Goal: Task Accomplishment & Management: Use online tool/utility

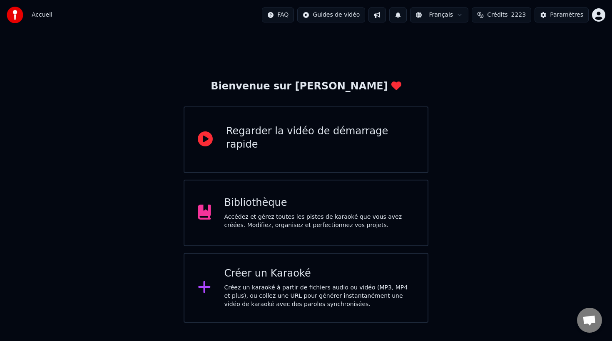
click at [295, 236] on div "Bibliothèque Accédez et gérez toutes les pistes de karaoké que vous avez créées…" at bounding box center [305, 213] width 245 height 67
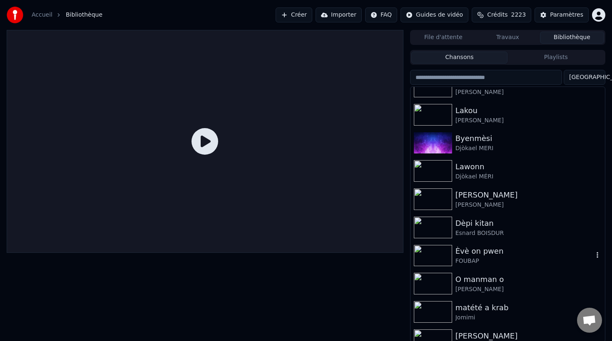
scroll to position [216, 0]
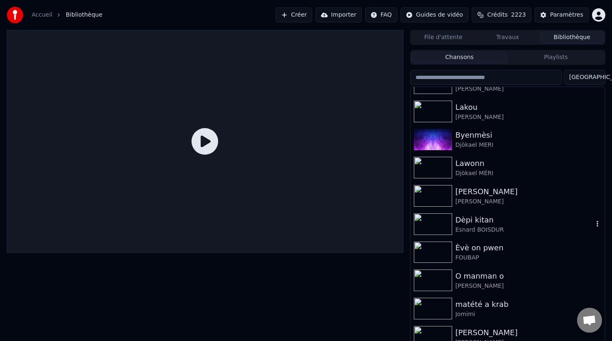
click at [468, 229] on div "Esnard BOISDUR" at bounding box center [524, 230] width 138 height 8
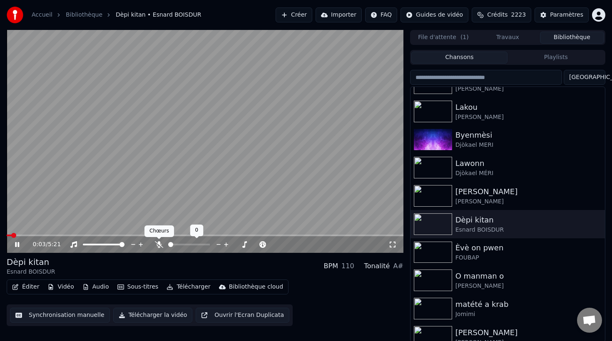
click at [161, 245] on icon at bounding box center [159, 244] width 8 height 7
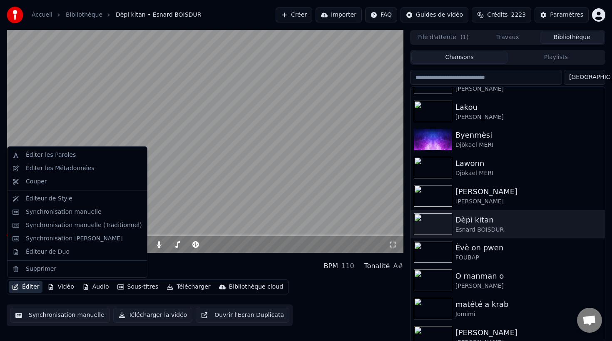
click at [27, 291] on button "Éditer" at bounding box center [26, 287] width 34 height 12
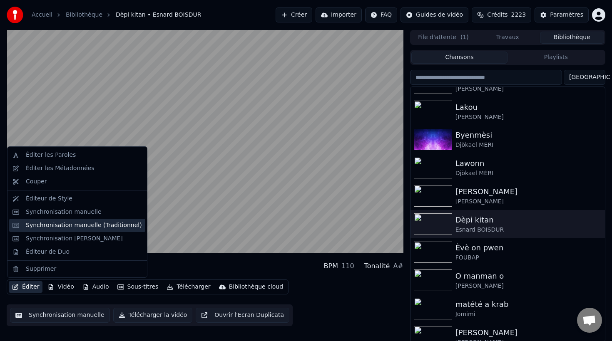
click at [46, 225] on div "Synchronisation manuelle (Traditionnel)" at bounding box center [84, 225] width 116 height 8
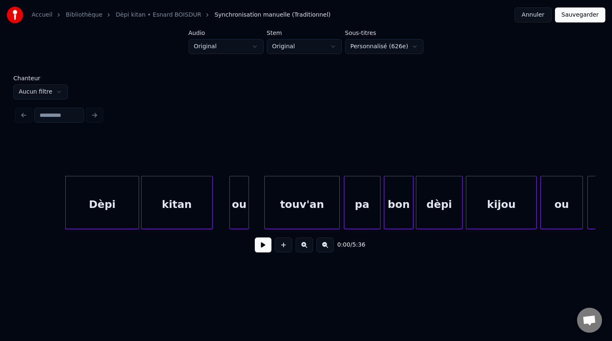
click at [263, 248] on button at bounding box center [263, 245] width 17 height 15
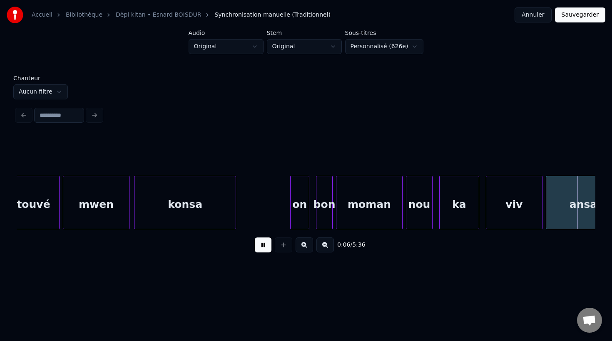
scroll to position [0, 1159]
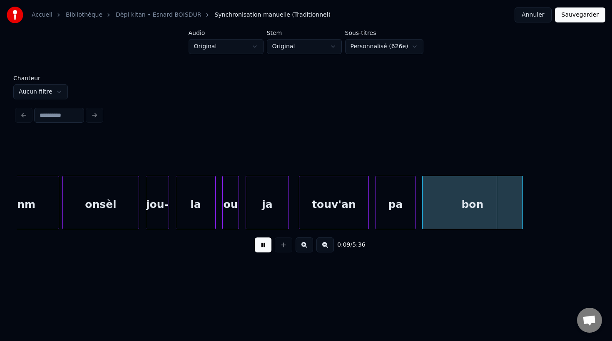
click at [355, 203] on div "touv'an" at bounding box center [333, 204] width 69 height 57
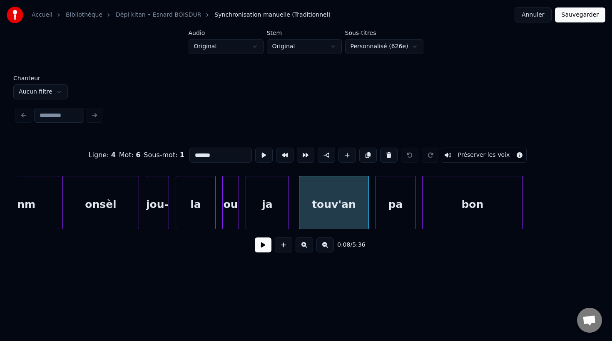
click at [116, 153] on span "4" at bounding box center [113, 155] width 5 height 8
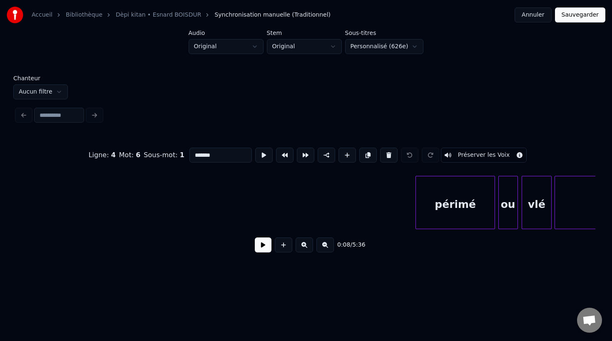
scroll to position [0, 12522]
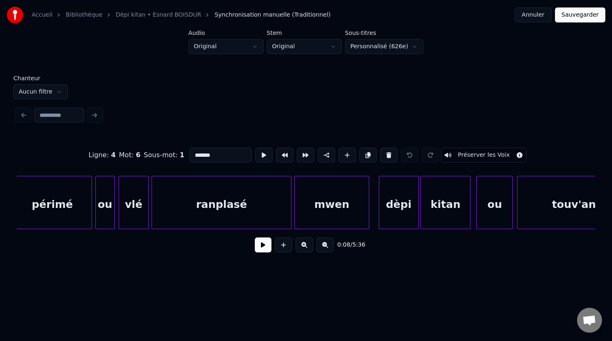
click at [216, 217] on div "ranplasé" at bounding box center [221, 204] width 139 height 57
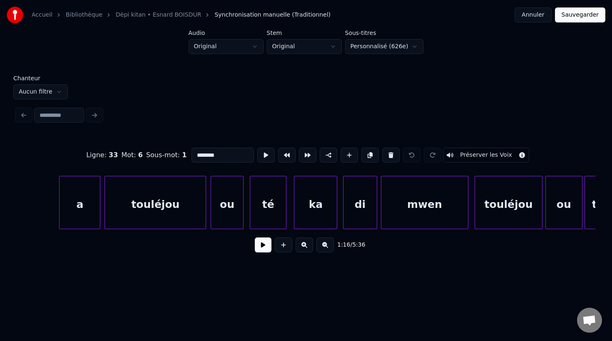
scroll to position [0, 20736]
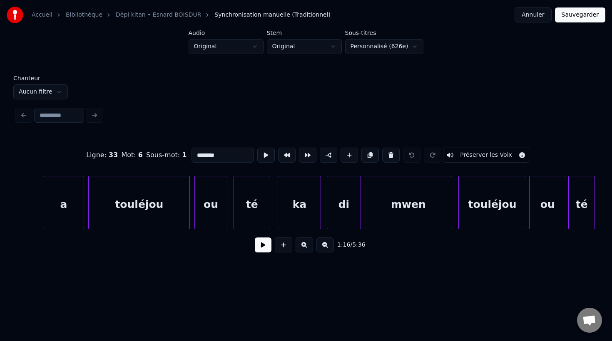
click at [250, 207] on div "té" at bounding box center [252, 204] width 36 height 57
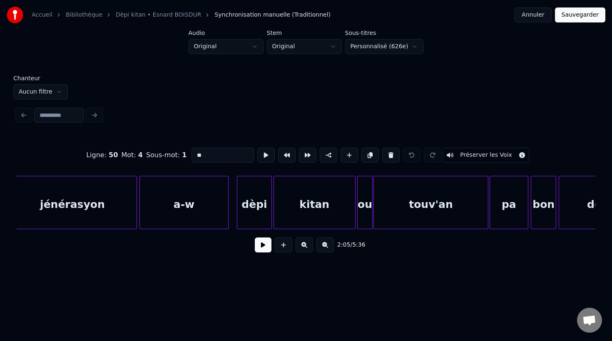
scroll to position [0, 25697]
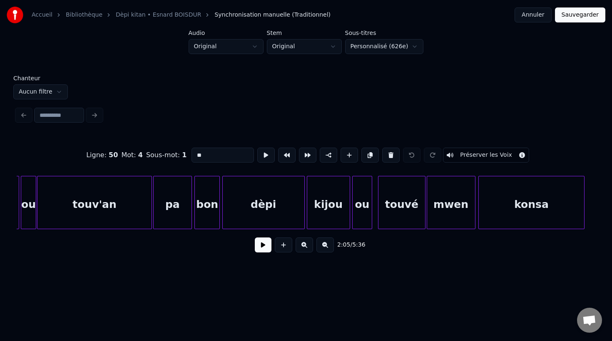
click at [250, 207] on div "dèpi" at bounding box center [264, 204] width 82 height 57
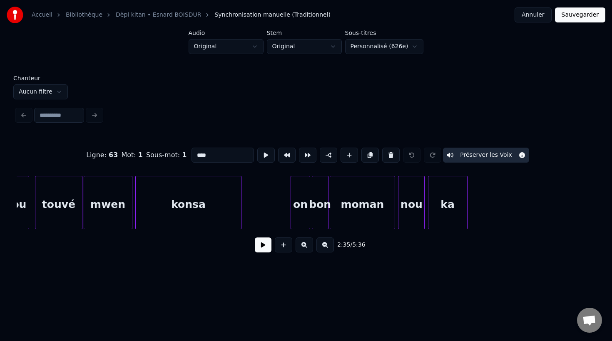
scroll to position [0, 26237]
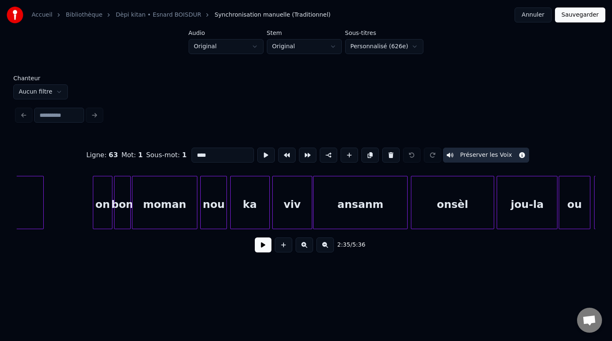
click at [325, 207] on div "ansanm" at bounding box center [360, 204] width 94 height 57
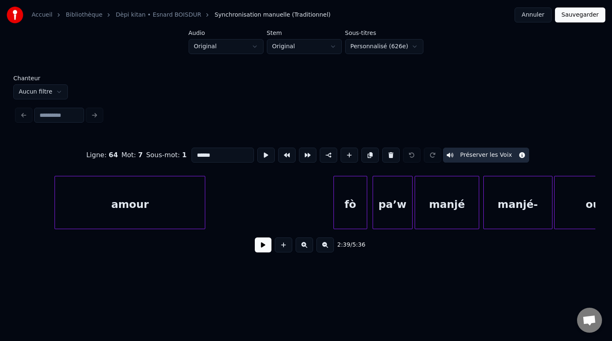
scroll to position [0, 27782]
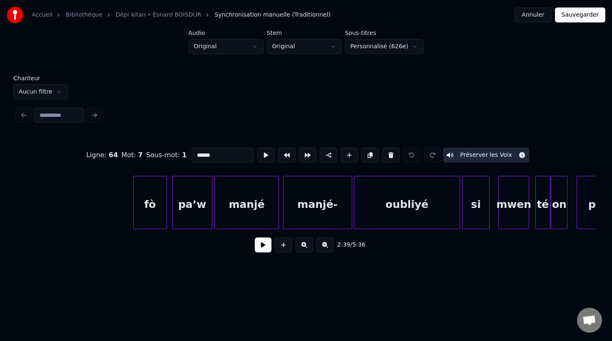
click at [437, 210] on div "oubliyé" at bounding box center [406, 204] width 105 height 57
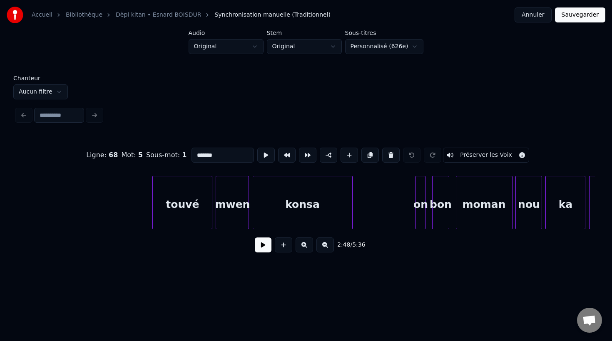
scroll to position [0, 29195]
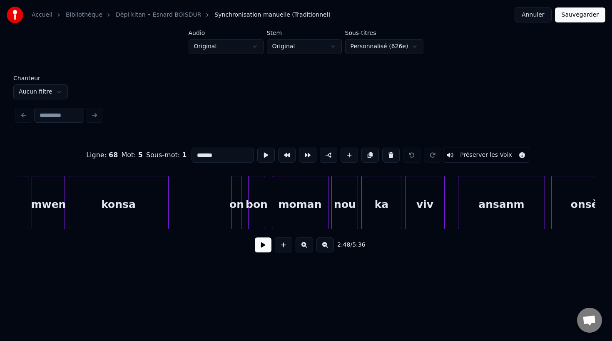
click at [437, 210] on div "viv" at bounding box center [424, 204] width 39 height 57
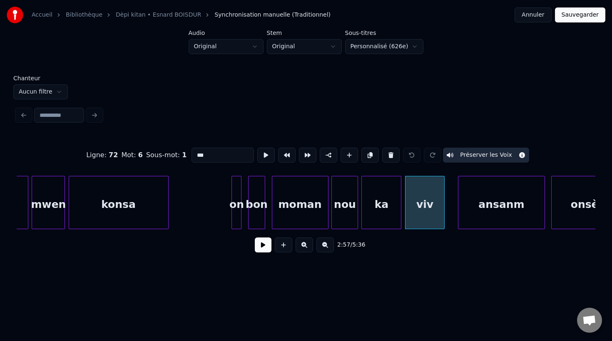
click at [138, 213] on div "konsa" at bounding box center [118, 204] width 99 height 57
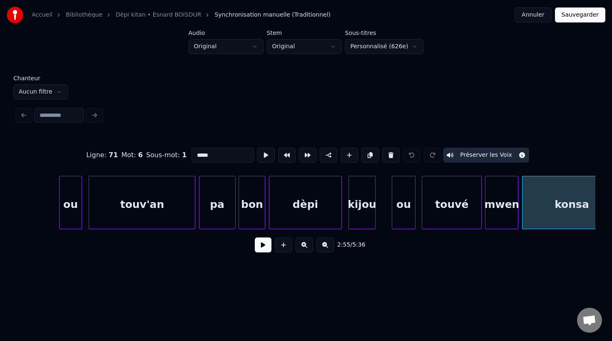
scroll to position [0, 28467]
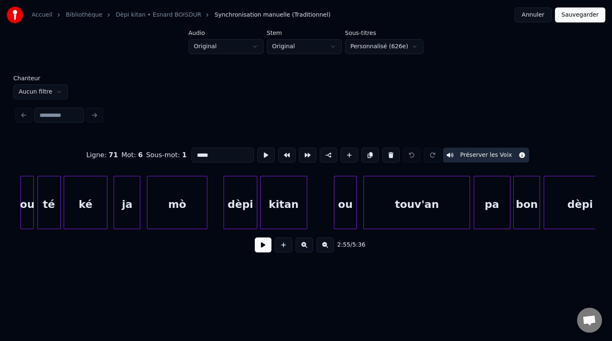
click at [166, 196] on div "mò" at bounding box center [176, 204] width 59 height 57
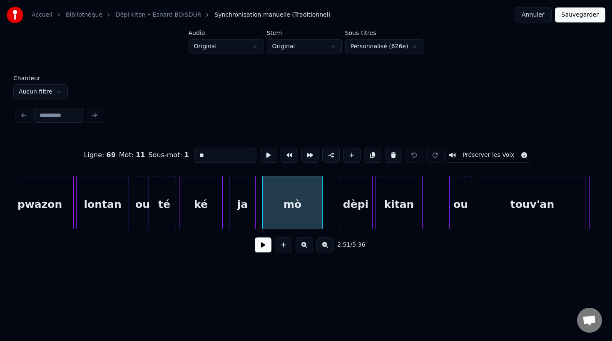
scroll to position [0, 28351]
click at [102, 217] on div "lontan" at bounding box center [103, 204] width 52 height 57
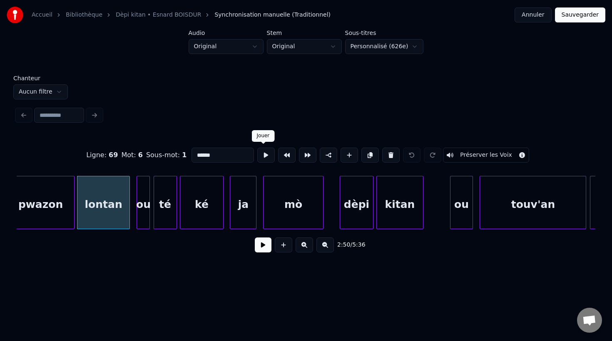
click at [261, 154] on button at bounding box center [265, 155] width 17 height 15
click at [136, 213] on div "ou" at bounding box center [139, 204] width 12 height 57
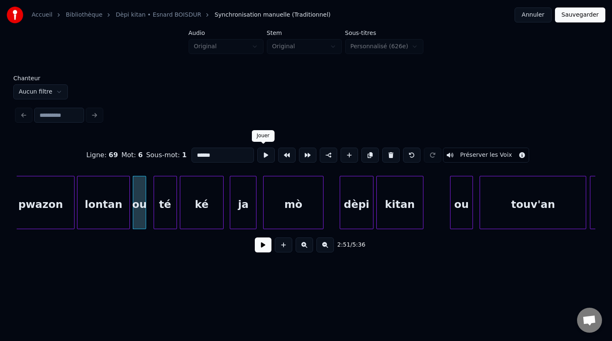
click at [265, 156] on button at bounding box center [265, 155] width 17 height 15
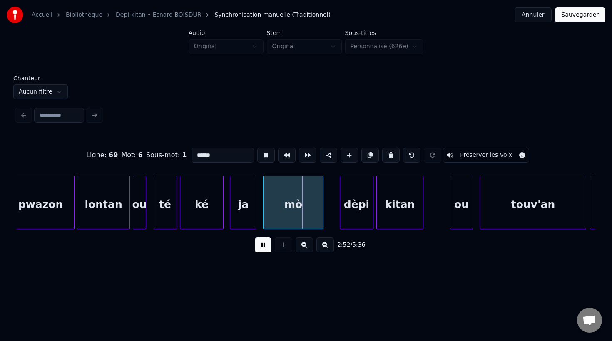
click at [265, 156] on button at bounding box center [265, 155] width 17 height 15
click at [163, 222] on div "té" at bounding box center [161, 204] width 22 height 57
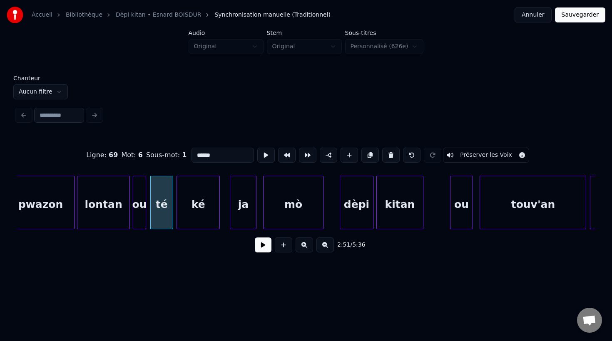
click at [199, 222] on div "ké" at bounding box center [198, 204] width 42 height 57
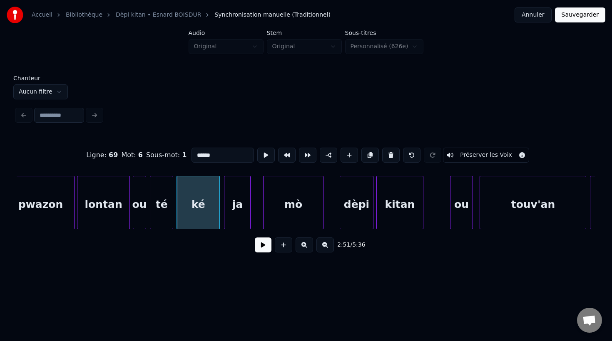
click at [234, 220] on div "ja" at bounding box center [237, 204] width 26 height 57
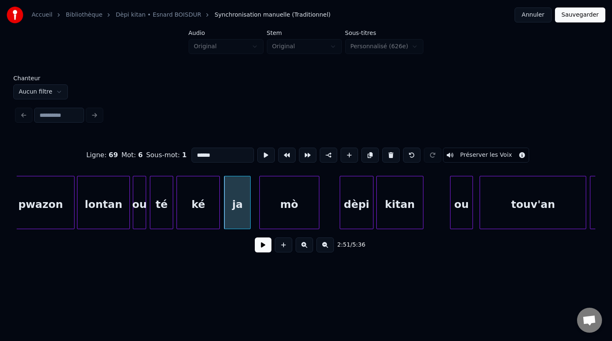
click at [269, 220] on div "mò" at bounding box center [289, 204] width 59 height 57
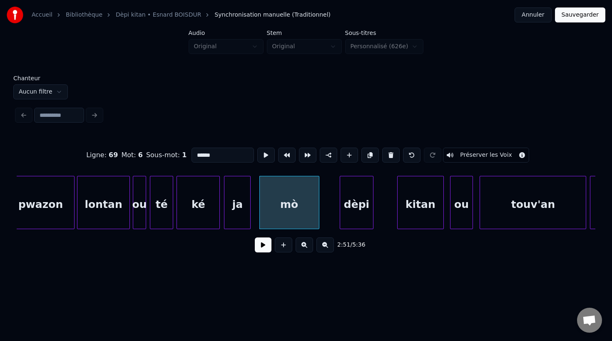
click at [423, 223] on div "kitan" at bounding box center [420, 204] width 46 height 57
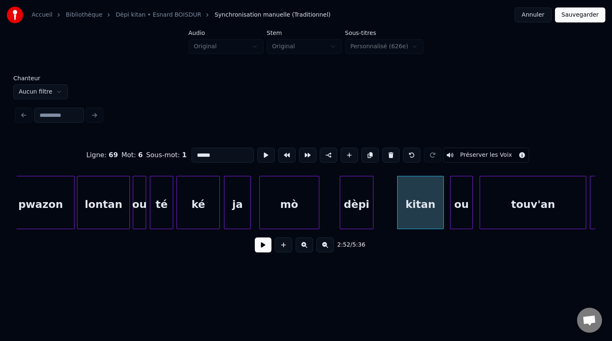
click at [362, 217] on div "dèpi" at bounding box center [356, 204] width 32 height 57
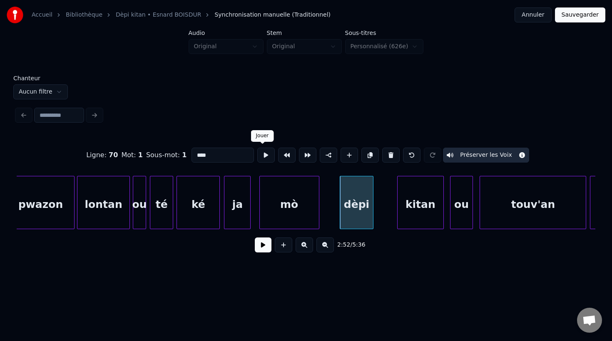
click at [265, 159] on button at bounding box center [265, 155] width 17 height 15
click at [414, 213] on div "kitan" at bounding box center [399, 204] width 46 height 57
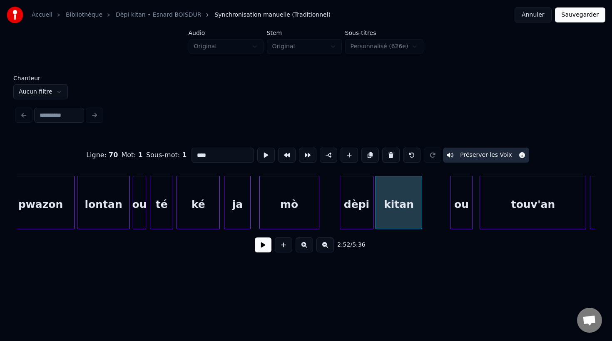
click at [414, 213] on div "kitan" at bounding box center [399, 204] width 46 height 57
click at [260, 157] on button at bounding box center [265, 155] width 17 height 15
click at [437, 219] on div "ou" at bounding box center [441, 204] width 22 height 57
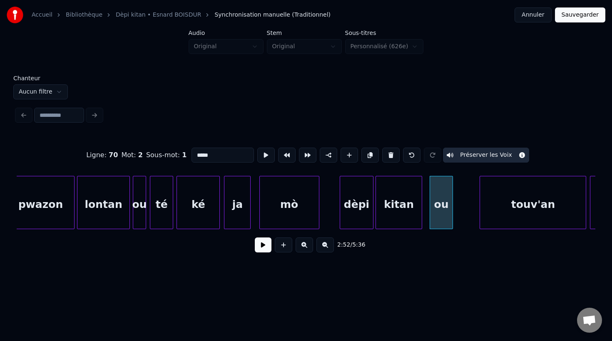
click at [439, 223] on div "ou" at bounding box center [441, 204] width 22 height 57
click at [261, 157] on button at bounding box center [265, 155] width 17 height 15
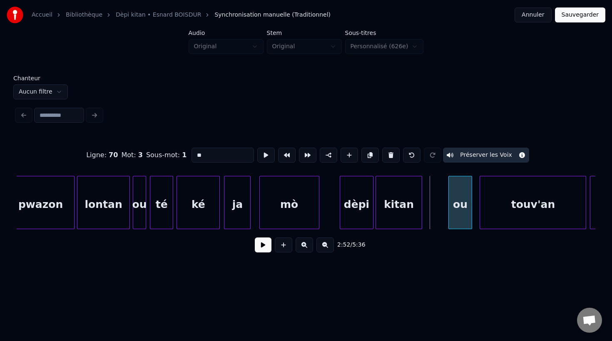
click at [454, 219] on div "ou" at bounding box center [459, 204] width 22 height 57
click at [263, 157] on button at bounding box center [265, 155] width 17 height 15
click at [443, 212] on div at bounding box center [442, 202] width 2 height 52
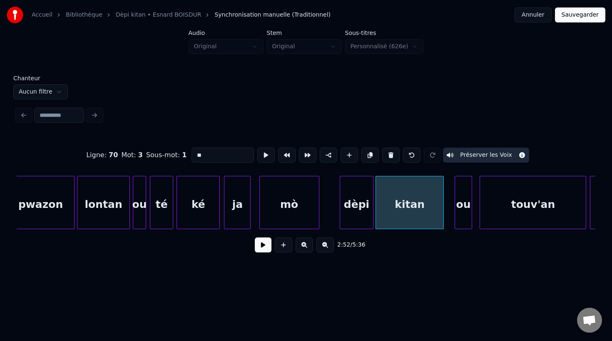
click at [456, 213] on div at bounding box center [456, 202] width 2 height 52
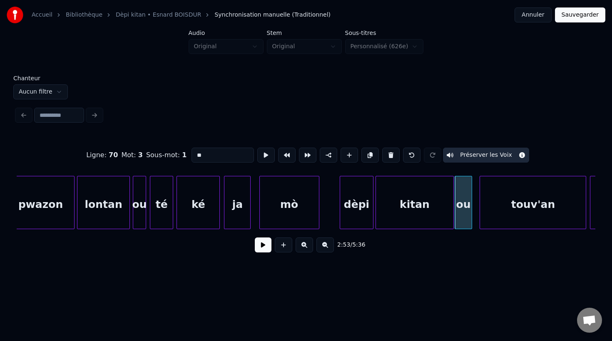
click at [452, 209] on div at bounding box center [452, 202] width 2 height 52
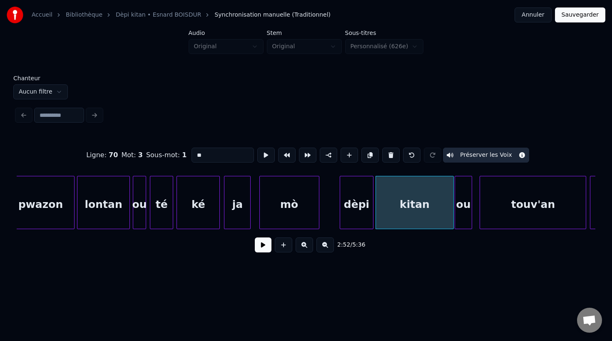
click at [396, 199] on div "kitan" at bounding box center [414, 204] width 77 height 57
click at [261, 156] on button at bounding box center [265, 155] width 17 height 15
click at [462, 228] on div "ou" at bounding box center [463, 204] width 16 height 57
type input "**"
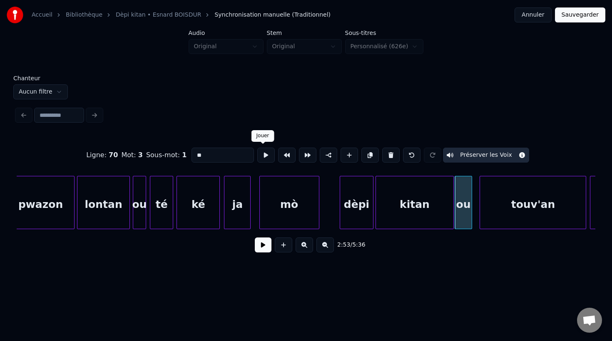
click at [258, 156] on button at bounding box center [265, 155] width 17 height 15
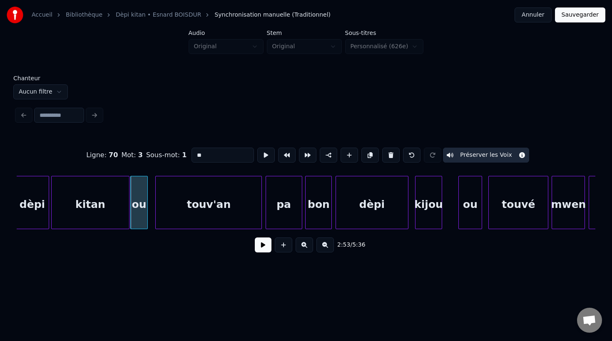
scroll to position [0, 28684]
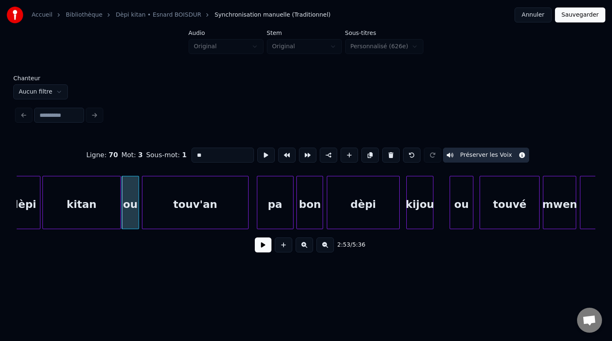
click at [154, 220] on div "touv'an" at bounding box center [195, 204] width 106 height 57
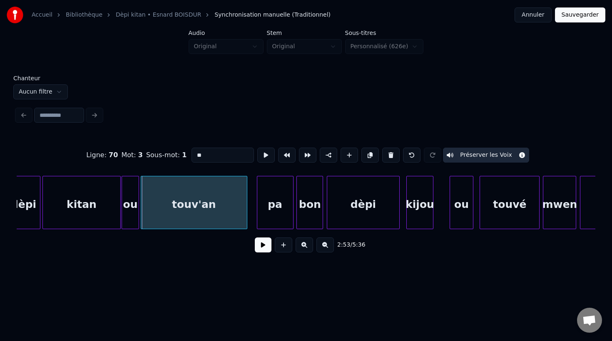
click at [153, 220] on div "touv'an" at bounding box center [194, 204] width 106 height 57
click at [263, 155] on button at bounding box center [265, 155] width 17 height 15
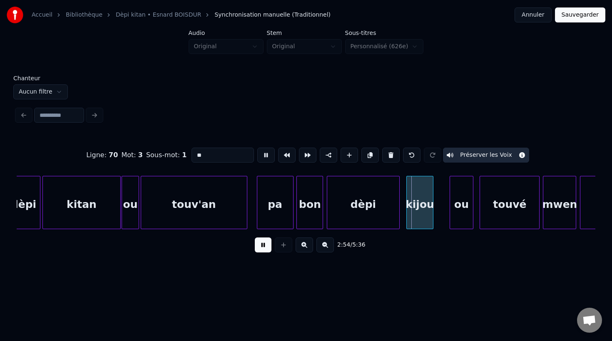
click at [263, 155] on button at bounding box center [265, 155] width 17 height 15
click at [278, 219] on div "pa" at bounding box center [273, 204] width 36 height 57
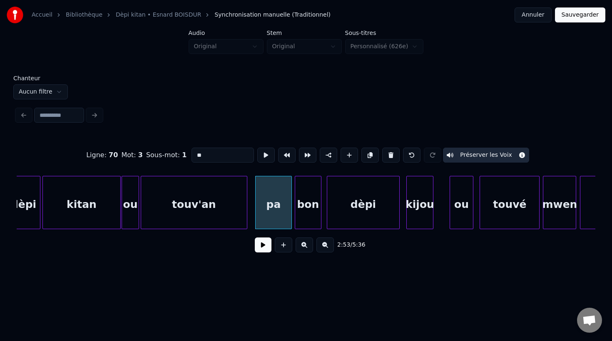
click at [307, 221] on div "bon" at bounding box center [308, 204] width 26 height 57
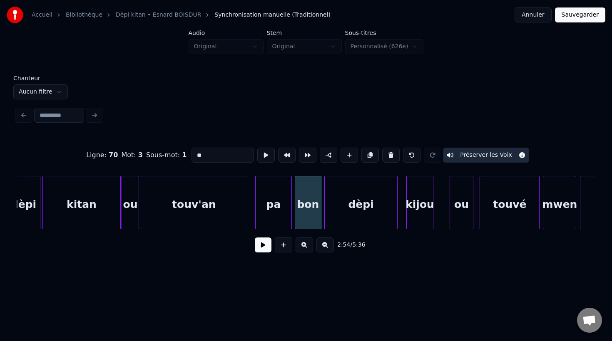
click at [342, 218] on div "dèpi" at bounding box center [360, 204] width 72 height 57
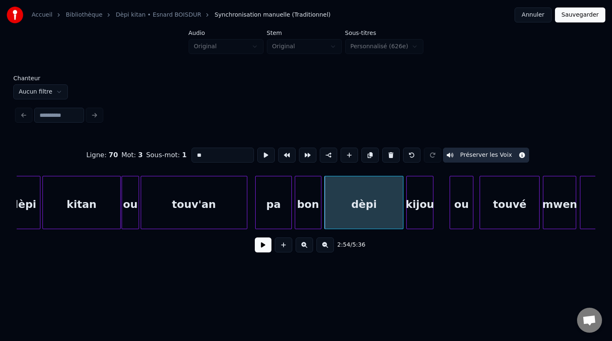
click at [402, 221] on div at bounding box center [401, 202] width 2 height 52
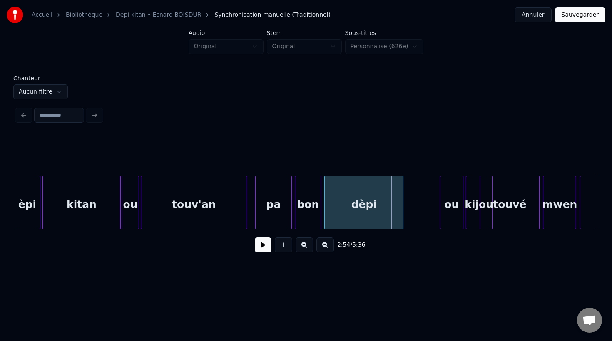
click at [448, 213] on div "ou" at bounding box center [451, 204] width 22 height 57
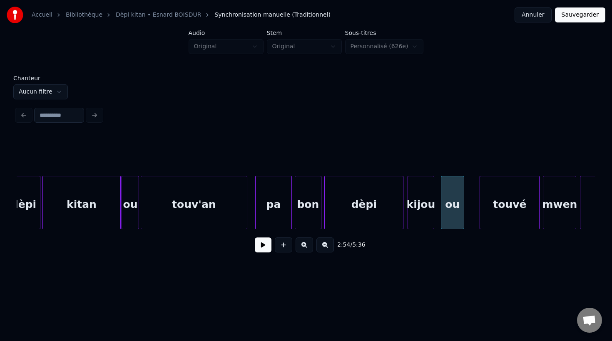
click at [415, 218] on div "kijou" at bounding box center [421, 204] width 26 height 57
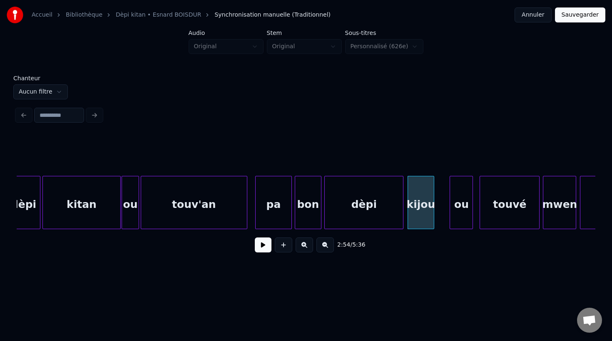
click at [464, 219] on div "ou" at bounding box center [461, 204] width 22 height 57
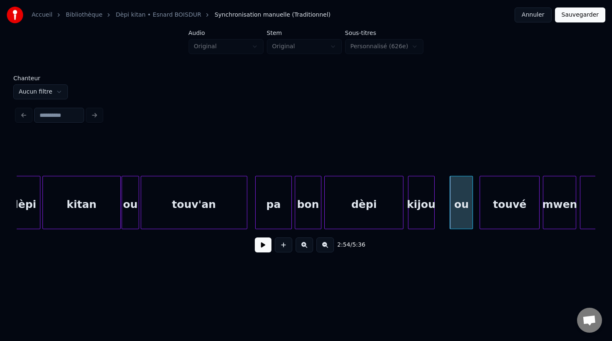
click at [426, 219] on div "kijou" at bounding box center [421, 204] width 26 height 57
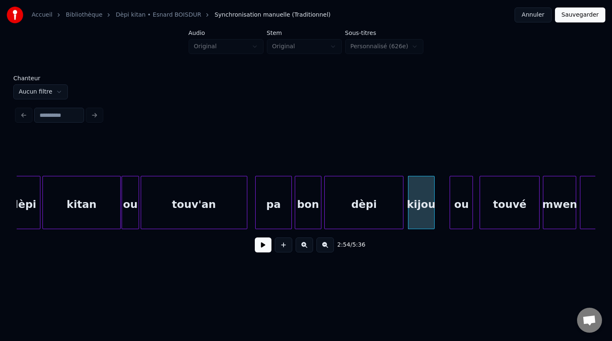
click at [417, 216] on div "kijou" at bounding box center [421, 204] width 26 height 57
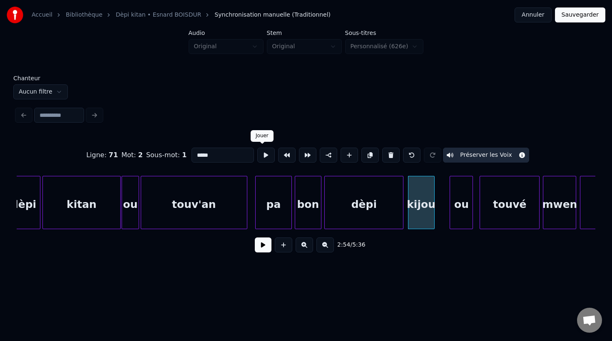
click at [265, 156] on button at bounding box center [265, 155] width 17 height 15
click at [474, 236] on div "Ligne : 71 Mot : 2 Sous-mot : 1 ***** Préserver les Voix 2:54 / 5:36" at bounding box center [306, 197] width 578 height 126
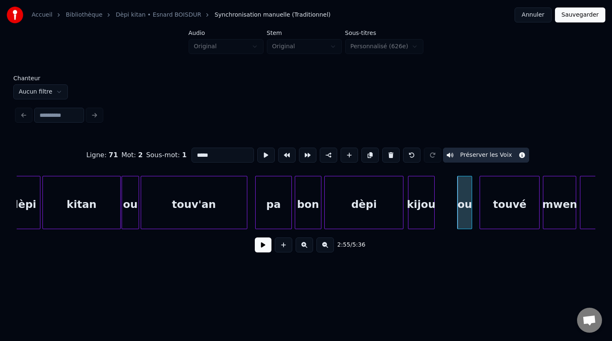
click at [471, 219] on div at bounding box center [470, 202] width 2 height 52
click at [475, 220] on div at bounding box center [475, 202] width 2 height 52
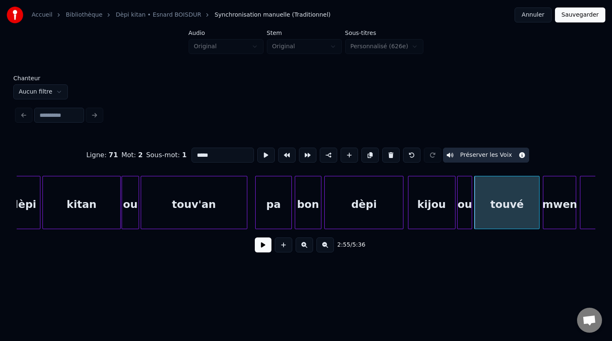
click at [454, 216] on div at bounding box center [453, 202] width 2 height 52
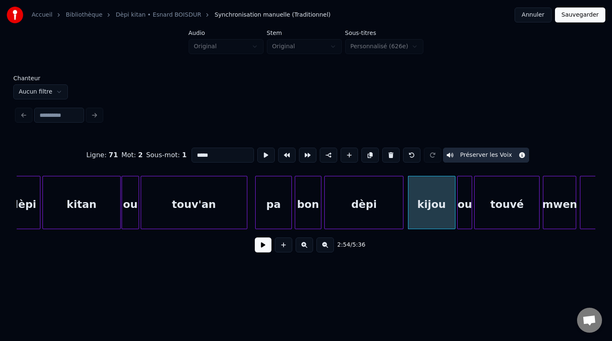
click at [436, 214] on div "kijou" at bounding box center [431, 204] width 47 height 57
click at [262, 157] on button at bounding box center [265, 155] width 17 height 15
click at [466, 223] on div "ou" at bounding box center [464, 204] width 14 height 57
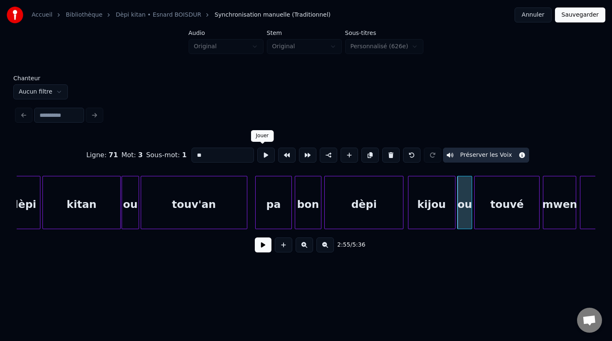
click at [261, 153] on button at bounding box center [265, 155] width 17 height 15
click at [510, 222] on div "touvé" at bounding box center [506, 204] width 64 height 57
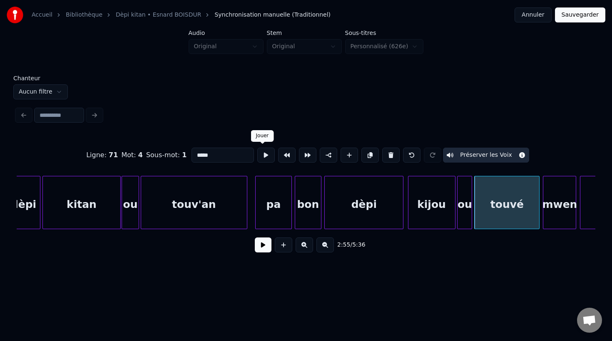
click at [260, 158] on button at bounding box center [265, 155] width 17 height 15
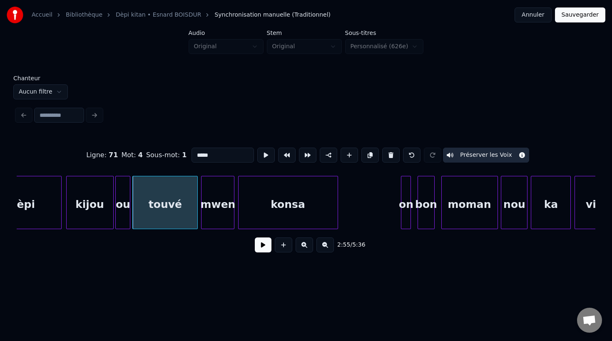
scroll to position [0, 29037]
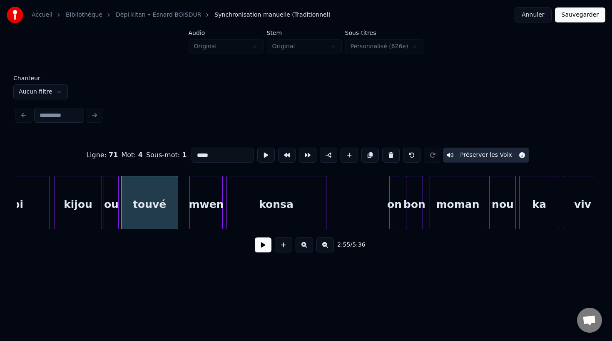
click at [177, 224] on div at bounding box center [176, 202] width 2 height 52
click at [263, 152] on button at bounding box center [265, 155] width 17 height 15
click at [183, 218] on div at bounding box center [183, 202] width 2 height 52
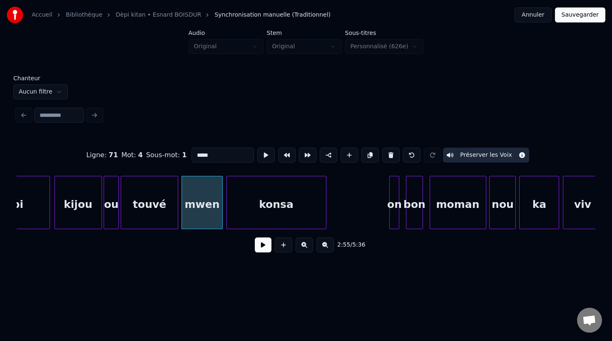
click at [195, 220] on div "mwen" at bounding box center [202, 204] width 41 height 57
click at [262, 157] on button at bounding box center [265, 155] width 17 height 15
click at [247, 220] on div "konsa" at bounding box center [276, 204] width 99 height 57
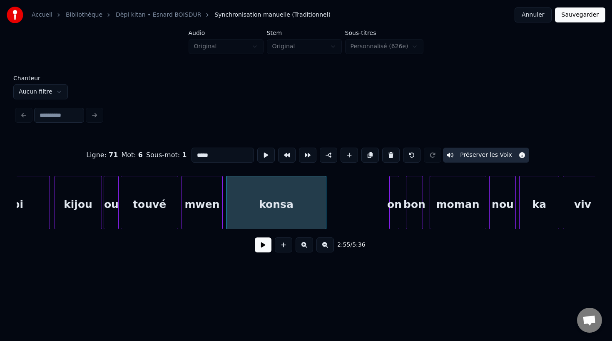
click at [260, 158] on button at bounding box center [265, 155] width 17 height 15
click at [337, 218] on div at bounding box center [336, 202] width 2 height 52
click at [393, 209] on div "on" at bounding box center [393, 204] width 9 height 57
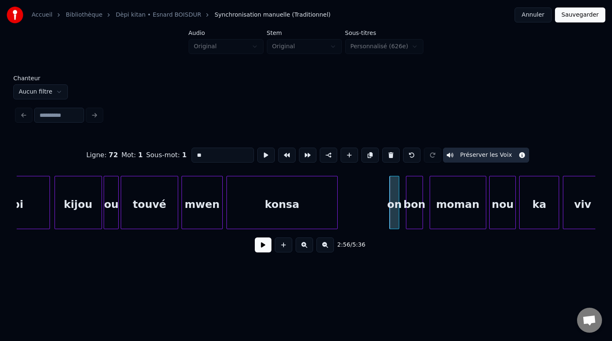
click at [449, 220] on div "moman" at bounding box center [458, 204] width 56 height 57
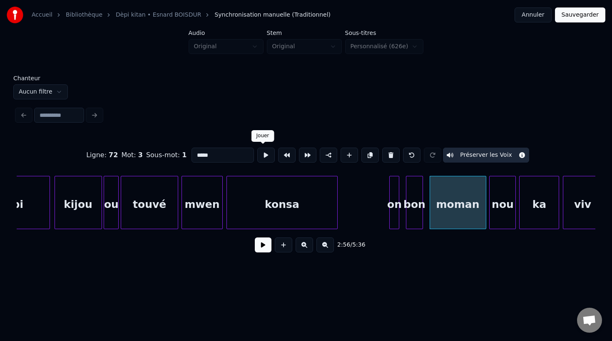
click at [263, 157] on button at bounding box center [265, 155] width 17 height 15
click at [394, 218] on div "on" at bounding box center [393, 204] width 9 height 57
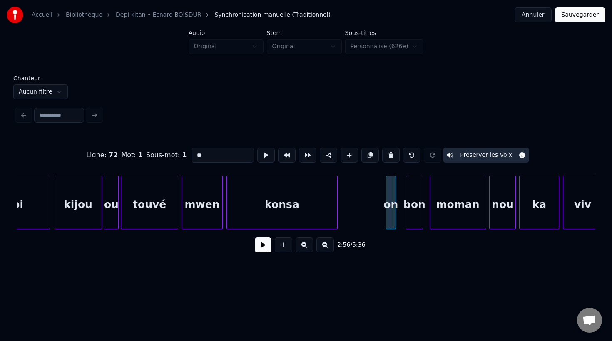
click at [391, 217] on div "on" at bounding box center [390, 204] width 9 height 57
click at [398, 220] on div at bounding box center [396, 202] width 2 height 52
click at [410, 220] on div "bon" at bounding box center [409, 204] width 16 height 57
click at [419, 219] on div at bounding box center [418, 202] width 2 height 52
click at [393, 215] on div "on" at bounding box center [392, 204] width 12 height 57
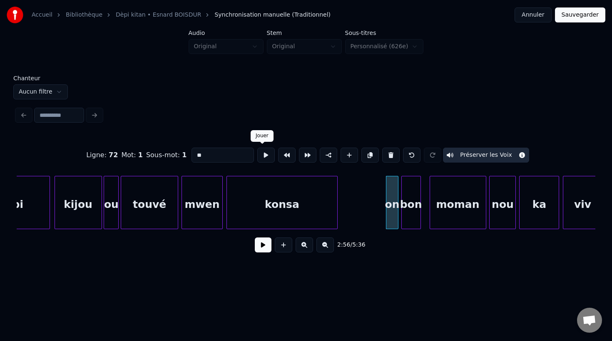
click at [267, 158] on button at bounding box center [265, 155] width 17 height 15
click at [413, 205] on div "bon" at bounding box center [410, 204] width 19 height 57
click at [264, 156] on button at bounding box center [265, 155] width 17 height 15
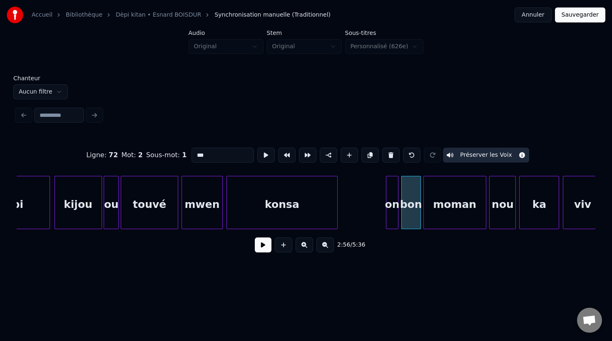
click at [424, 216] on div at bounding box center [424, 202] width 2 height 52
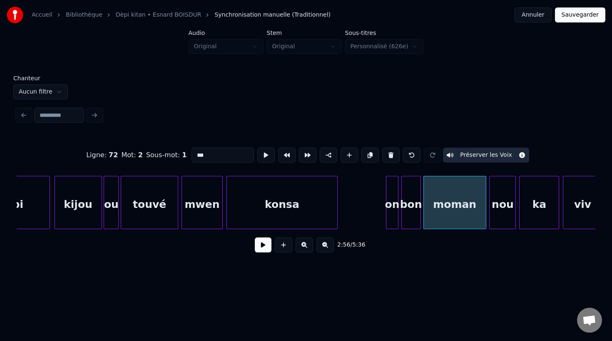
click at [441, 220] on div "moman" at bounding box center [454, 204] width 62 height 57
click at [263, 158] on button at bounding box center [265, 155] width 17 height 15
click at [481, 221] on div at bounding box center [481, 202] width 2 height 52
click at [496, 216] on div "nou" at bounding box center [498, 204] width 26 height 57
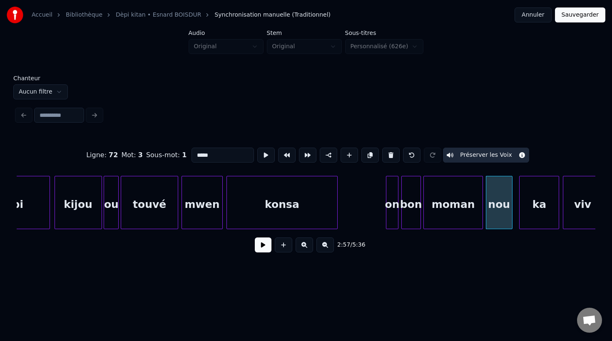
click at [496, 216] on div "nou" at bounding box center [499, 204] width 26 height 57
click at [261, 157] on button at bounding box center [265, 155] width 17 height 15
click at [524, 220] on div "ka" at bounding box center [536, 204] width 39 height 57
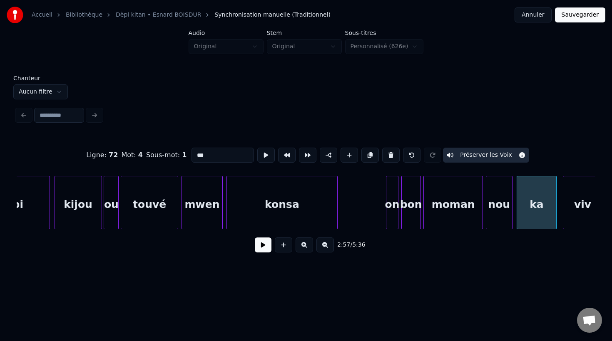
click at [524, 220] on div "ka" at bounding box center [536, 204] width 39 height 57
click at [263, 156] on button at bounding box center [265, 155] width 17 height 15
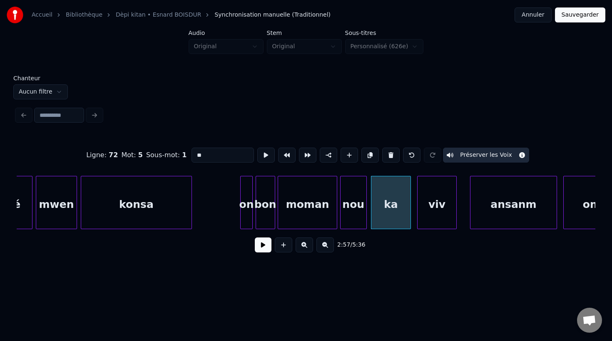
scroll to position [0, 29207]
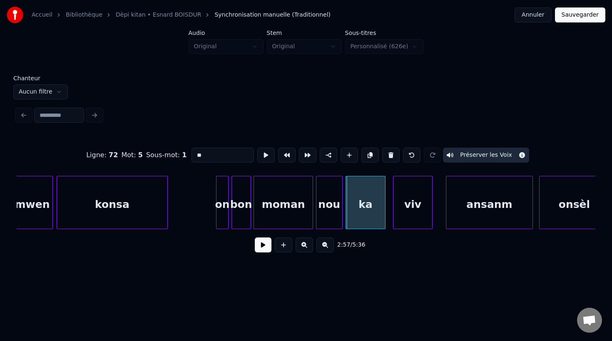
click at [371, 220] on div "ka" at bounding box center [365, 204] width 39 height 57
click at [401, 216] on div "viv" at bounding box center [408, 204] width 39 height 57
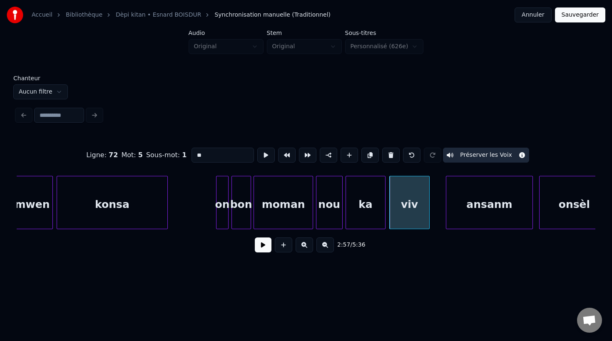
click at [402, 210] on div "viv" at bounding box center [408, 204] width 39 height 57
click at [265, 158] on button at bounding box center [265, 155] width 17 height 15
click at [446, 220] on div "ansanm" at bounding box center [489, 202] width 87 height 53
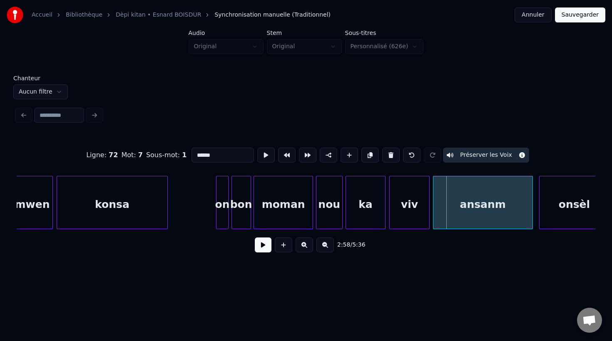
click at [433, 218] on div at bounding box center [434, 202] width 2 height 52
click at [456, 215] on div "ansanm" at bounding box center [482, 204] width 99 height 57
click at [261, 160] on button at bounding box center [265, 155] width 17 height 15
click at [507, 218] on div at bounding box center [506, 202] width 2 height 52
click at [261, 159] on button at bounding box center [265, 155] width 17 height 15
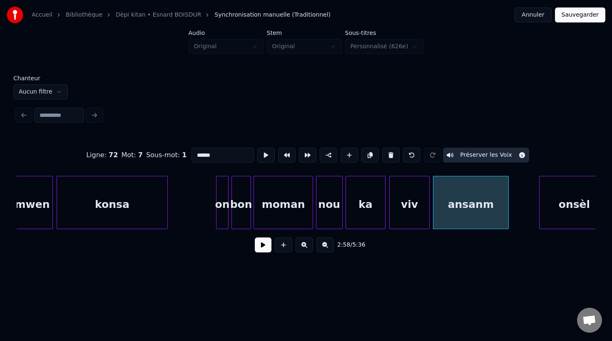
scroll to position [0, 29220]
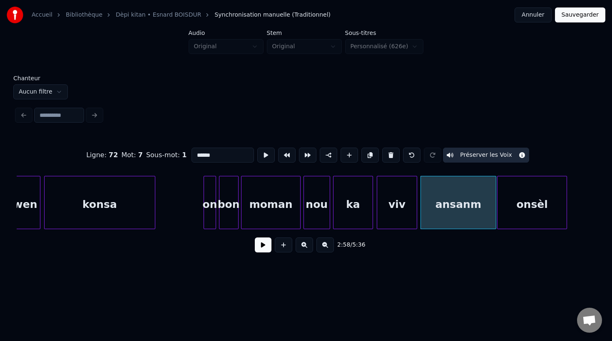
click at [522, 218] on div "onsèl" at bounding box center [531, 204] width 69 height 57
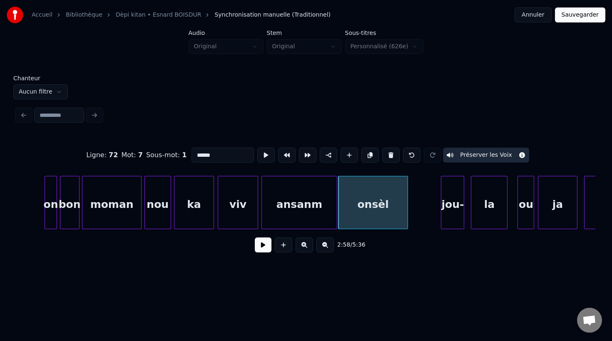
scroll to position [0, 29385]
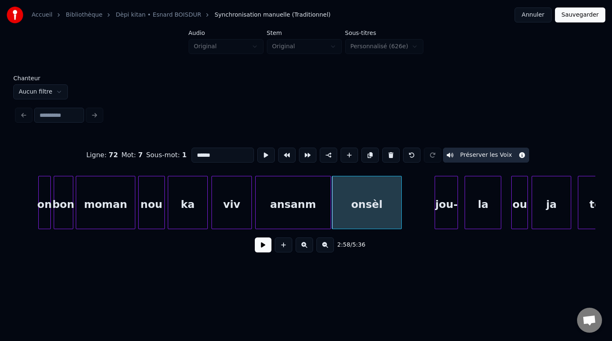
click at [357, 206] on div "onsèl" at bounding box center [366, 204] width 69 height 57
click at [263, 156] on button at bounding box center [265, 155] width 17 height 15
click at [369, 225] on div "onsèl" at bounding box center [375, 204] width 69 height 57
click at [339, 221] on div at bounding box center [338, 202] width 2 height 52
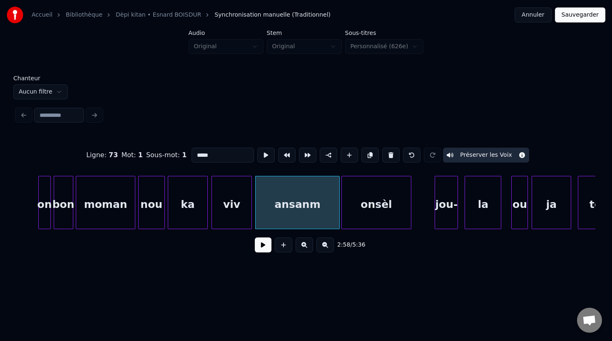
click at [326, 220] on div "ansanm" at bounding box center [297, 204] width 84 height 57
click at [261, 158] on button at bounding box center [265, 155] width 17 height 15
click at [377, 205] on div "onsèl" at bounding box center [376, 204] width 69 height 57
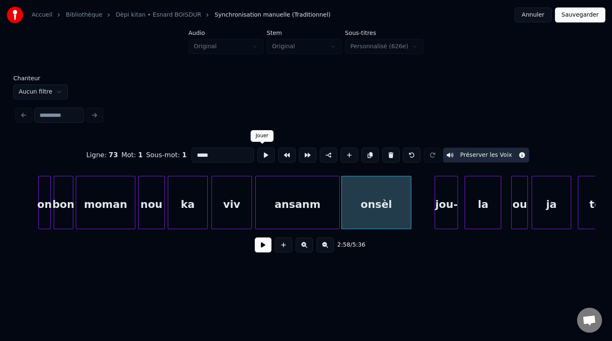
click at [263, 155] on button at bounding box center [265, 155] width 17 height 15
click at [429, 222] on div at bounding box center [428, 202] width 2 height 52
click at [392, 215] on div "onsèl" at bounding box center [386, 204] width 88 height 57
click at [261, 156] on button at bounding box center [265, 155] width 17 height 15
click at [438, 219] on div "jou-" at bounding box center [446, 204] width 22 height 57
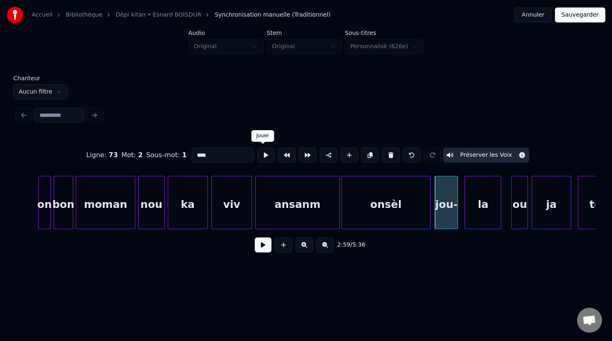
click at [260, 156] on button at bounding box center [265, 155] width 17 height 15
click at [481, 221] on div "la" at bounding box center [483, 204] width 36 height 57
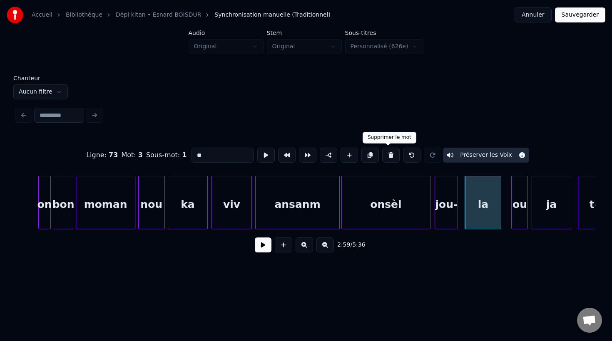
click at [389, 156] on button at bounding box center [390, 155] width 17 height 15
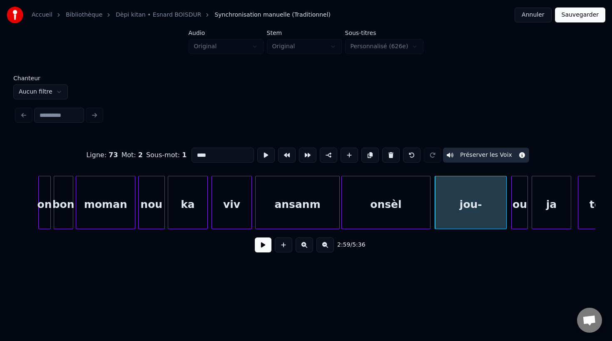
click at [505, 225] on div at bounding box center [504, 202] width 2 height 52
click at [213, 156] on input "****" at bounding box center [222, 155] width 62 height 15
click at [448, 200] on div "jou-la" at bounding box center [470, 204] width 71 height 57
click at [263, 158] on button at bounding box center [265, 155] width 17 height 15
click at [497, 218] on div "jou-la" at bounding box center [468, 204] width 71 height 57
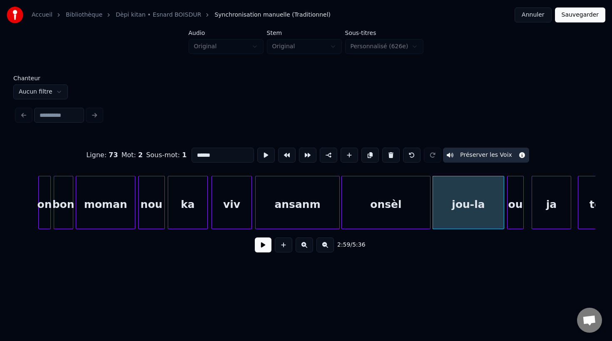
click at [517, 218] on div "ou" at bounding box center [515, 204] width 16 height 57
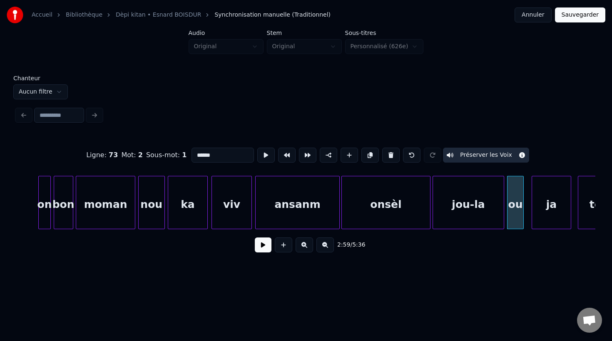
click at [517, 218] on div "ou" at bounding box center [515, 204] width 16 height 57
click at [262, 158] on button at bounding box center [265, 155] width 17 height 15
click at [540, 221] on div "ja" at bounding box center [549, 204] width 39 height 57
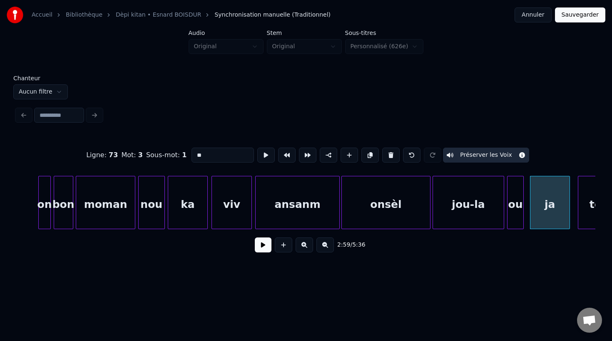
click at [552, 206] on div "ja" at bounding box center [549, 204] width 39 height 57
click at [265, 157] on button at bounding box center [265, 155] width 17 height 15
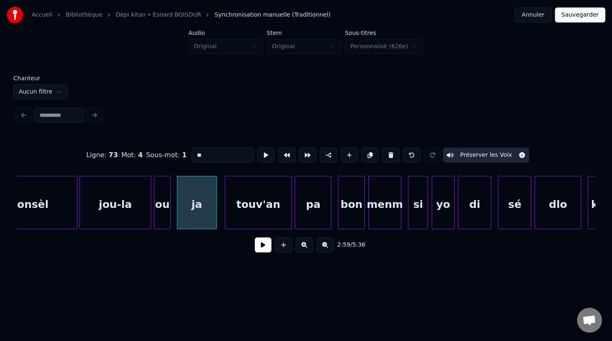
scroll to position [0, 29760]
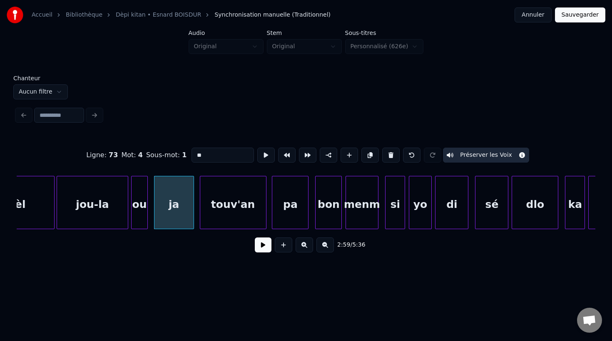
click at [208, 215] on div "touv'an" at bounding box center [233, 204] width 66 height 57
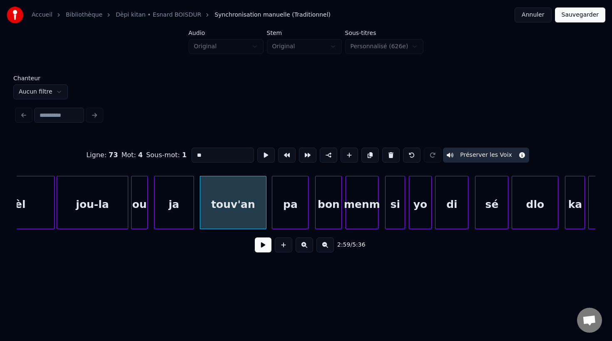
click at [208, 215] on div "touv'an" at bounding box center [233, 204] width 66 height 57
click at [263, 156] on button at bounding box center [265, 155] width 17 height 15
click at [295, 216] on div "pa" at bounding box center [290, 204] width 36 height 57
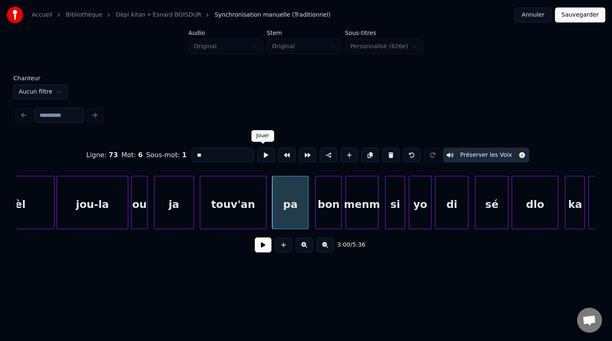
click at [262, 154] on button at bounding box center [265, 155] width 17 height 15
click at [325, 212] on div "bon" at bounding box center [327, 204] width 26 height 57
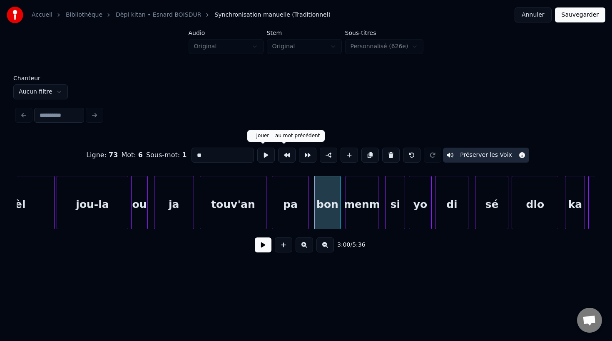
click at [269, 158] on button at bounding box center [265, 155] width 17 height 15
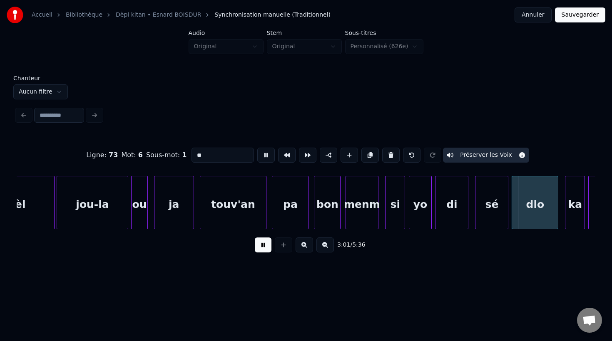
click at [269, 158] on button at bounding box center [265, 155] width 17 height 15
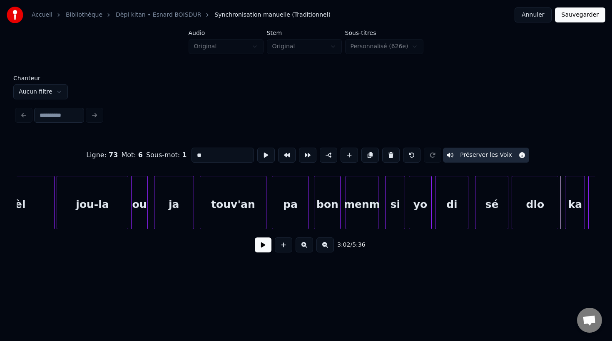
click at [364, 214] on div "menm" at bounding box center [362, 204] width 32 height 57
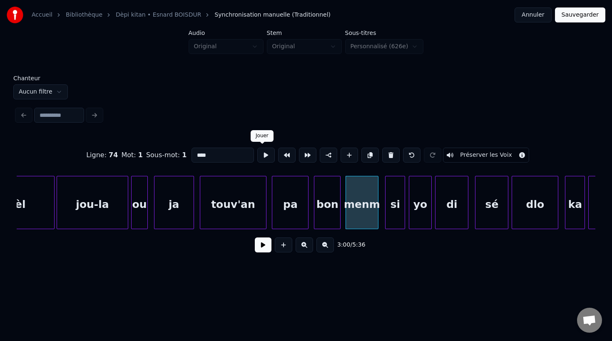
click at [262, 157] on button at bounding box center [265, 155] width 17 height 15
click at [393, 215] on div "si" at bounding box center [394, 204] width 19 height 57
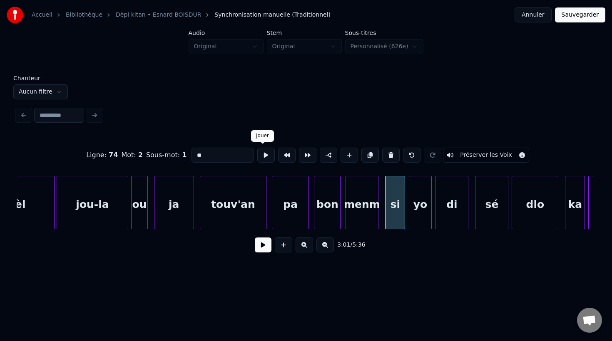
click at [262, 159] on button at bounding box center [265, 155] width 17 height 15
click at [370, 218] on div at bounding box center [369, 202] width 2 height 52
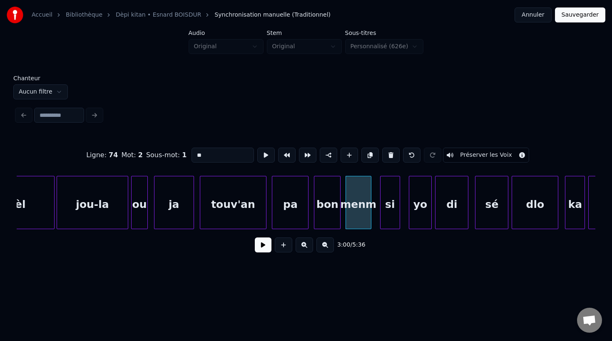
click at [389, 218] on div "si" at bounding box center [389, 204] width 19 height 57
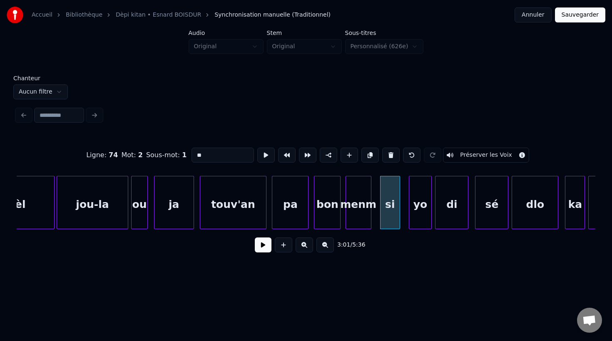
click at [362, 213] on div "menm" at bounding box center [358, 204] width 25 height 57
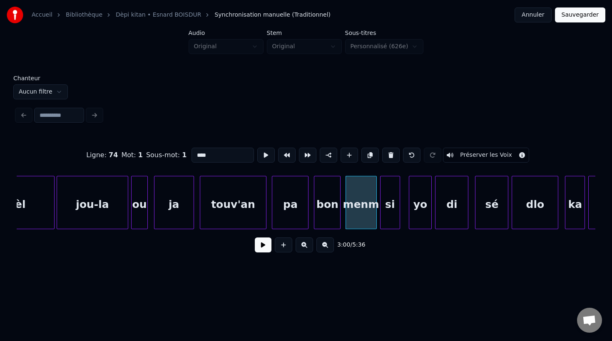
click at [375, 219] on div at bounding box center [375, 202] width 2 height 52
click at [363, 218] on div "menm" at bounding box center [361, 204] width 30 height 57
click at [263, 155] on button at bounding box center [265, 155] width 17 height 15
click at [371, 214] on div at bounding box center [370, 202] width 2 height 52
click at [264, 156] on button at bounding box center [265, 155] width 17 height 15
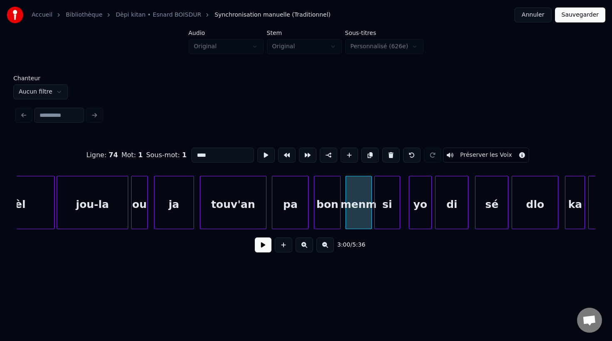
click at [374, 218] on div at bounding box center [375, 202] width 2 height 52
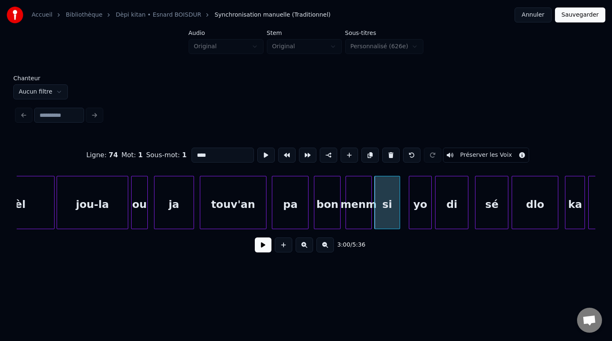
click at [382, 220] on div "si" at bounding box center [386, 204] width 25 height 57
click at [263, 157] on button at bounding box center [265, 155] width 17 height 15
click at [415, 217] on div "yo" at bounding box center [414, 204] width 22 height 57
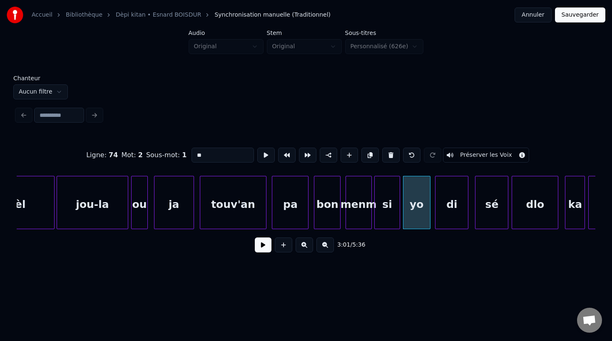
click at [428, 216] on div at bounding box center [428, 202] width 2 height 52
click at [260, 154] on button at bounding box center [265, 155] width 17 height 15
click at [449, 220] on div "di" at bounding box center [451, 204] width 32 height 57
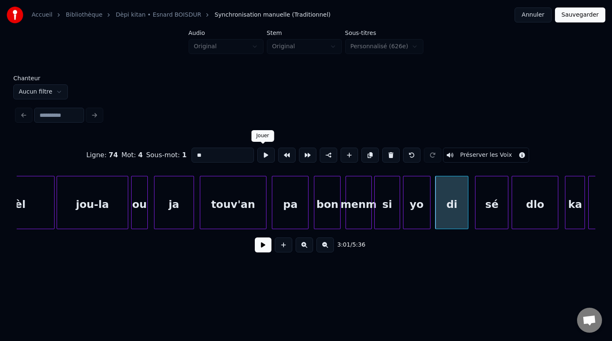
click at [261, 158] on button at bounding box center [265, 155] width 17 height 15
click at [487, 218] on div "sé" at bounding box center [491, 204] width 32 height 57
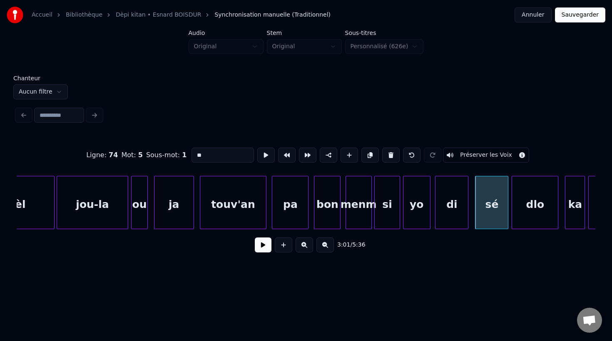
click at [475, 216] on div at bounding box center [476, 202] width 2 height 52
click at [461, 214] on div at bounding box center [461, 202] width 2 height 52
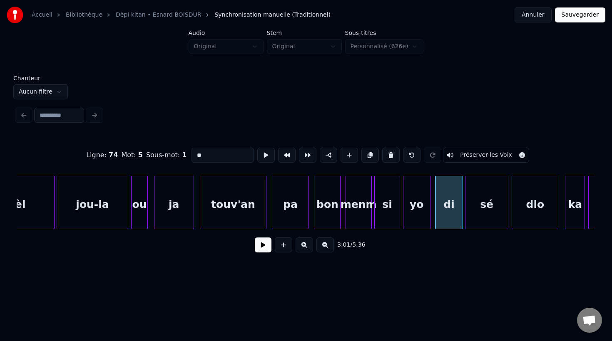
click at [465, 217] on div at bounding box center [466, 202] width 2 height 52
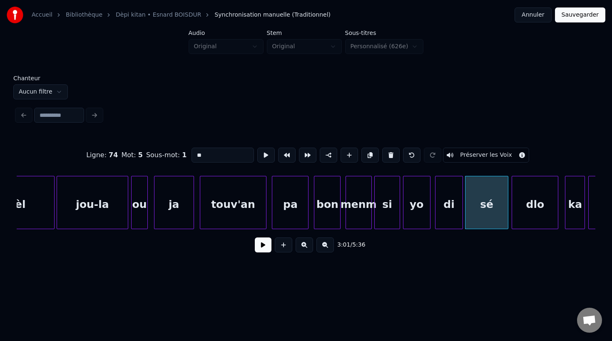
click at [480, 220] on div "sé" at bounding box center [486, 204] width 43 height 57
click at [262, 157] on button at bounding box center [265, 155] width 17 height 15
click at [528, 223] on div "dlo" at bounding box center [535, 204] width 46 height 57
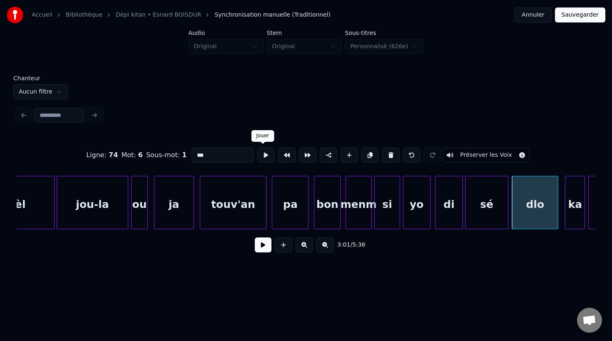
click at [261, 157] on button at bounding box center [265, 155] width 17 height 15
click at [568, 222] on div "ka" at bounding box center [573, 204] width 19 height 57
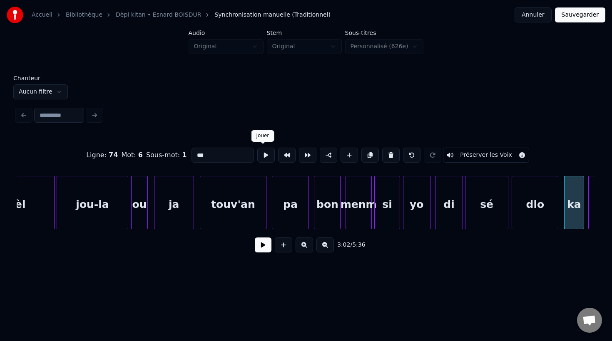
click at [263, 154] on button at bounding box center [265, 155] width 17 height 15
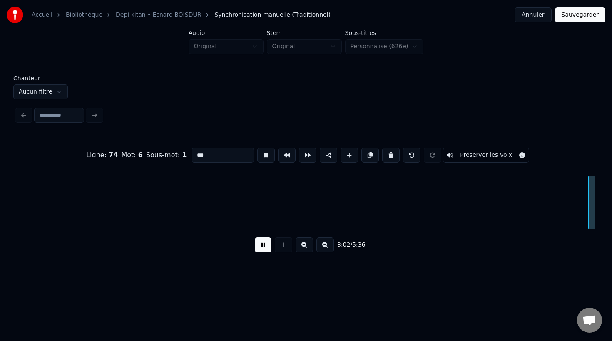
scroll to position [0, 30339]
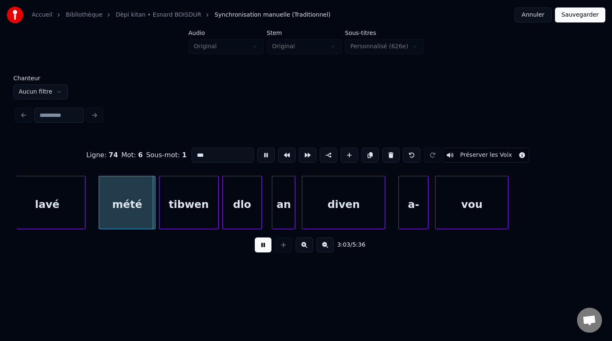
click at [260, 156] on button at bounding box center [265, 155] width 17 height 15
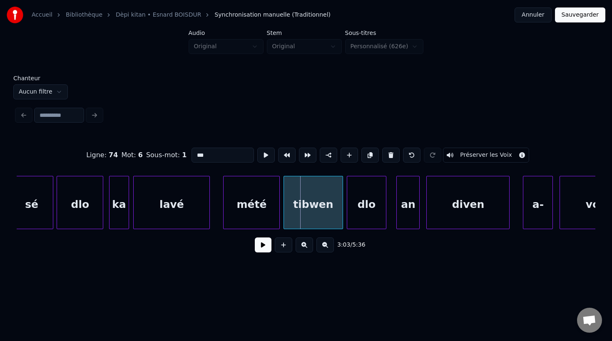
scroll to position [0, 30211]
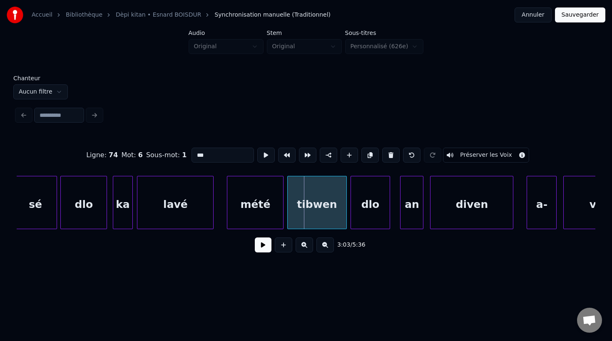
click at [80, 204] on div "dlo" at bounding box center [84, 204] width 46 height 57
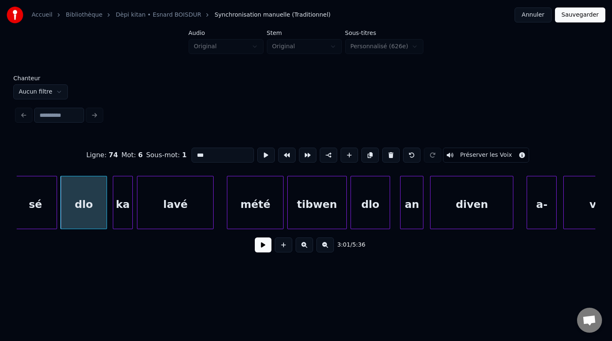
click at [261, 153] on button at bounding box center [265, 155] width 17 height 15
click at [125, 193] on div "ka" at bounding box center [122, 204] width 19 height 57
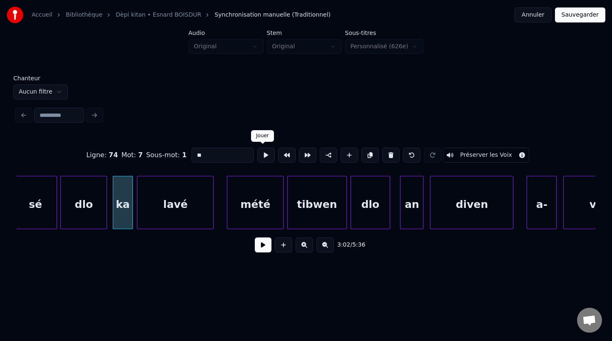
click at [259, 158] on button at bounding box center [265, 155] width 17 height 15
click at [125, 218] on div "ka" at bounding box center [120, 204] width 19 height 57
click at [155, 217] on div "lavé" at bounding box center [172, 204] width 76 height 57
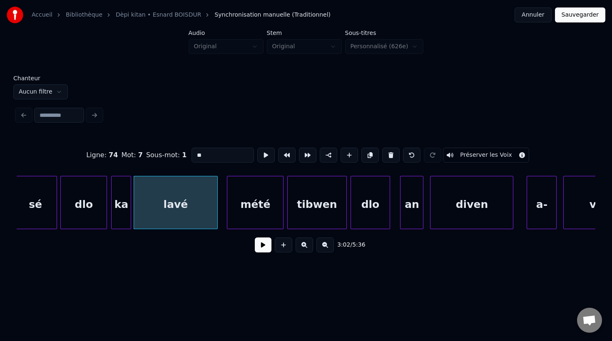
click at [217, 217] on div at bounding box center [216, 202] width 2 height 52
click at [198, 215] on div "lavé" at bounding box center [176, 204] width 84 height 57
click at [267, 157] on button at bounding box center [265, 155] width 17 height 15
click at [246, 220] on div "mété" at bounding box center [251, 204] width 56 height 57
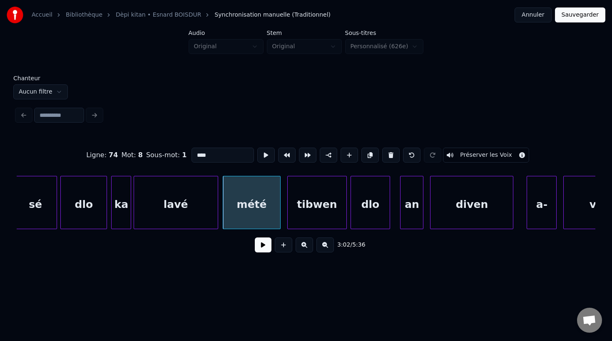
click at [279, 217] on div at bounding box center [278, 202] width 2 height 52
click at [260, 201] on div "mété" at bounding box center [251, 204] width 57 height 57
click at [263, 158] on button at bounding box center [265, 155] width 17 height 15
click at [298, 218] on div "tibwen" at bounding box center [314, 204] width 59 height 57
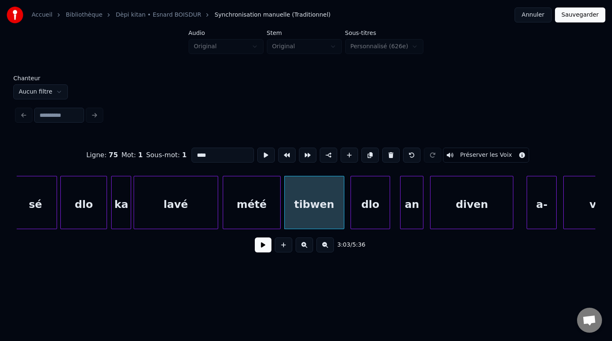
click at [343, 216] on div "tibwen" at bounding box center [314, 202] width 60 height 53
click at [321, 220] on div "tibwen" at bounding box center [311, 204] width 59 height 57
click at [344, 215] on div at bounding box center [344, 202] width 2 height 52
click at [307, 209] on div "tibwen" at bounding box center [313, 204] width 63 height 57
click at [263, 157] on button at bounding box center [265, 155] width 17 height 15
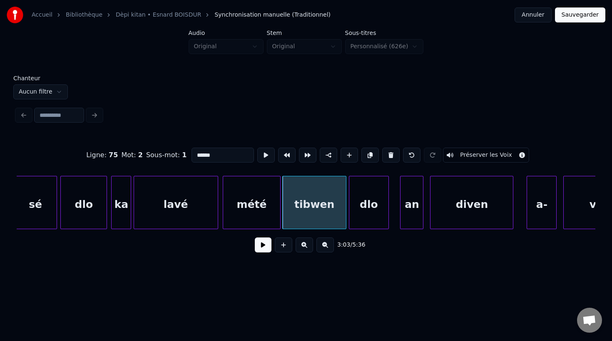
click at [364, 210] on div "dlo" at bounding box center [368, 204] width 39 height 57
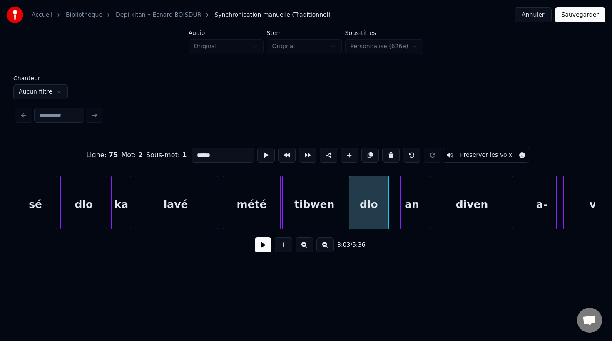
click at [364, 210] on div "dlo" at bounding box center [368, 204] width 39 height 57
click at [262, 156] on button at bounding box center [265, 155] width 17 height 15
click at [380, 221] on div at bounding box center [379, 202] width 2 height 52
click at [392, 224] on div "an" at bounding box center [395, 204] width 22 height 57
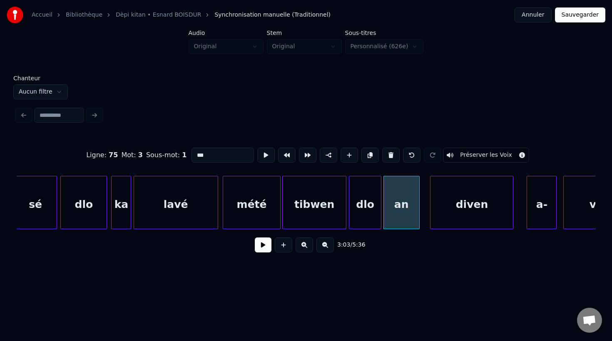
click at [418, 219] on div at bounding box center [417, 202] width 2 height 52
click at [363, 215] on div "dlo" at bounding box center [365, 204] width 32 height 57
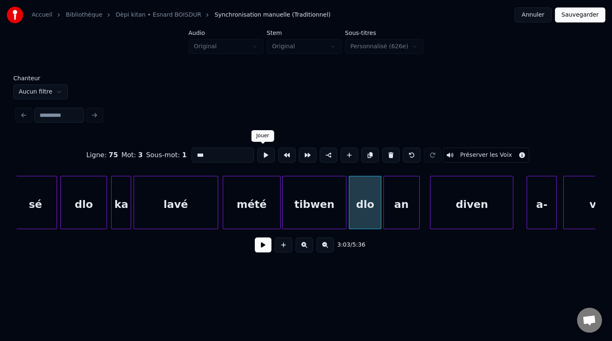
click at [264, 155] on button at bounding box center [265, 155] width 17 height 15
click at [391, 208] on div "an" at bounding box center [401, 204] width 35 height 57
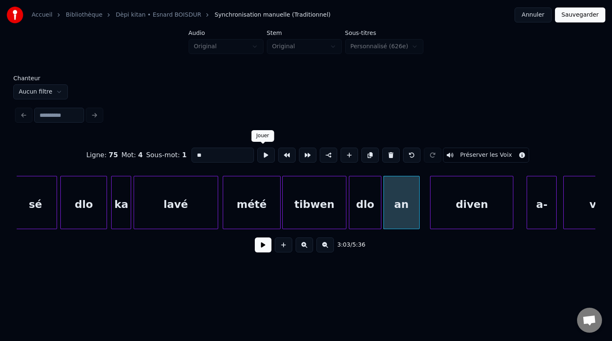
click at [264, 156] on button at bounding box center [265, 155] width 17 height 15
click at [421, 223] on div "diven" at bounding box center [462, 202] width 83 height 53
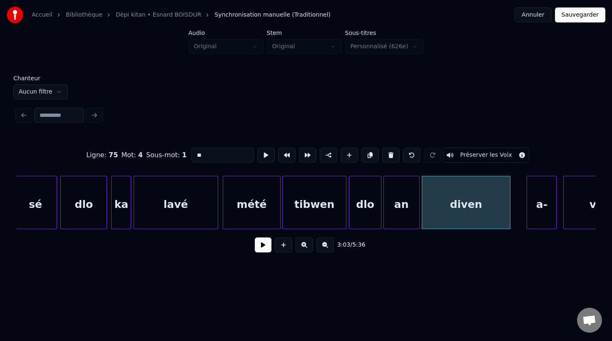
click at [509, 224] on div at bounding box center [508, 202] width 2 height 52
click at [432, 199] on div "diven" at bounding box center [466, 204] width 88 height 57
click at [261, 156] on button at bounding box center [265, 155] width 17 height 15
click at [509, 218] on div "diven" at bounding box center [465, 202] width 89 height 53
click at [505, 219] on div at bounding box center [504, 202] width 2 height 52
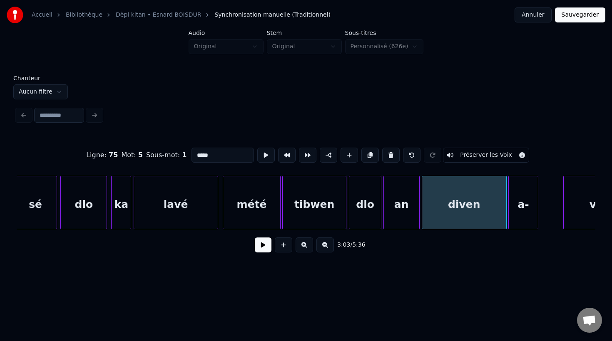
click at [520, 222] on div "a-" at bounding box center [522, 204] width 29 height 57
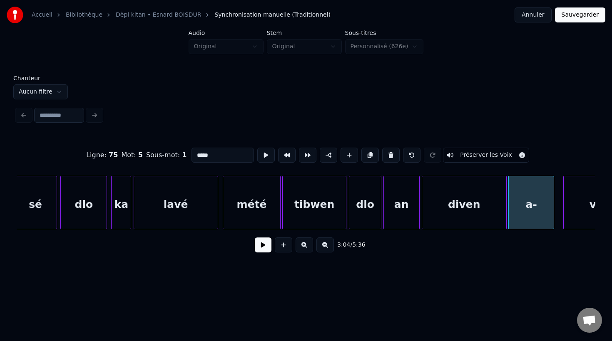
click at [552, 220] on div at bounding box center [552, 202] width 2 height 52
click at [483, 208] on div "diven" at bounding box center [464, 204] width 84 height 57
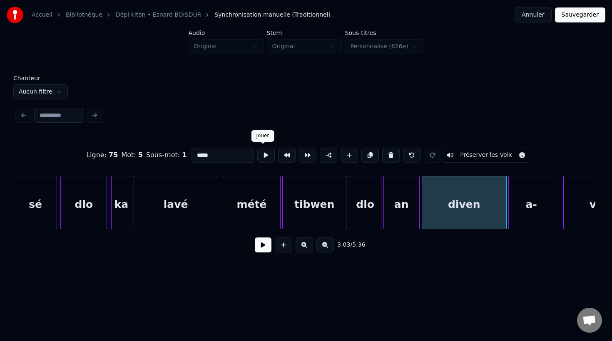
click at [267, 155] on button at bounding box center [265, 155] width 17 height 15
click at [519, 201] on div "a-" at bounding box center [530, 204] width 45 height 57
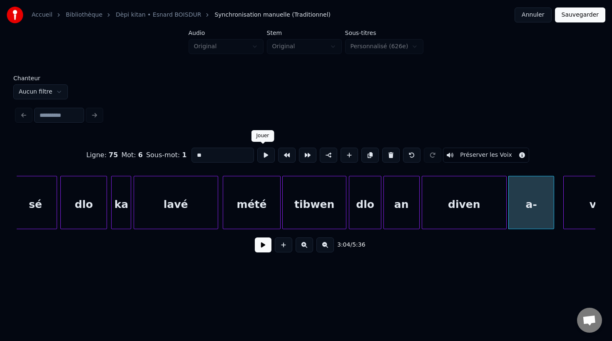
click at [261, 158] on button at bounding box center [265, 155] width 17 height 15
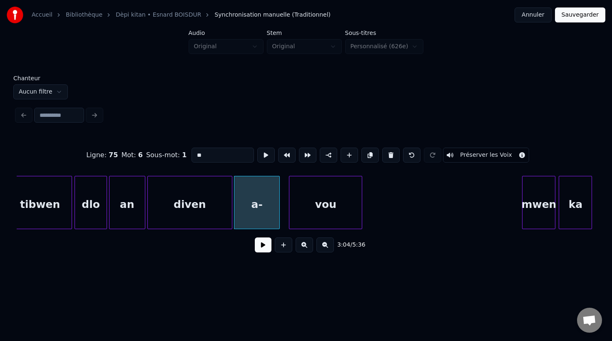
scroll to position [0, 30486]
click at [262, 211] on div "a-" at bounding box center [256, 204] width 45 height 57
click at [211, 156] on input "**" at bounding box center [222, 155] width 62 height 15
click at [323, 209] on div "vou" at bounding box center [325, 204] width 72 height 57
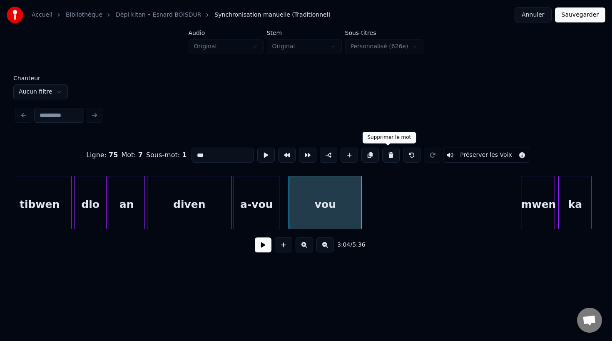
click at [389, 156] on button at bounding box center [390, 155] width 17 height 15
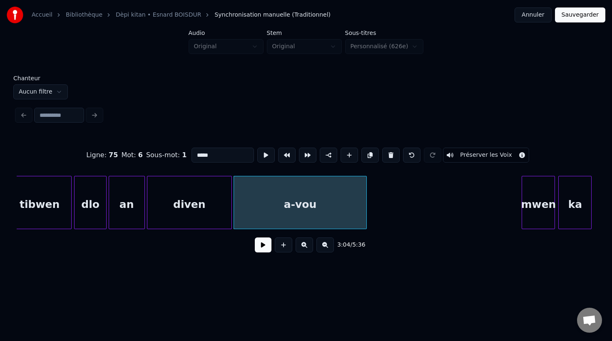
click at [364, 219] on div at bounding box center [365, 202] width 2 height 52
click at [263, 154] on button at bounding box center [265, 155] width 17 height 15
click at [369, 213] on div at bounding box center [370, 202] width 2 height 52
click at [262, 154] on button at bounding box center [265, 155] width 17 height 15
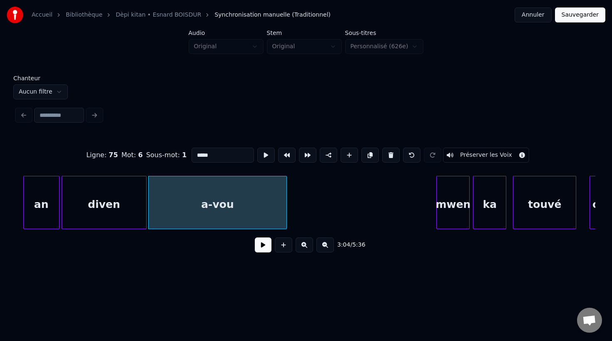
scroll to position [0, 30580]
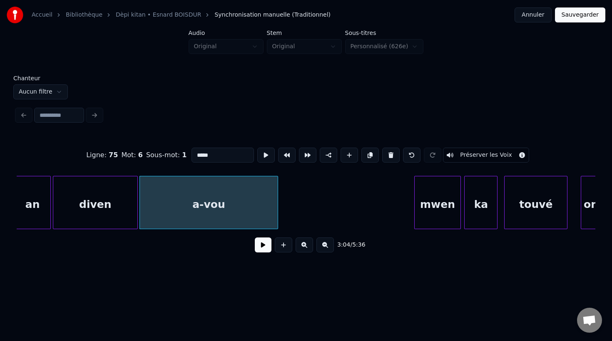
click at [414, 220] on div at bounding box center [415, 202] width 2 height 52
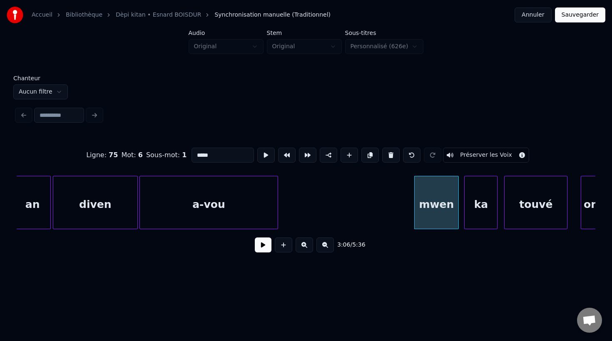
click at [458, 213] on div at bounding box center [457, 202] width 2 height 52
click at [442, 215] on div "mwen" at bounding box center [436, 204] width 44 height 57
click at [261, 155] on button at bounding box center [265, 155] width 17 height 15
click at [470, 222] on div "ka" at bounding box center [478, 204] width 32 height 57
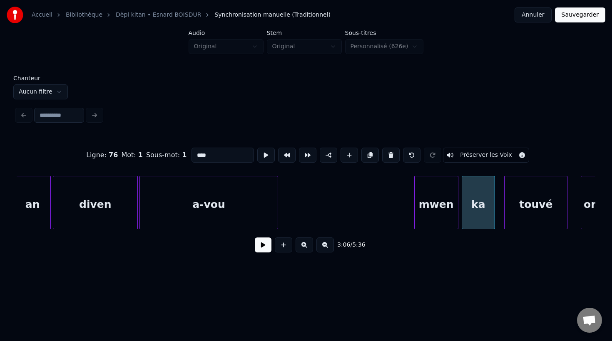
click at [455, 214] on div at bounding box center [456, 202] width 2 height 52
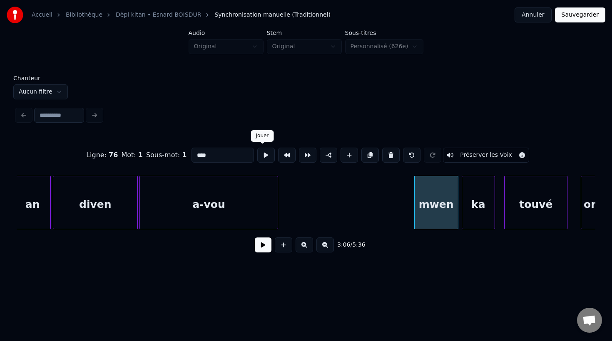
click at [264, 156] on button at bounding box center [265, 155] width 17 height 15
click at [478, 228] on div "ka" at bounding box center [478, 204] width 32 height 57
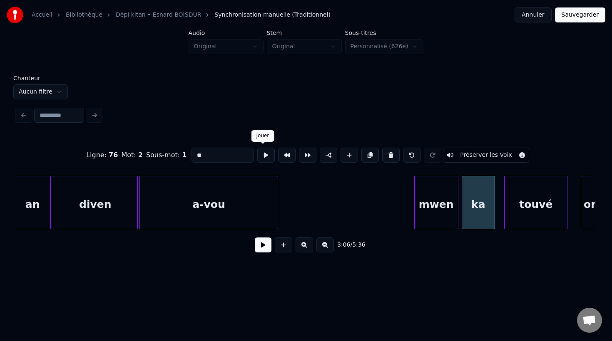
click at [260, 154] on button at bounding box center [265, 155] width 17 height 15
click at [509, 216] on div "touvé" at bounding box center [530, 204] width 62 height 57
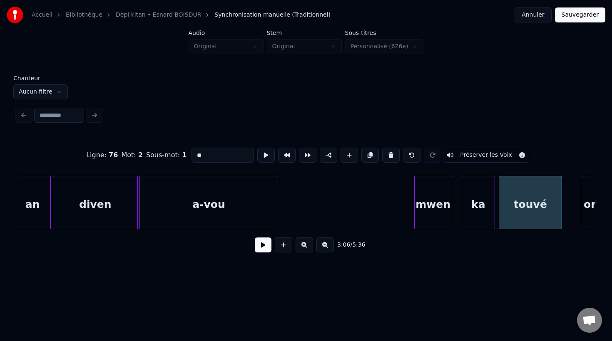
click at [450, 220] on div at bounding box center [450, 202] width 2 height 52
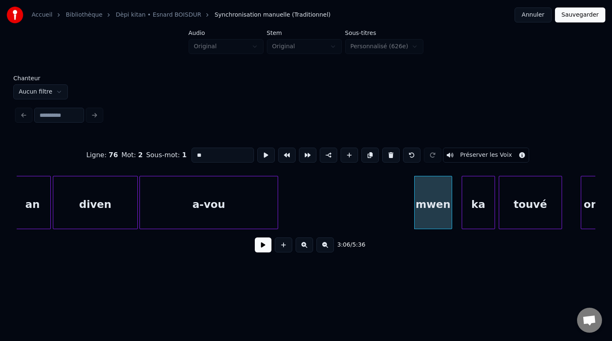
click at [429, 208] on div "mwen" at bounding box center [432, 204] width 37 height 57
click at [259, 158] on button at bounding box center [265, 155] width 17 height 15
click at [454, 222] on div at bounding box center [455, 202] width 2 height 52
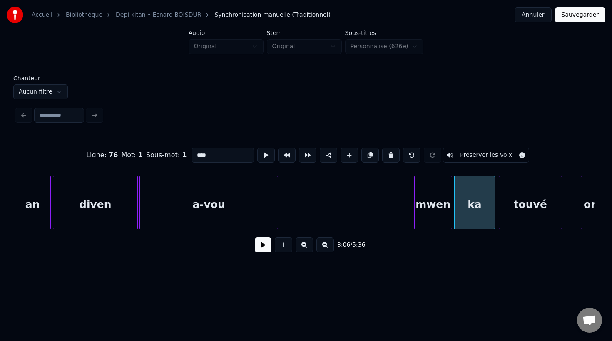
click at [468, 222] on div "ka" at bounding box center [474, 204] width 40 height 57
click at [263, 159] on button at bounding box center [265, 155] width 17 height 15
click at [513, 214] on div "touvé" at bounding box center [530, 204] width 62 height 57
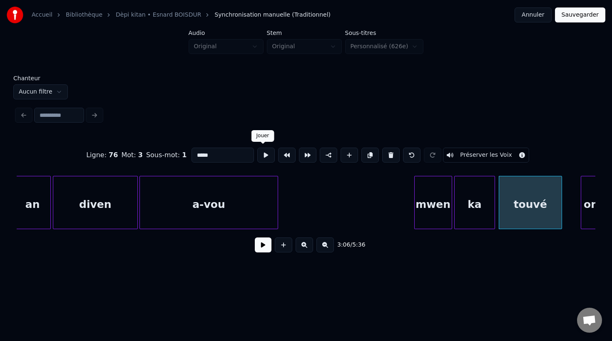
click at [260, 157] on button at bounding box center [265, 155] width 17 height 15
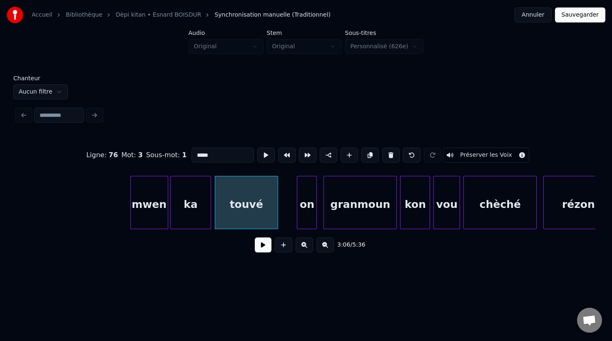
scroll to position [0, 30864]
click at [290, 218] on div "on" at bounding box center [290, 204] width 19 height 57
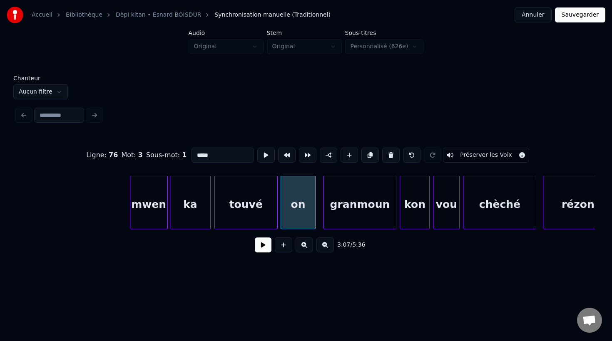
click at [314, 221] on div at bounding box center [313, 202] width 2 height 52
click at [298, 214] on div "on" at bounding box center [298, 204] width 35 height 57
click at [262, 159] on button at bounding box center [265, 155] width 17 height 15
click at [337, 209] on div "granmoun" at bounding box center [355, 204] width 72 height 57
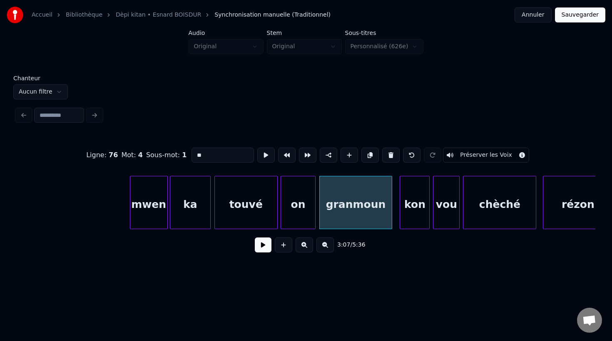
click at [337, 209] on div "granmoun" at bounding box center [355, 204] width 72 height 57
click at [263, 155] on button at bounding box center [265, 155] width 17 height 15
click at [409, 219] on div "kon" at bounding box center [411, 204] width 29 height 57
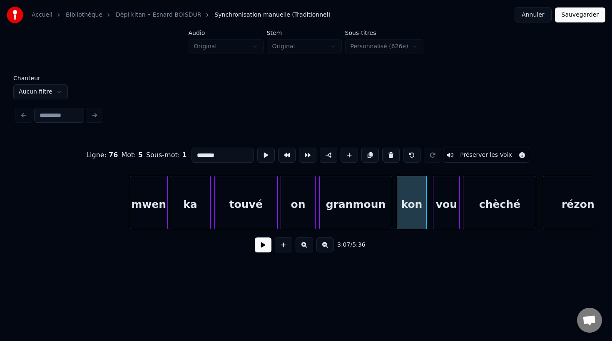
click at [409, 219] on div "kon" at bounding box center [411, 204] width 29 height 57
click at [260, 158] on button at bounding box center [265, 155] width 17 height 15
click at [441, 215] on div "vou" at bounding box center [443, 204] width 26 height 57
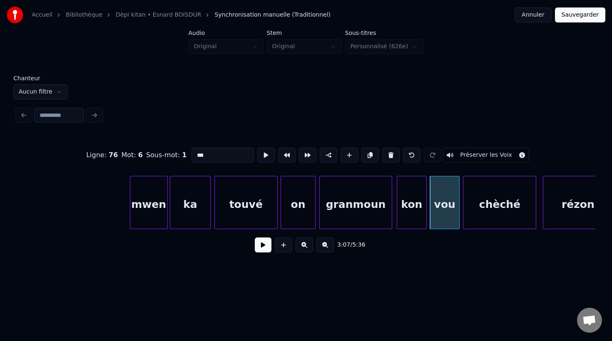
click at [458, 216] on div at bounding box center [457, 202] width 2 height 52
click at [270, 159] on button at bounding box center [265, 155] width 17 height 15
click at [500, 216] on div "chèché" at bounding box center [499, 204] width 72 height 57
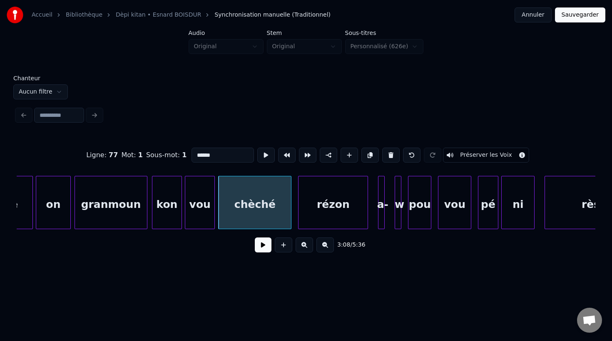
scroll to position [0, 31116]
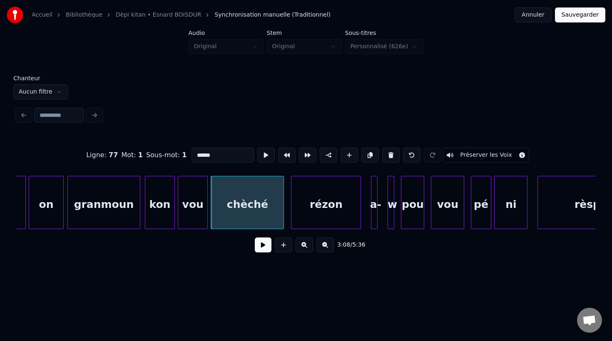
click at [270, 219] on div "chèché" at bounding box center [247, 204] width 72 height 57
click at [267, 154] on button at bounding box center [265, 155] width 17 height 15
click at [315, 217] on div "rézon" at bounding box center [320, 204] width 69 height 57
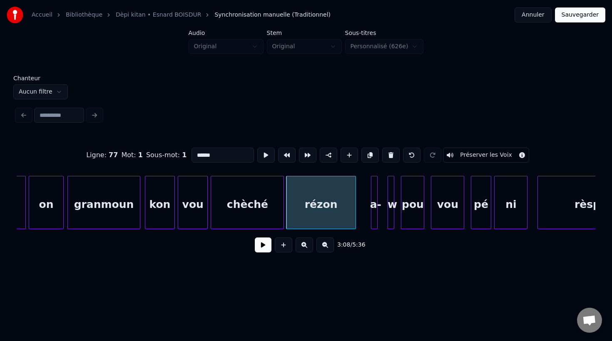
click at [336, 217] on div "rézon" at bounding box center [320, 204] width 69 height 57
click at [262, 156] on button at bounding box center [265, 155] width 17 height 15
click at [359, 220] on div at bounding box center [360, 202] width 2 height 52
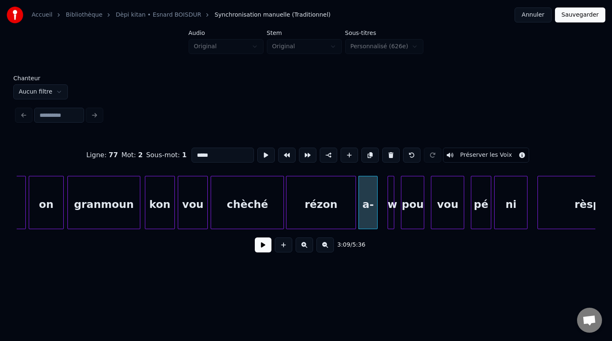
click at [391, 217] on div at bounding box center [392, 202] width 2 height 52
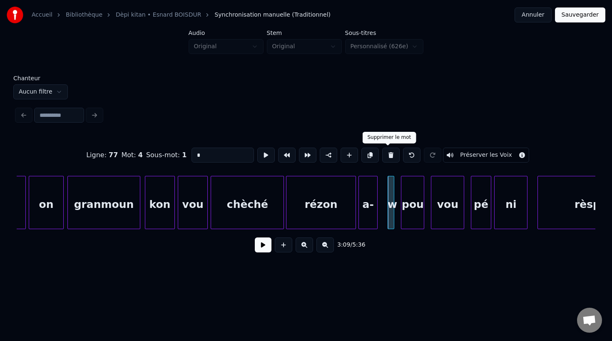
click at [384, 158] on button at bounding box center [390, 155] width 17 height 15
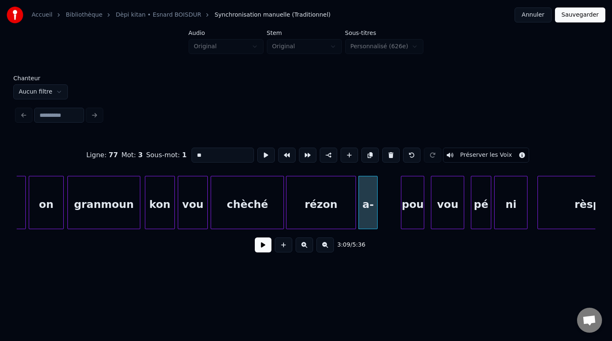
click at [367, 209] on div "a-" at bounding box center [368, 204] width 18 height 57
click at [212, 159] on input "**" at bounding box center [222, 155] width 62 height 15
click at [395, 208] on div at bounding box center [395, 202] width 2 height 52
click at [389, 215] on div "a-w" at bounding box center [378, 204] width 38 height 57
click at [261, 158] on button at bounding box center [265, 155] width 17 height 15
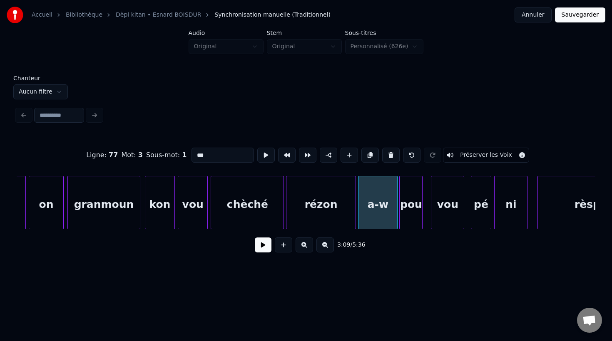
click at [411, 223] on div "pou" at bounding box center [410, 204] width 22 height 57
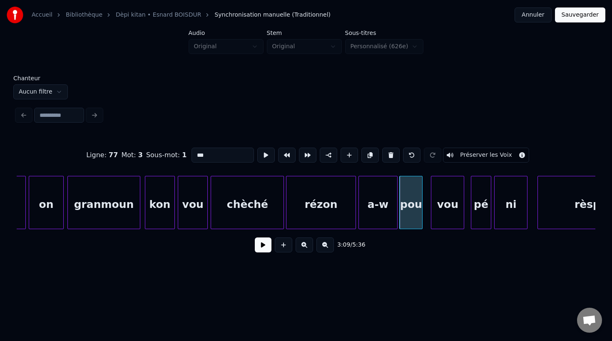
click at [411, 223] on div "pou" at bounding box center [410, 204] width 22 height 57
click at [264, 154] on button at bounding box center [265, 155] width 17 height 15
click at [423, 221] on div at bounding box center [422, 202] width 2 height 52
click at [434, 222] on div "vou" at bounding box center [443, 204] width 32 height 57
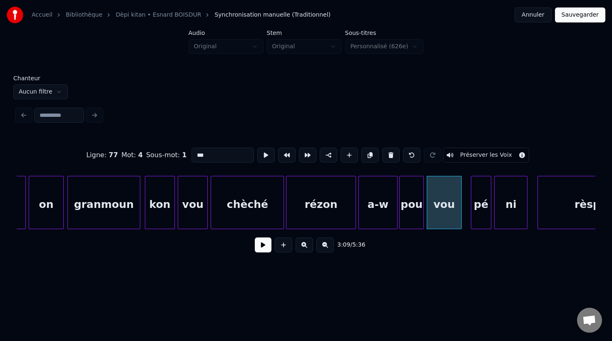
click at [460, 217] on div at bounding box center [459, 202] width 2 height 52
click at [450, 218] on div "vou" at bounding box center [444, 204] width 34 height 57
click at [260, 155] on button at bounding box center [265, 155] width 17 height 15
click at [476, 220] on div "pé" at bounding box center [476, 204] width 19 height 57
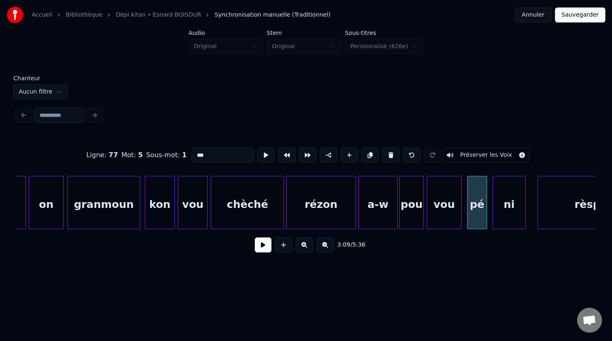
click at [507, 223] on div "ni" at bounding box center [509, 204] width 32 height 57
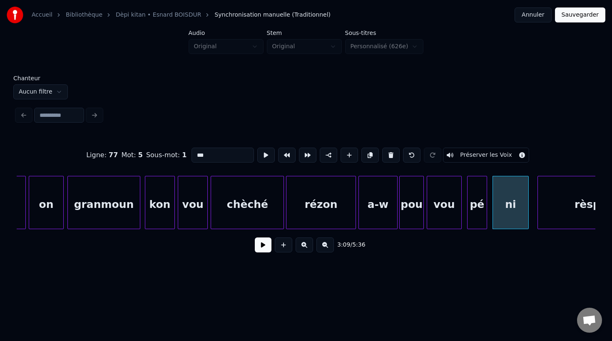
click at [527, 218] on div at bounding box center [526, 202] width 2 height 52
click at [487, 213] on div at bounding box center [486, 202] width 2 height 52
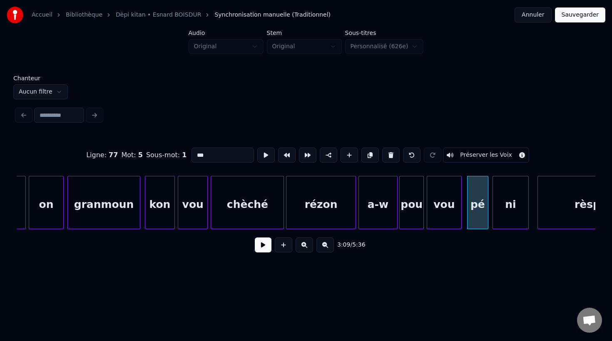
click at [478, 213] on div "pé" at bounding box center [477, 204] width 20 height 57
click at [262, 153] on button at bounding box center [265, 155] width 17 height 15
click at [503, 220] on div "ni" at bounding box center [510, 204] width 35 height 57
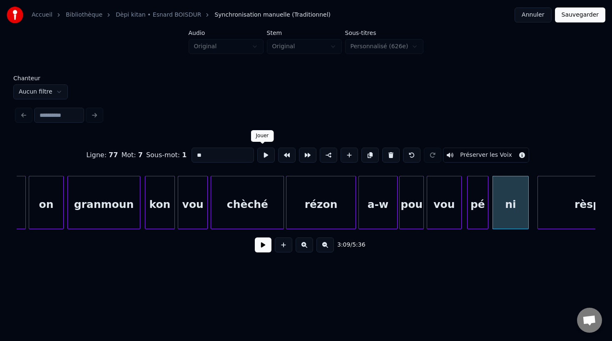
click at [266, 158] on button at bounding box center [265, 155] width 17 height 15
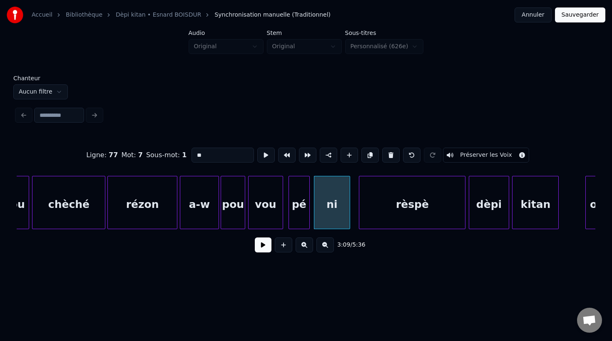
scroll to position [0, 31318]
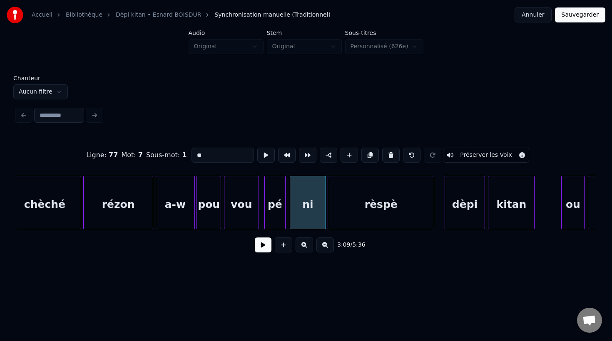
click at [351, 216] on div "rèspè" at bounding box center [381, 204] width 106 height 57
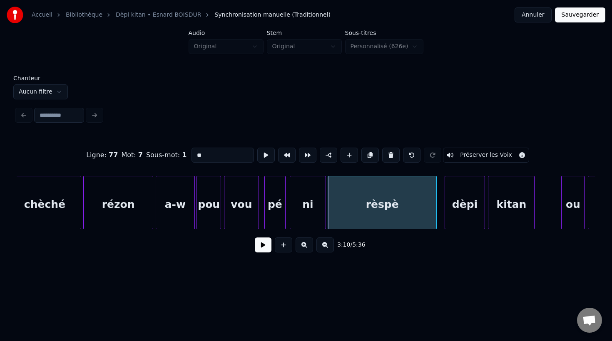
click at [435, 215] on div at bounding box center [434, 202] width 2 height 52
click at [324, 213] on div at bounding box center [324, 202] width 2 height 52
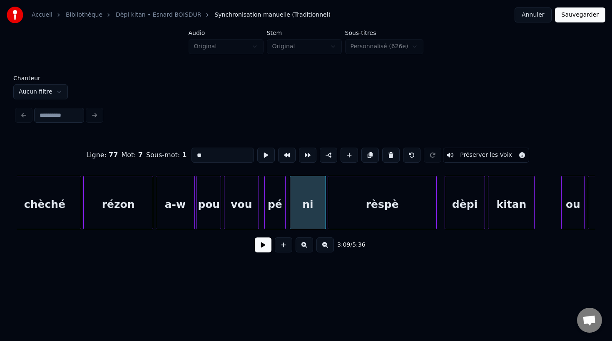
click at [342, 213] on div "rèspè" at bounding box center [382, 204] width 108 height 57
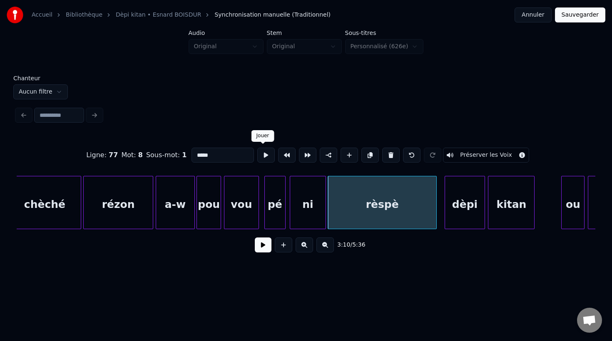
click at [265, 157] on button at bounding box center [265, 155] width 17 height 15
click at [453, 219] on div "dèpi" at bounding box center [461, 204] width 39 height 57
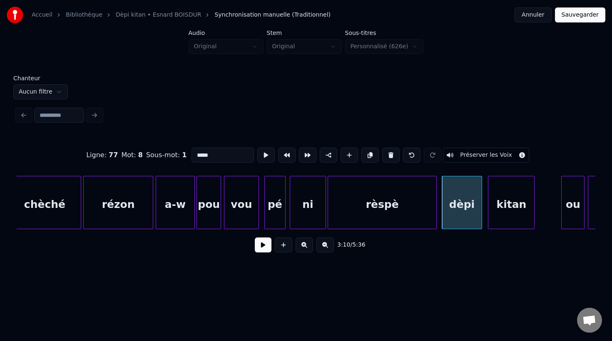
click at [466, 219] on div "dèpi" at bounding box center [461, 204] width 39 height 57
click at [502, 217] on div "kitan" at bounding box center [507, 204] width 46 height 57
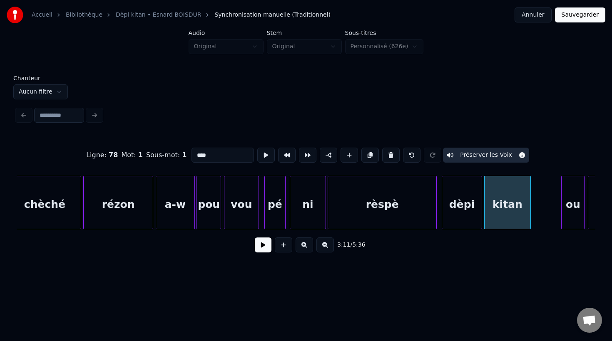
click at [453, 222] on div "dèpi" at bounding box center [461, 204] width 39 height 57
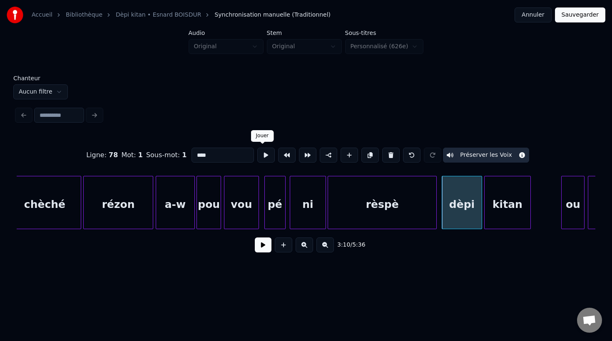
click at [263, 161] on button at bounding box center [265, 155] width 17 height 15
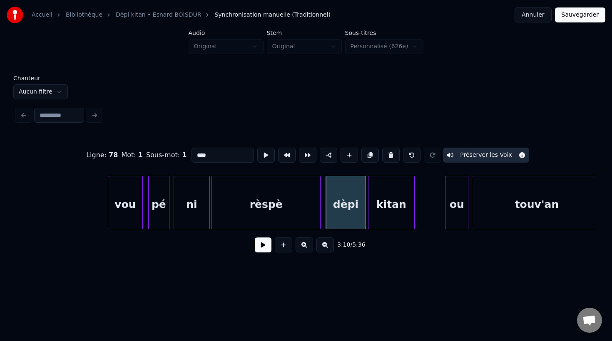
scroll to position [0, 31546]
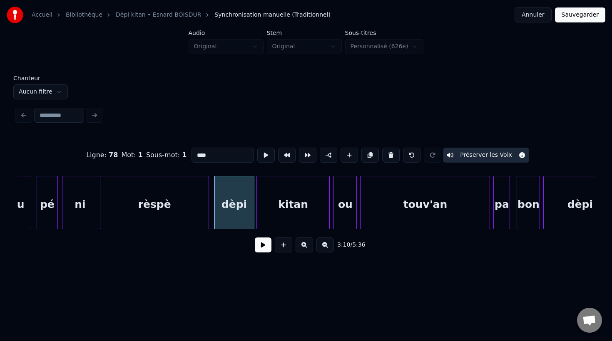
click at [328, 221] on div at bounding box center [328, 202] width 2 height 52
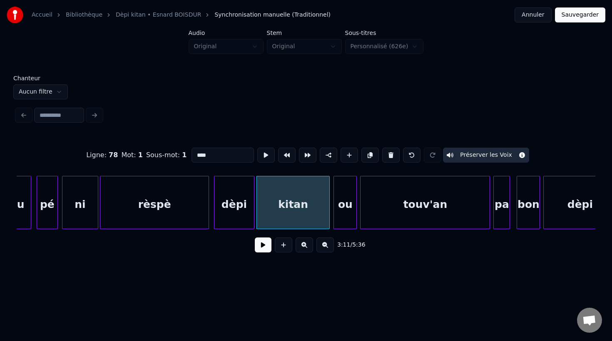
click at [303, 218] on div "kitan" at bounding box center [293, 204] width 72 height 57
click at [264, 157] on button at bounding box center [265, 155] width 17 height 15
click at [344, 221] on div "ou" at bounding box center [345, 204] width 22 height 57
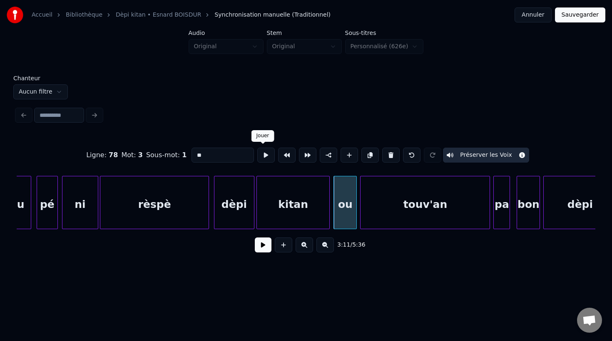
click at [261, 154] on button at bounding box center [265, 155] width 17 height 15
click at [380, 219] on div "touv'an" at bounding box center [423, 204] width 129 height 57
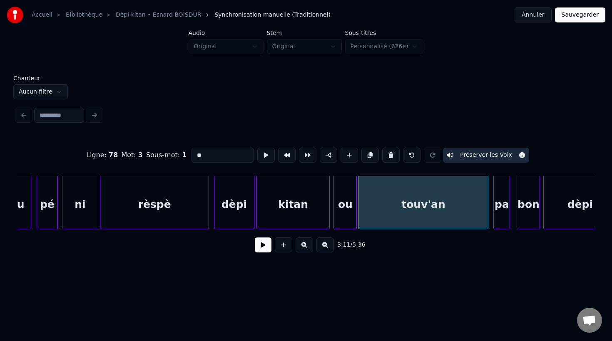
click at [380, 219] on div "touv'an" at bounding box center [423, 204] width 129 height 57
click at [264, 156] on button at bounding box center [265, 155] width 17 height 15
click at [470, 220] on div at bounding box center [470, 202] width 2 height 52
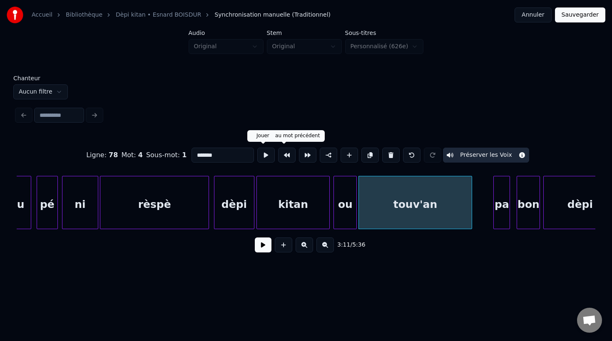
click at [263, 157] on button at bounding box center [265, 155] width 17 height 15
click at [458, 216] on div at bounding box center [458, 202] width 2 height 52
click at [264, 156] on button at bounding box center [265, 155] width 17 height 15
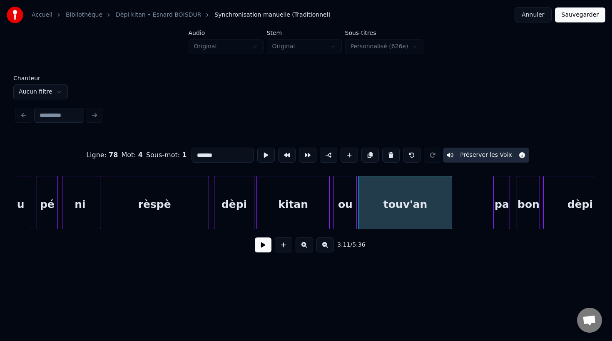
click at [450, 225] on div at bounding box center [450, 202] width 2 height 52
click at [262, 155] on button at bounding box center [265, 155] width 17 height 15
click at [458, 217] on div "pa" at bounding box center [461, 204] width 16 height 57
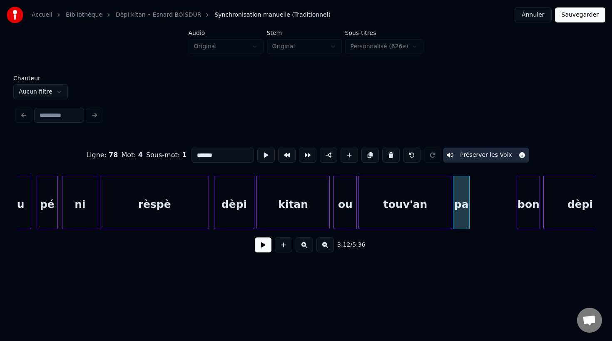
click at [468, 221] on div "pa" at bounding box center [461, 202] width 17 height 53
click at [504, 216] on div at bounding box center [504, 202] width 2 height 52
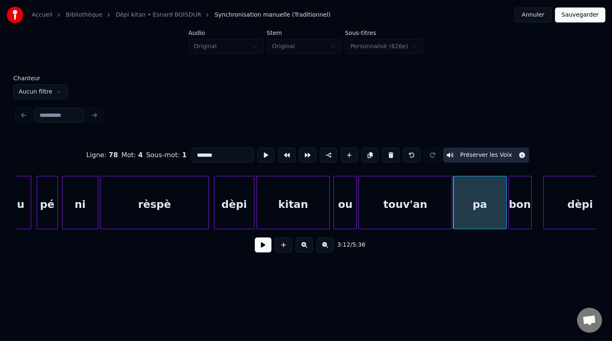
click at [520, 219] on div "bon" at bounding box center [519, 204] width 22 height 57
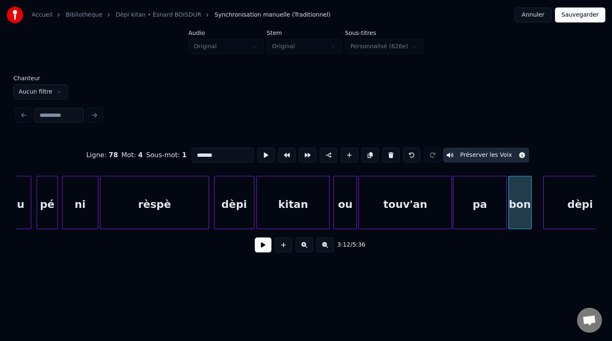
click at [482, 216] on div "pa" at bounding box center [479, 204] width 53 height 57
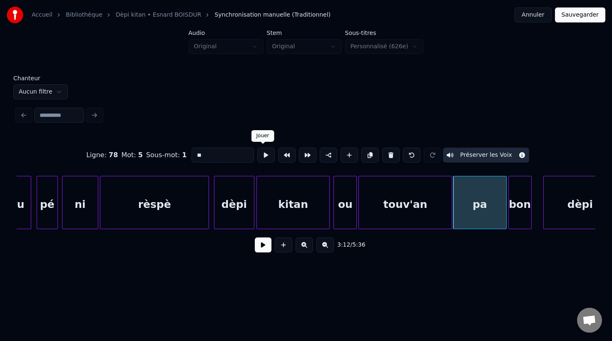
click at [262, 155] on button at bounding box center [265, 155] width 17 height 15
click at [510, 208] on div "bon" at bounding box center [519, 204] width 22 height 57
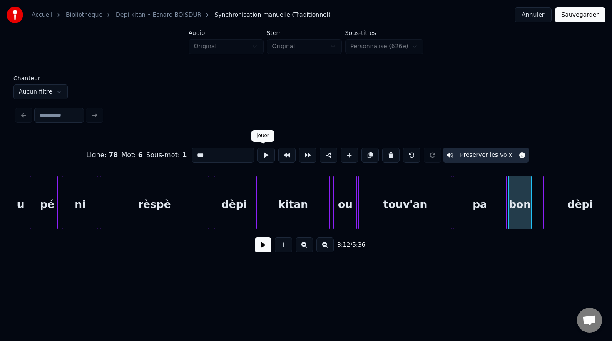
click at [263, 159] on button at bounding box center [265, 155] width 17 height 15
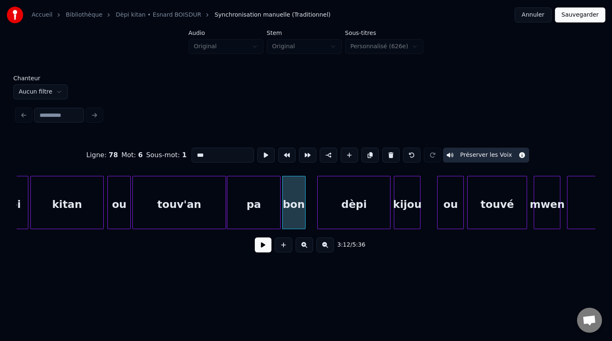
scroll to position [0, 31784]
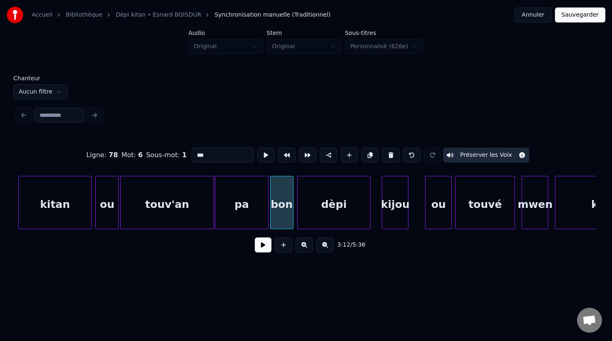
click at [327, 213] on div "dèpi" at bounding box center [333, 204] width 72 height 57
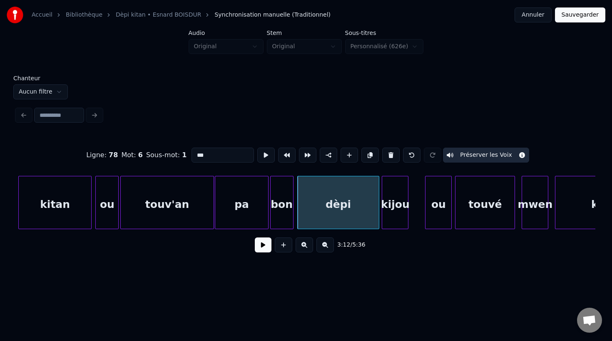
click at [378, 221] on div at bounding box center [377, 202] width 2 height 52
click at [334, 209] on div "dèpi" at bounding box center [337, 204] width 81 height 57
click at [263, 156] on button at bounding box center [265, 155] width 17 height 15
click at [391, 221] on div "kijou" at bounding box center [395, 204] width 26 height 57
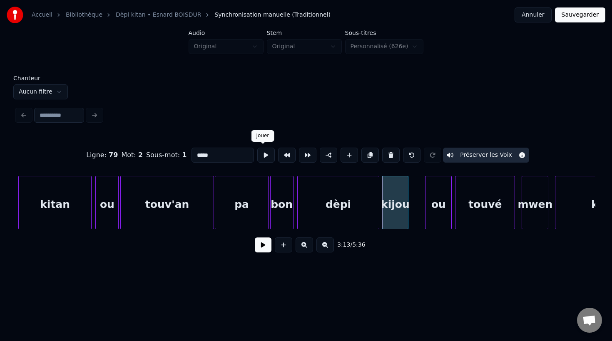
click at [261, 156] on button at bounding box center [265, 155] width 17 height 15
click at [421, 218] on div at bounding box center [420, 202] width 2 height 52
click at [265, 157] on button at bounding box center [265, 155] width 17 height 15
click at [422, 222] on div at bounding box center [422, 202] width 2 height 52
click at [264, 159] on button at bounding box center [265, 155] width 17 height 15
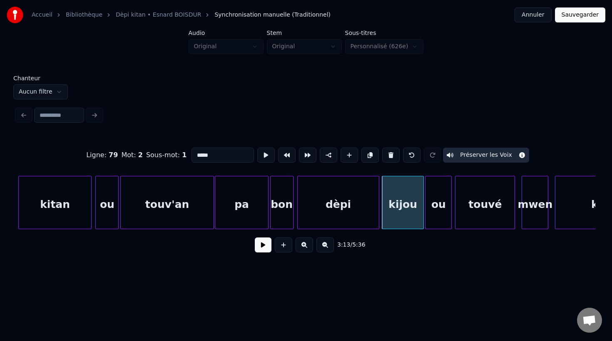
click at [430, 217] on div "ou" at bounding box center [438, 204] width 26 height 57
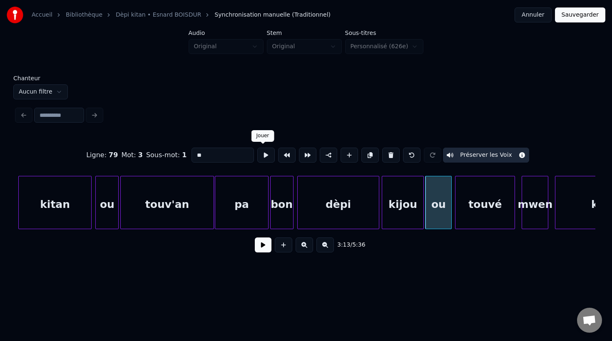
click at [263, 156] on button at bounding box center [265, 155] width 17 height 15
click at [484, 218] on div "touvé" at bounding box center [484, 204] width 59 height 57
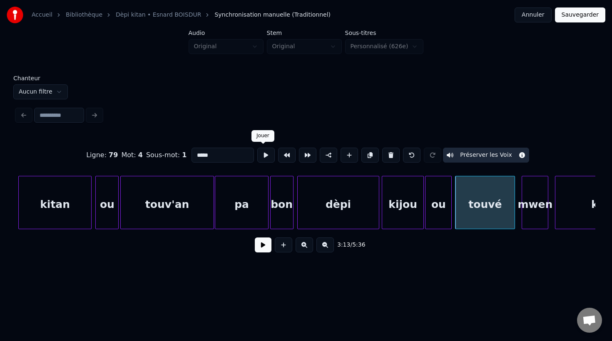
click at [266, 156] on button at bounding box center [265, 155] width 17 height 15
click at [501, 217] on div at bounding box center [501, 202] width 2 height 52
click at [260, 156] on button at bounding box center [265, 155] width 17 height 15
click at [497, 223] on div at bounding box center [497, 202] width 2 height 52
click at [503, 220] on div at bounding box center [504, 202] width 2 height 52
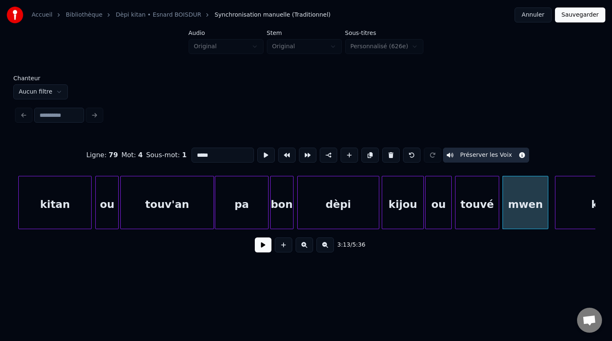
click at [480, 222] on div "touvé" at bounding box center [476, 204] width 43 height 57
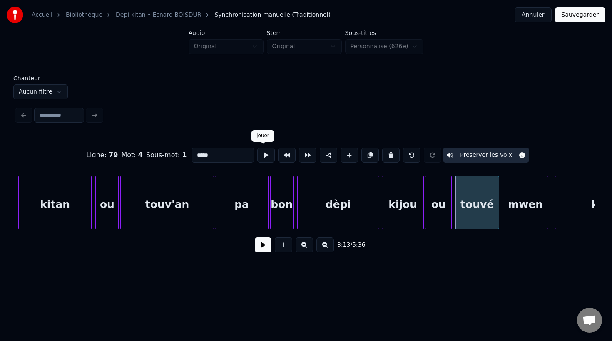
click at [262, 160] on button at bounding box center [265, 155] width 17 height 15
click at [518, 217] on div "mwen" at bounding box center [525, 204] width 45 height 57
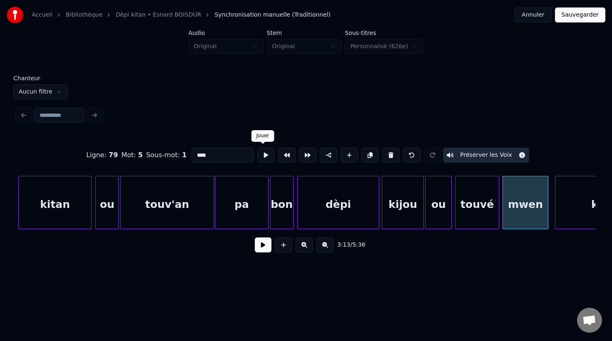
click at [263, 157] on button at bounding box center [265, 155] width 17 height 15
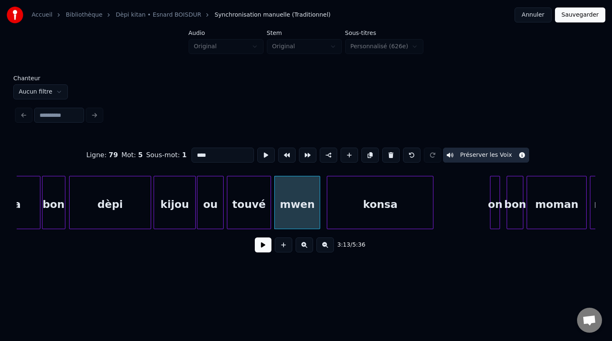
scroll to position [0, 32013]
click at [322, 217] on div at bounding box center [323, 202] width 2 height 52
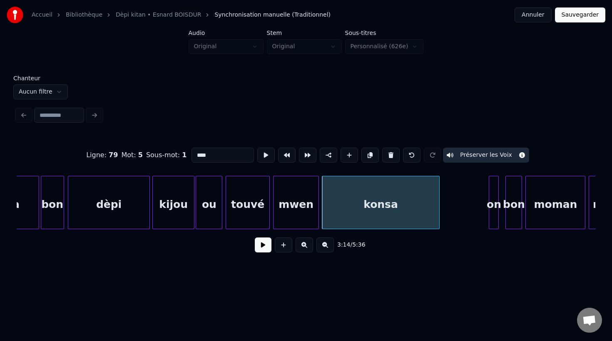
click at [438, 220] on div at bounding box center [437, 202] width 2 height 52
click at [367, 206] on div "konsa" at bounding box center [380, 204] width 116 height 57
click at [262, 157] on button at bounding box center [265, 155] width 17 height 15
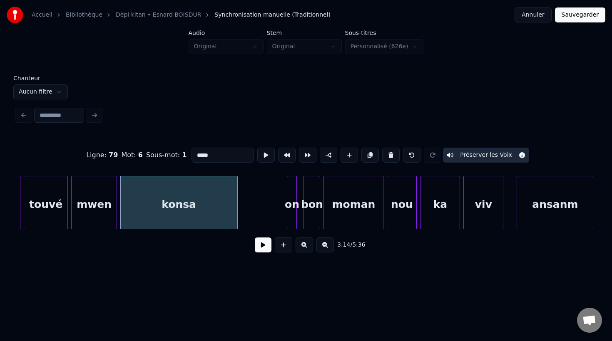
scroll to position [0, 32224]
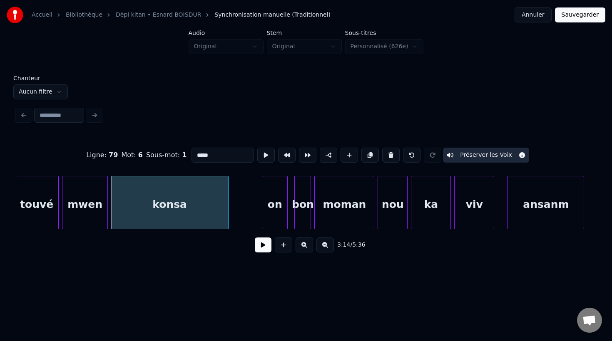
click at [262, 204] on div at bounding box center [263, 202] width 2 height 52
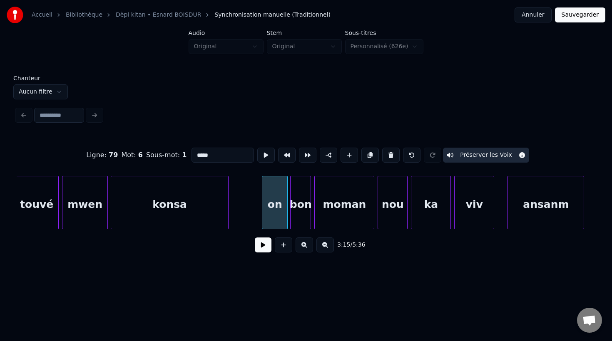
click at [290, 214] on div at bounding box center [291, 202] width 2 height 52
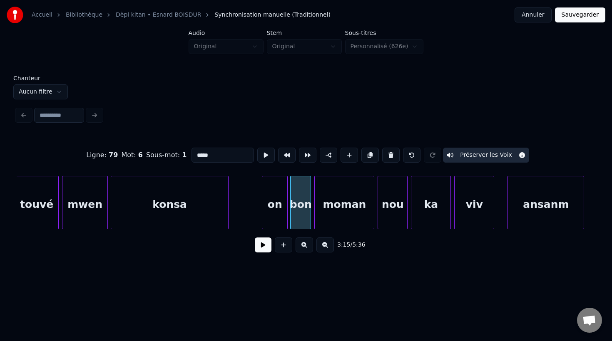
click at [271, 210] on div "on" at bounding box center [274, 204] width 25 height 57
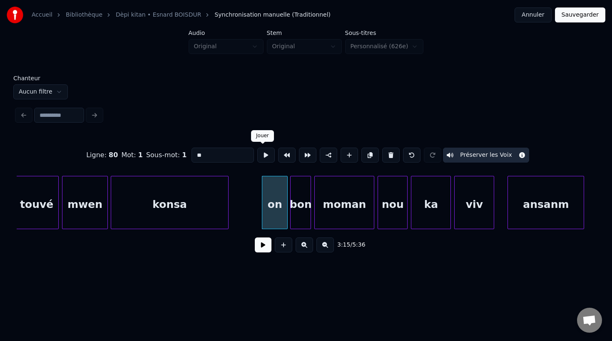
click at [262, 156] on button at bounding box center [265, 155] width 17 height 15
click at [295, 201] on div "bon" at bounding box center [300, 204] width 20 height 57
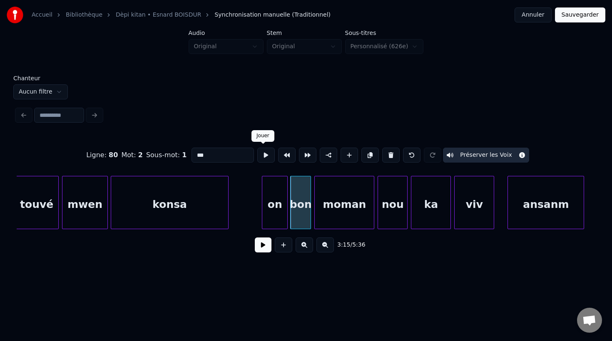
click at [260, 157] on button at bounding box center [265, 155] width 17 height 15
click at [338, 217] on div "moman" at bounding box center [344, 204] width 59 height 57
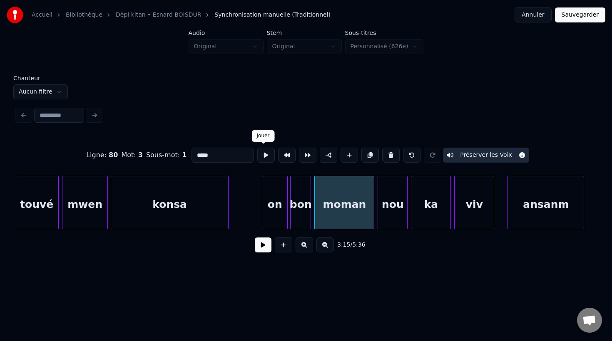
click at [262, 154] on button at bounding box center [265, 155] width 17 height 15
click at [384, 220] on div "nou" at bounding box center [390, 204] width 29 height 57
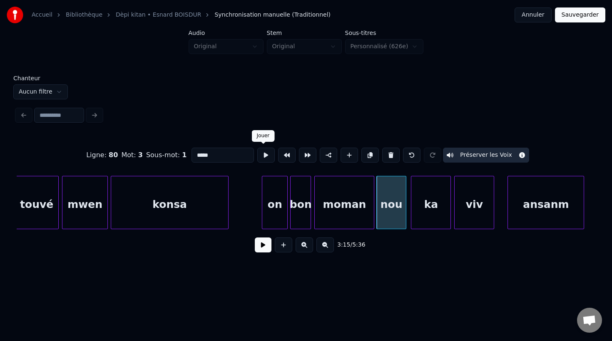
click at [264, 162] on button at bounding box center [265, 155] width 17 height 15
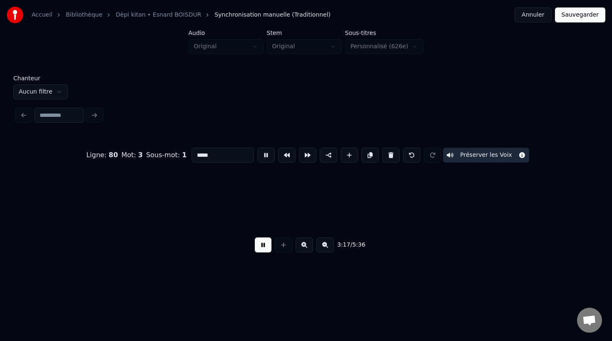
scroll to position [0, 32804]
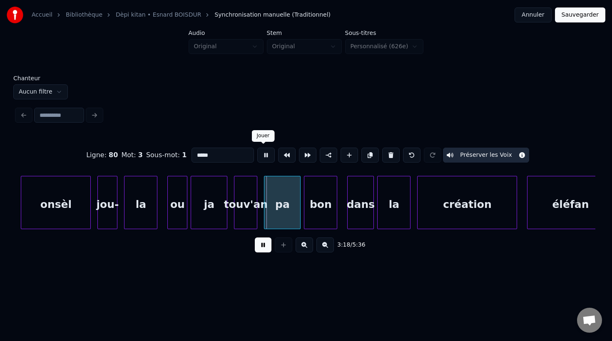
click at [257, 159] on button at bounding box center [265, 155] width 17 height 15
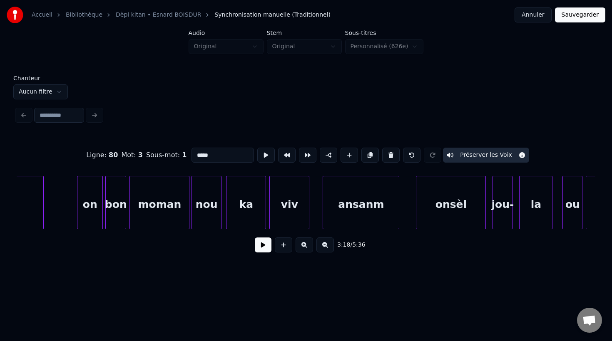
scroll to position [0, 32407]
click at [248, 213] on div "ka" at bounding box center [244, 204] width 39 height 57
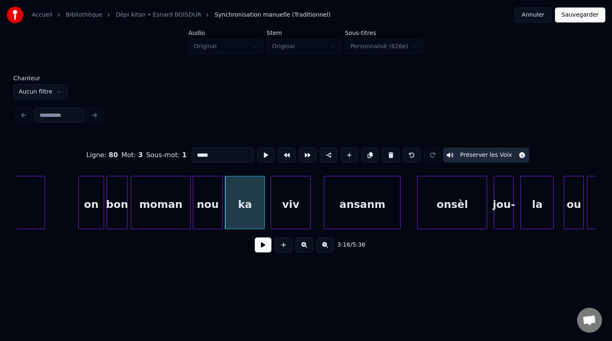
click at [247, 215] on div "ka" at bounding box center [244, 204] width 39 height 57
click at [264, 157] on button at bounding box center [265, 155] width 17 height 15
click at [198, 218] on div "nou" at bounding box center [207, 204] width 29 height 57
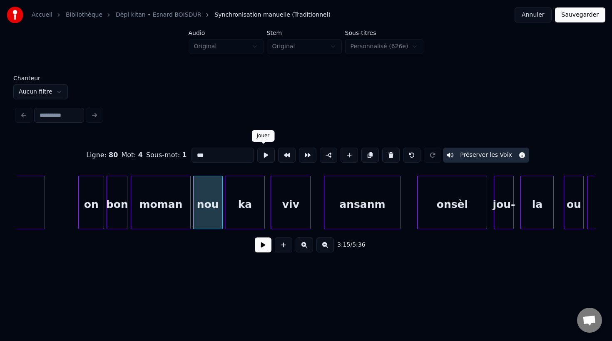
click at [262, 157] on button at bounding box center [265, 155] width 17 height 15
click at [239, 208] on div "ka" at bounding box center [244, 204] width 39 height 57
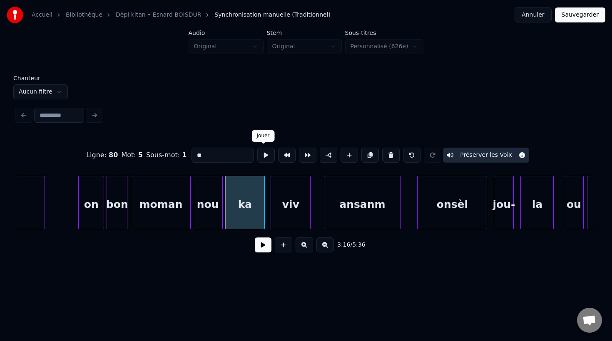
click at [262, 161] on button at bounding box center [265, 155] width 17 height 15
click at [255, 211] on div at bounding box center [256, 202] width 2 height 52
click at [265, 156] on button at bounding box center [265, 155] width 17 height 15
click at [262, 205] on div at bounding box center [262, 202] width 2 height 52
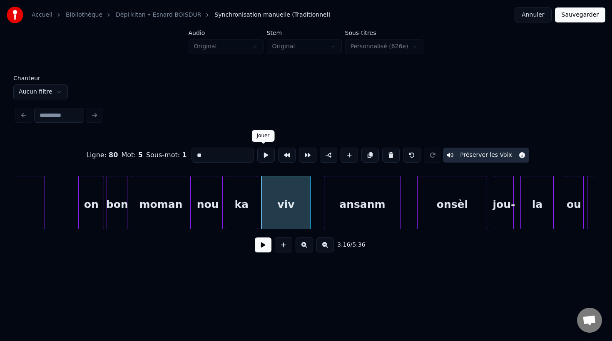
click at [258, 161] on button at bounding box center [265, 155] width 17 height 15
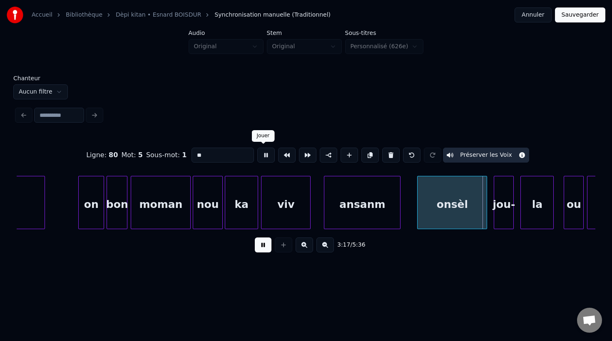
click at [264, 153] on button at bounding box center [265, 155] width 17 height 15
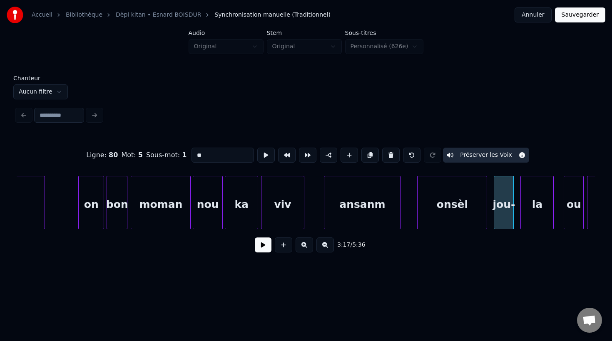
click at [303, 215] on div "viv" at bounding box center [282, 202] width 43 height 53
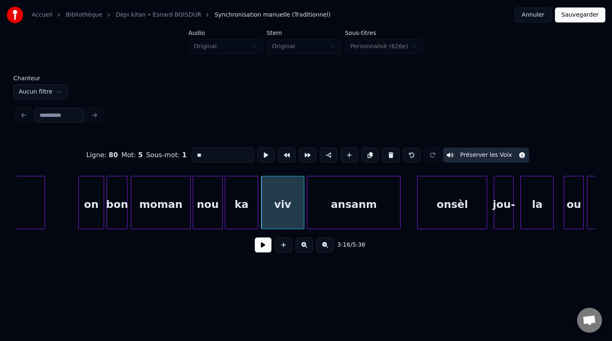
click at [307, 212] on div at bounding box center [308, 202] width 2 height 52
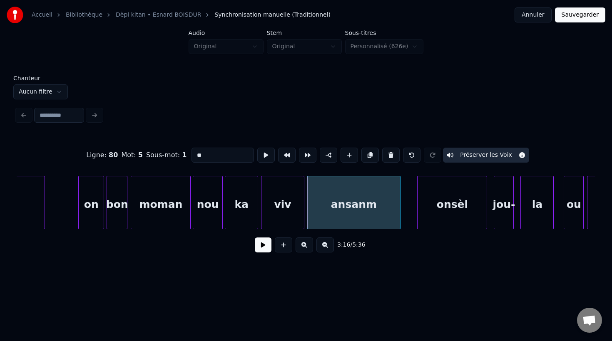
click at [339, 205] on div "ansanm" at bounding box center [353, 204] width 93 height 57
click at [262, 156] on button at bounding box center [265, 155] width 17 height 15
click at [411, 225] on div "onsèl" at bounding box center [436, 204] width 69 height 57
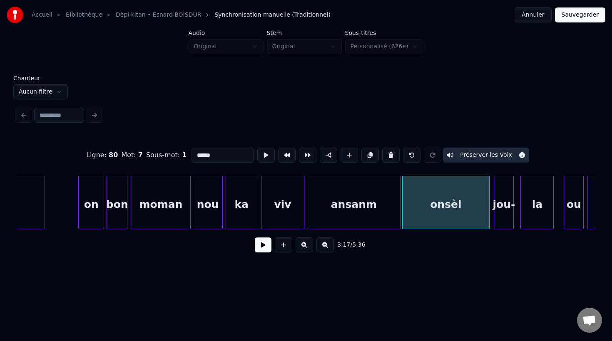
click at [488, 219] on div at bounding box center [487, 202] width 2 height 52
click at [429, 215] on div "onsèl" at bounding box center [445, 204] width 87 height 57
click at [261, 158] on button at bounding box center [265, 155] width 17 height 15
click at [471, 218] on div at bounding box center [470, 202] width 2 height 52
click at [263, 156] on button at bounding box center [265, 155] width 17 height 15
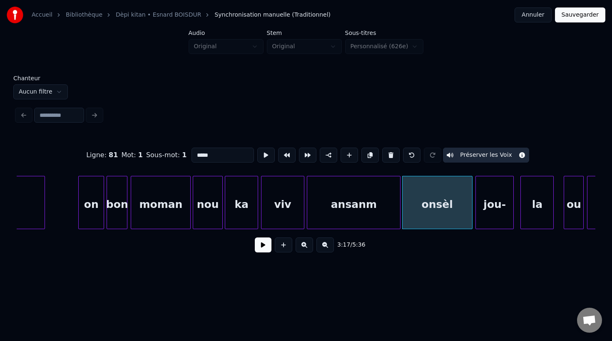
click at [475, 222] on div at bounding box center [476, 202] width 2 height 52
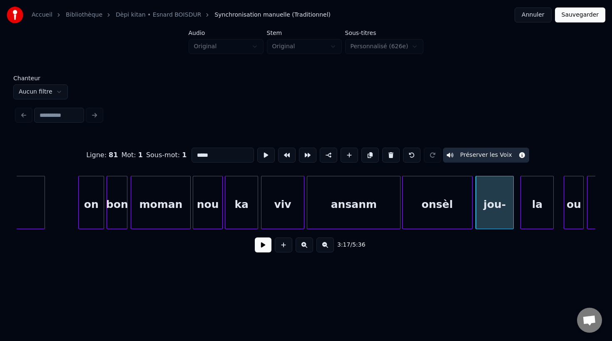
click at [506, 210] on div "jou-" at bounding box center [493, 204] width 37 height 57
click at [216, 158] on input "****" at bounding box center [222, 155] width 62 height 15
click at [537, 212] on div "la" at bounding box center [536, 204] width 32 height 57
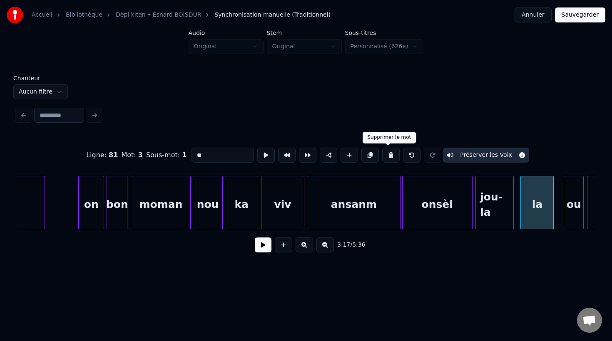
click at [386, 156] on button at bounding box center [390, 155] width 17 height 15
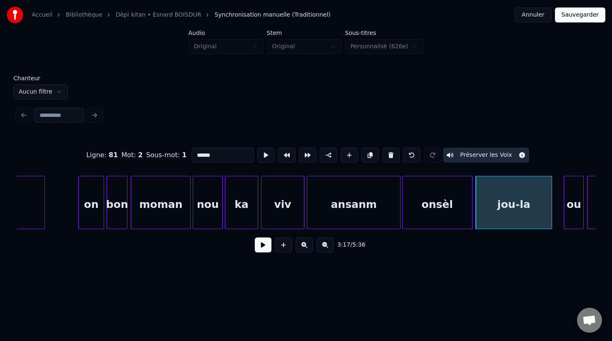
click at [550, 218] on div at bounding box center [550, 202] width 2 height 52
click at [512, 216] on div "jou-la" at bounding box center [513, 204] width 76 height 57
click at [260, 157] on button at bounding box center [265, 155] width 17 height 15
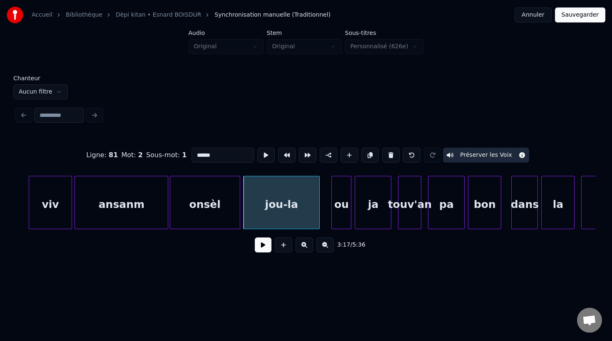
scroll to position [0, 32664]
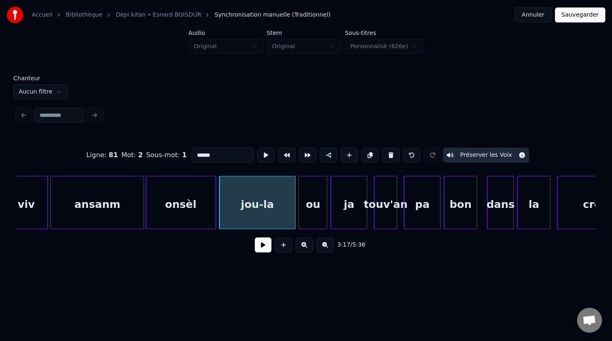
click at [299, 219] on div at bounding box center [300, 202] width 2 height 52
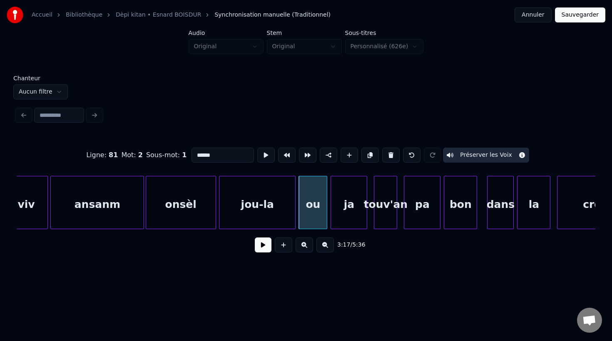
click at [315, 219] on div "ou" at bounding box center [313, 204] width 28 height 57
click at [263, 158] on button at bounding box center [265, 155] width 17 height 15
click at [317, 220] on div "ou" at bounding box center [311, 204] width 28 height 57
click at [339, 221] on div "ja" at bounding box center [347, 204] width 36 height 57
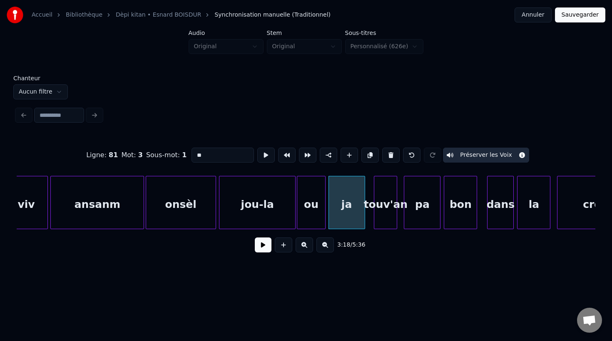
click at [342, 222] on div "ja" at bounding box center [347, 204] width 36 height 57
click at [260, 159] on button at bounding box center [265, 155] width 17 height 15
click at [381, 216] on div "touv'an" at bounding box center [381, 204] width 22 height 57
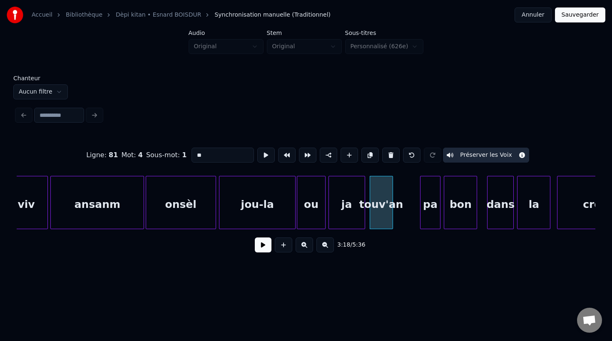
click at [420, 220] on div at bounding box center [421, 202] width 2 height 52
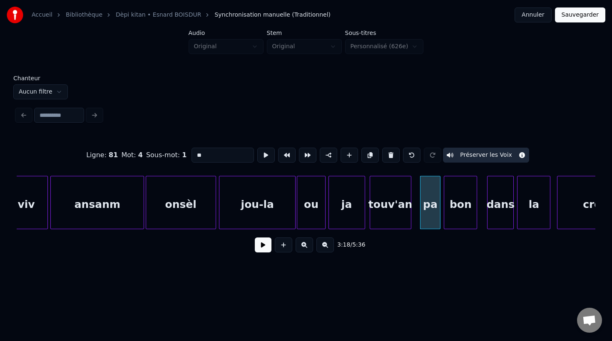
click at [410, 220] on div at bounding box center [409, 202] width 2 height 52
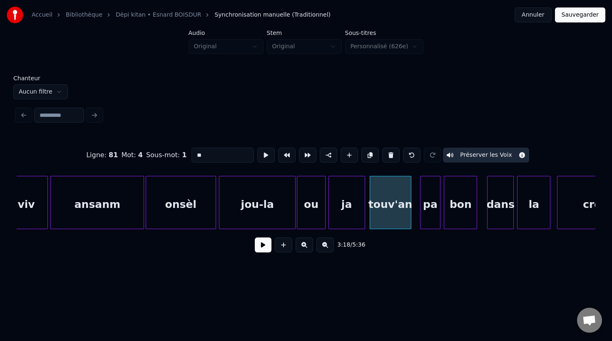
click at [389, 218] on div "touv'an" at bounding box center [390, 204] width 41 height 57
click at [264, 156] on button at bounding box center [265, 155] width 17 height 15
click at [417, 221] on div at bounding box center [418, 202] width 2 height 52
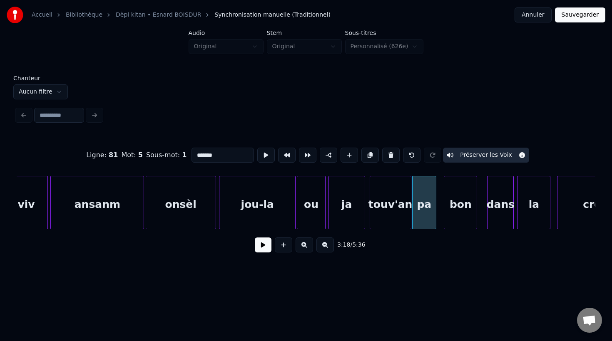
click at [416, 222] on div "pa" at bounding box center [423, 204] width 23 height 57
click at [263, 158] on button at bounding box center [265, 155] width 17 height 15
click at [428, 210] on div at bounding box center [428, 202] width 2 height 52
click at [438, 219] on div "pa" at bounding box center [438, 204] width 8 height 57
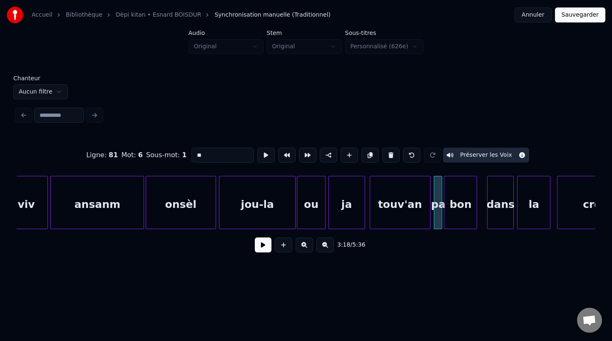
click at [429, 215] on div at bounding box center [428, 202] width 2 height 52
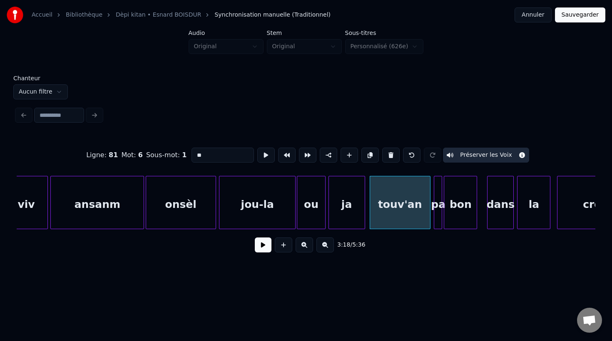
click at [404, 216] on div "touv'an" at bounding box center [400, 204] width 60 height 57
click at [262, 156] on button at bounding box center [265, 155] width 17 height 15
click at [388, 212] on div "touv'an" at bounding box center [400, 204] width 60 height 57
click at [262, 158] on button at bounding box center [265, 155] width 17 height 15
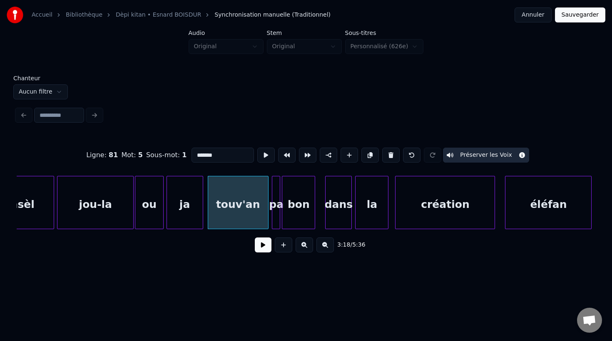
scroll to position [0, 32848]
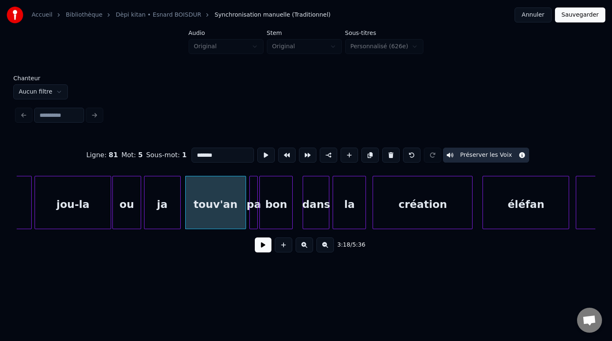
click at [264, 211] on div "bon" at bounding box center [276, 204] width 32 height 57
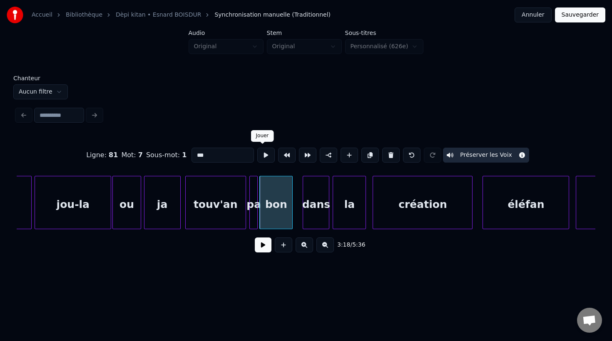
click at [260, 156] on button at bounding box center [265, 155] width 17 height 15
click at [280, 216] on div "bon" at bounding box center [282, 204] width 32 height 57
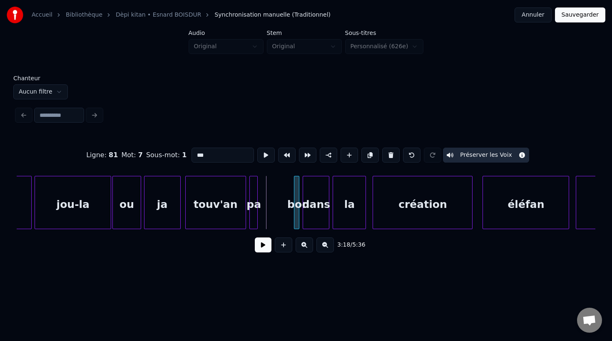
click at [294, 215] on div at bounding box center [295, 202] width 2 height 52
click at [255, 215] on div at bounding box center [256, 202] width 2 height 52
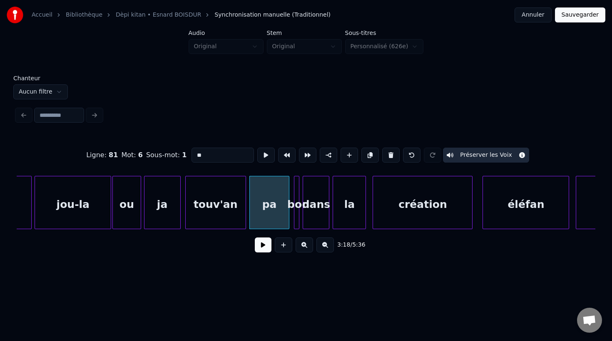
click at [287, 222] on div at bounding box center [287, 202] width 2 height 52
click at [274, 216] on div "pa" at bounding box center [270, 204] width 40 height 57
click at [263, 159] on button at bounding box center [265, 155] width 17 height 15
click at [315, 221] on div "dans" at bounding box center [316, 204] width 26 height 57
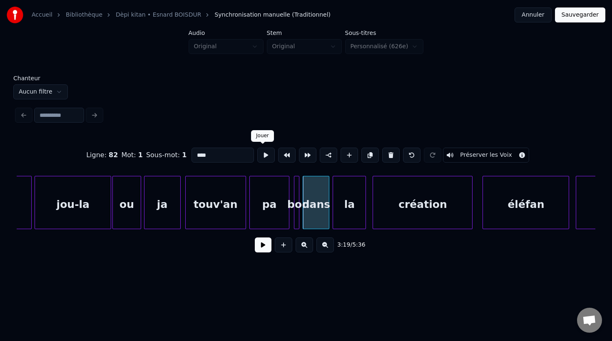
click at [262, 157] on button at bounding box center [265, 155] width 17 height 15
click at [291, 222] on div at bounding box center [292, 202] width 2 height 52
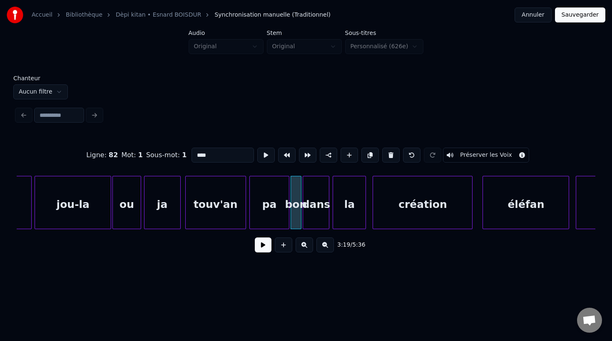
click at [299, 221] on div at bounding box center [299, 202] width 2 height 52
click at [295, 217] on div "bon" at bounding box center [296, 204] width 10 height 57
click at [264, 154] on button at bounding box center [265, 155] width 17 height 15
click at [351, 223] on div "la" at bounding box center [349, 204] width 32 height 57
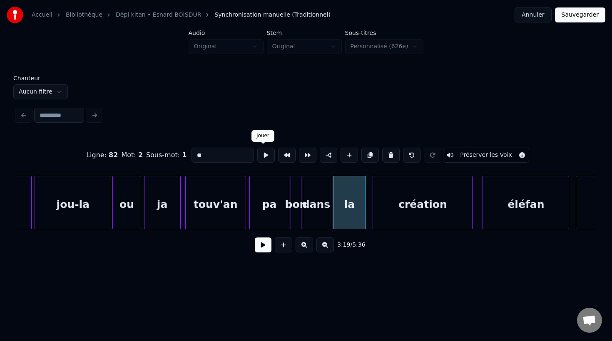
click at [265, 157] on button at bounding box center [265, 155] width 17 height 15
click at [312, 217] on div "dans" at bounding box center [316, 204] width 26 height 57
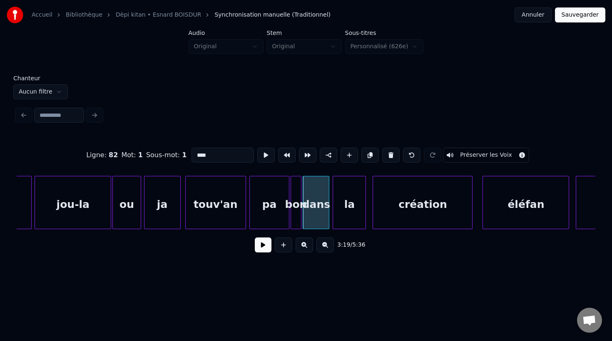
click at [277, 217] on div "pa" at bounding box center [270, 204] width 40 height 57
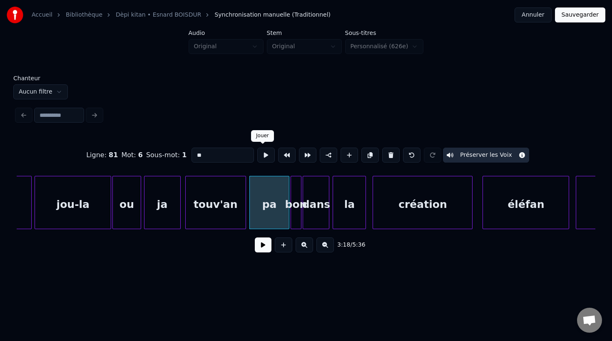
click at [266, 158] on button at bounding box center [265, 155] width 17 height 15
click at [279, 220] on div at bounding box center [280, 202] width 2 height 52
click at [281, 223] on div at bounding box center [282, 202] width 2 height 52
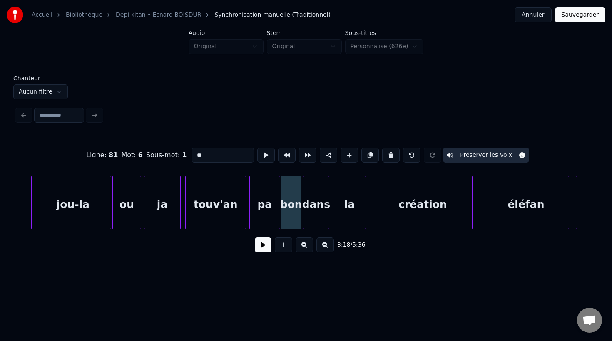
click at [292, 204] on div "bon" at bounding box center [291, 204] width 20 height 57
click at [261, 157] on button at bounding box center [265, 155] width 17 height 15
click at [312, 218] on div "dans" at bounding box center [316, 204] width 26 height 57
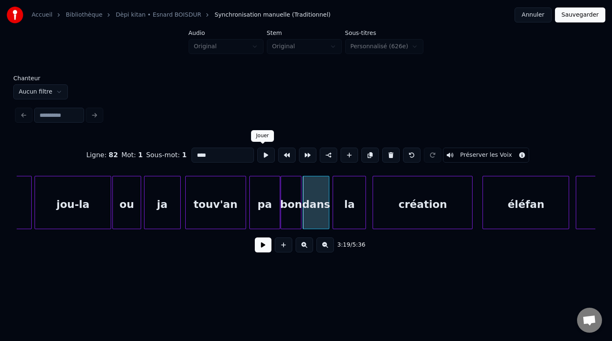
click at [262, 157] on button at bounding box center [265, 155] width 17 height 15
click at [320, 214] on div at bounding box center [320, 202] width 2 height 52
click at [263, 155] on button at bounding box center [265, 155] width 17 height 15
click at [314, 198] on div at bounding box center [313, 202] width 2 height 52
click at [260, 155] on button at bounding box center [265, 155] width 17 height 15
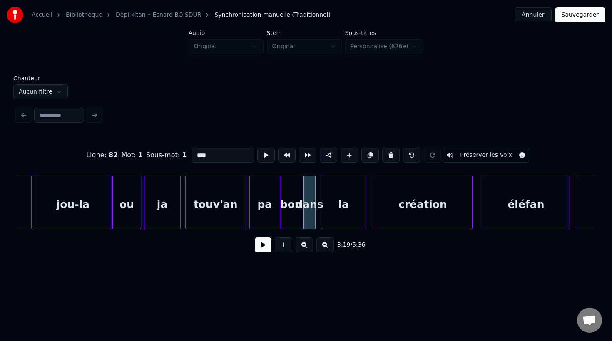
click at [321, 207] on div at bounding box center [322, 202] width 2 height 52
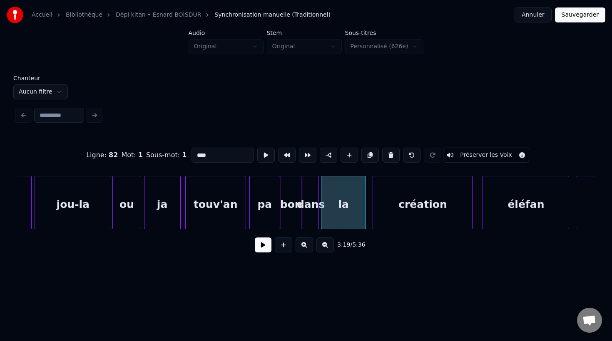
click at [317, 199] on div at bounding box center [317, 202] width 2 height 52
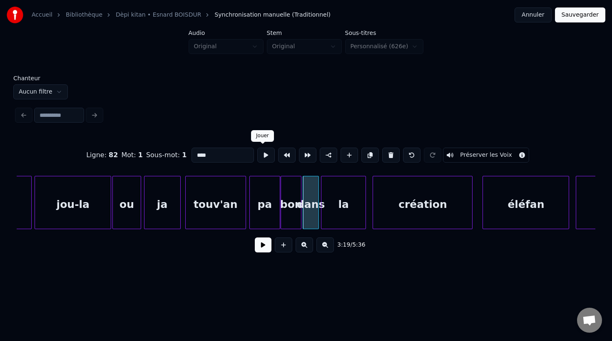
click at [259, 156] on button at bounding box center [265, 155] width 17 height 15
click at [353, 213] on div "la" at bounding box center [343, 204] width 45 height 57
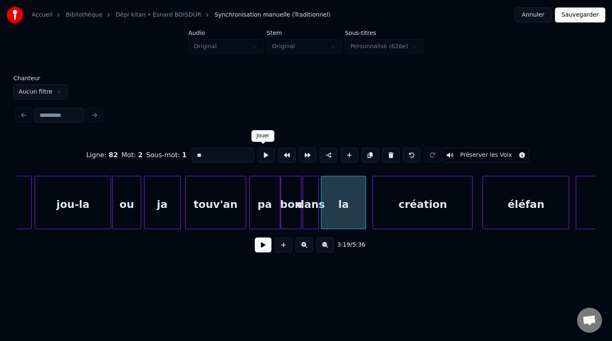
click at [264, 156] on button at bounding box center [265, 155] width 17 height 15
click at [354, 216] on div at bounding box center [354, 202] width 2 height 52
click at [358, 216] on div at bounding box center [359, 202] width 2 height 52
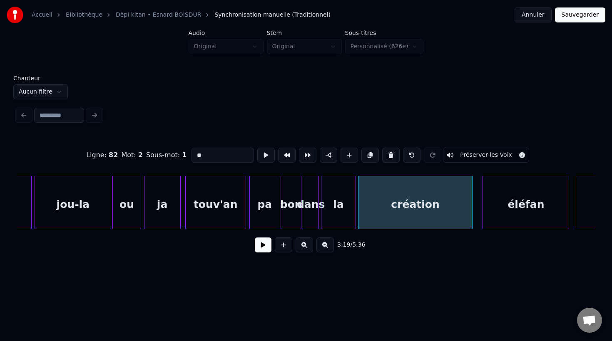
click at [381, 220] on div "création" at bounding box center [415, 204] width 114 height 57
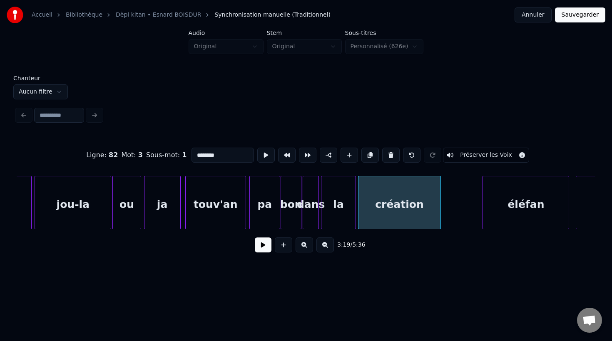
click at [439, 218] on div at bounding box center [439, 202] width 2 height 52
click at [426, 223] on div "création" at bounding box center [399, 204] width 82 height 57
click at [264, 157] on button at bounding box center [265, 155] width 17 height 15
click at [443, 220] on div at bounding box center [444, 202] width 2 height 52
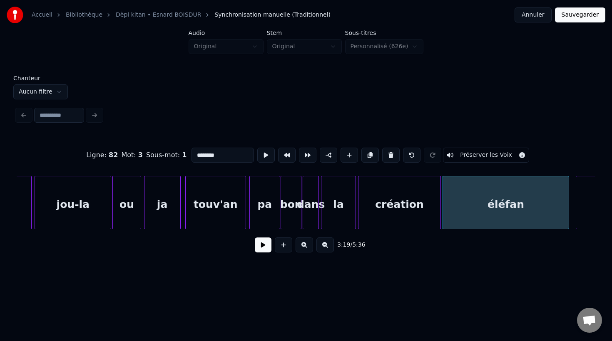
click at [466, 218] on div "éléfan" at bounding box center [506, 204] width 126 height 57
click at [260, 154] on button at bounding box center [265, 155] width 17 height 15
click at [448, 215] on div at bounding box center [448, 202] width 2 height 52
click at [440, 217] on div "création" at bounding box center [399, 202] width 83 height 53
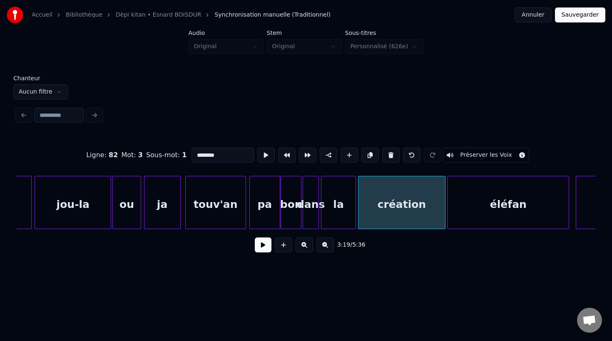
click at [443, 218] on div at bounding box center [443, 202] width 2 height 52
click at [467, 216] on div "éléfan" at bounding box center [507, 204] width 121 height 57
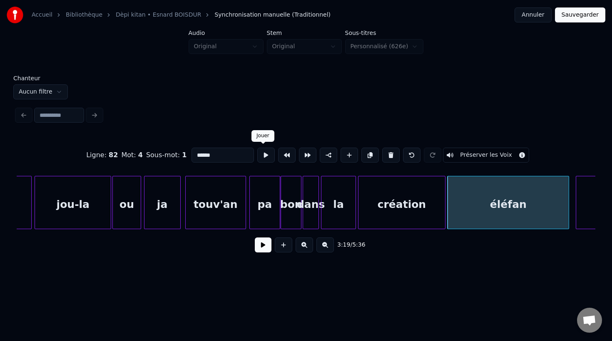
click at [263, 156] on button at bounding box center [265, 155] width 17 height 15
click at [467, 226] on div at bounding box center [468, 202] width 2 height 52
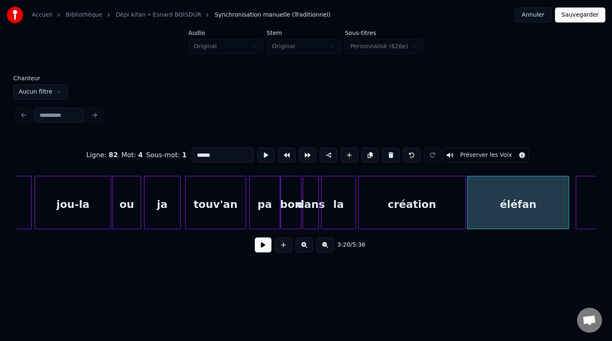
click at [463, 216] on div at bounding box center [464, 202] width 2 height 52
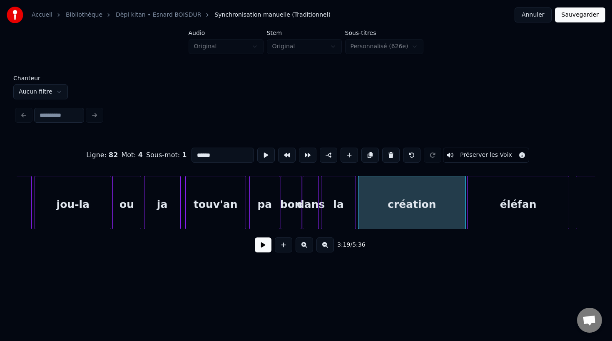
click at [429, 215] on div "création" at bounding box center [411, 204] width 107 height 57
click at [261, 157] on button at bounding box center [265, 155] width 17 height 15
click at [502, 222] on div "éléfan" at bounding box center [518, 204] width 102 height 57
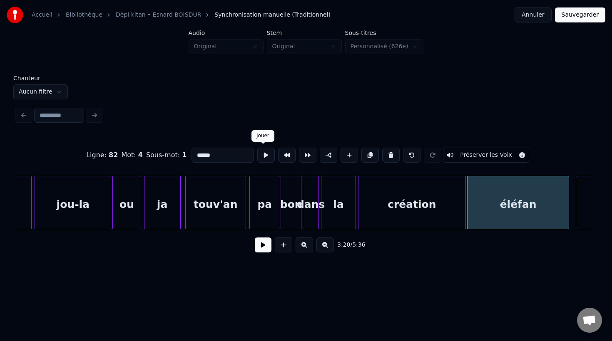
click at [258, 156] on button at bounding box center [265, 155] width 17 height 15
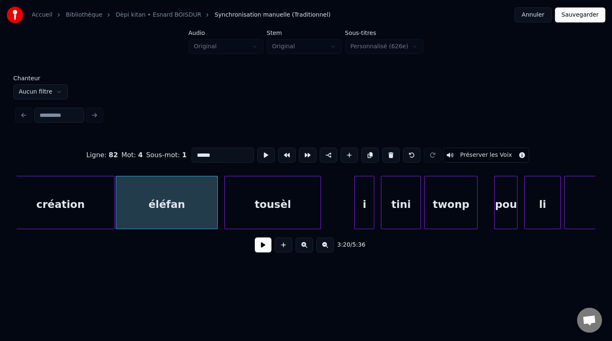
scroll to position [0, 33200]
click at [236, 216] on div "tousèl" at bounding box center [271, 204] width 96 height 57
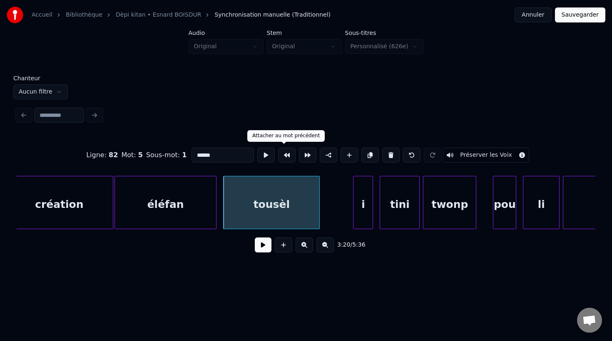
click at [265, 154] on button at bounding box center [265, 155] width 17 height 15
click at [322, 219] on div at bounding box center [321, 202] width 2 height 52
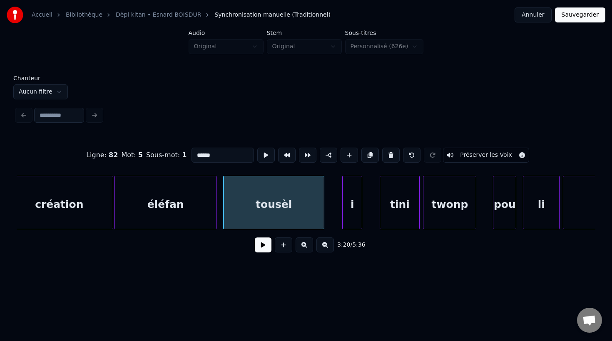
click at [356, 220] on div "i" at bounding box center [351, 204] width 19 height 57
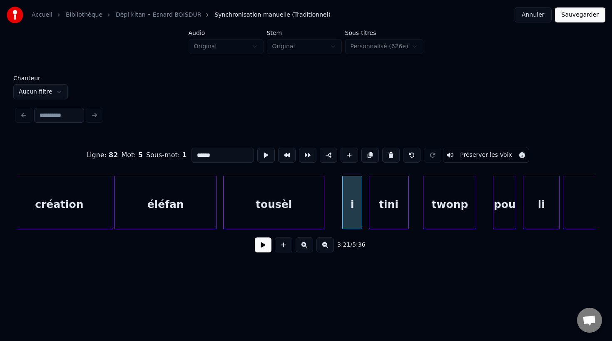
click at [377, 225] on div "tini" at bounding box center [388, 204] width 39 height 57
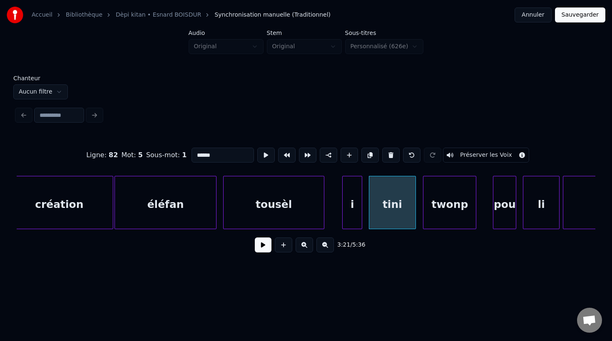
click at [415, 220] on div at bounding box center [414, 202] width 2 height 52
click at [435, 219] on div "twonp" at bounding box center [444, 204] width 52 height 57
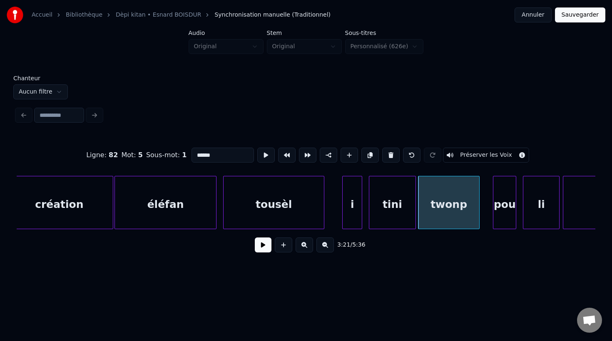
click at [477, 217] on div at bounding box center [477, 202] width 2 height 52
click at [436, 214] on div "twonp" at bounding box center [448, 204] width 60 height 57
click at [351, 203] on div "i" at bounding box center [351, 204] width 19 height 57
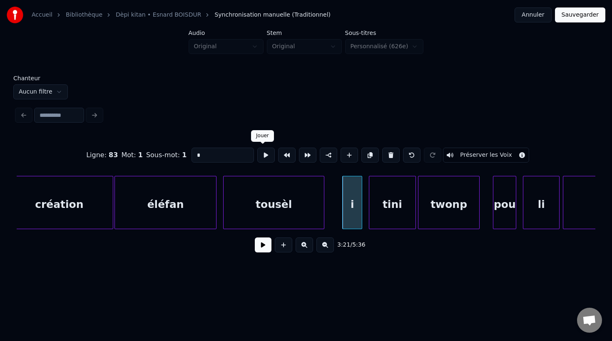
click at [261, 154] on button at bounding box center [265, 155] width 17 height 15
click at [391, 213] on div "tini" at bounding box center [392, 204] width 47 height 57
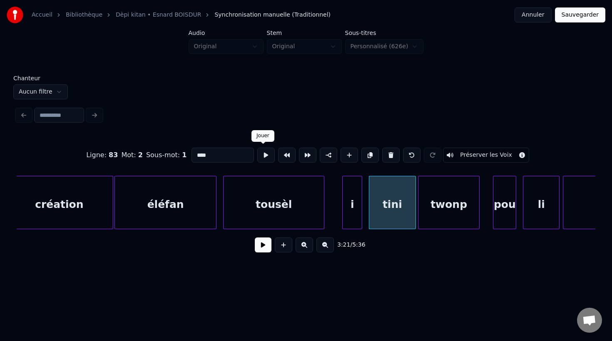
click at [260, 153] on button at bounding box center [265, 155] width 17 height 15
click at [436, 218] on div "twonp" at bounding box center [448, 204] width 60 height 57
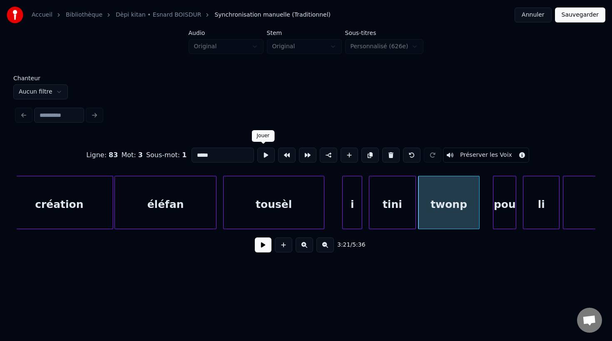
click at [267, 157] on button at bounding box center [265, 155] width 17 height 15
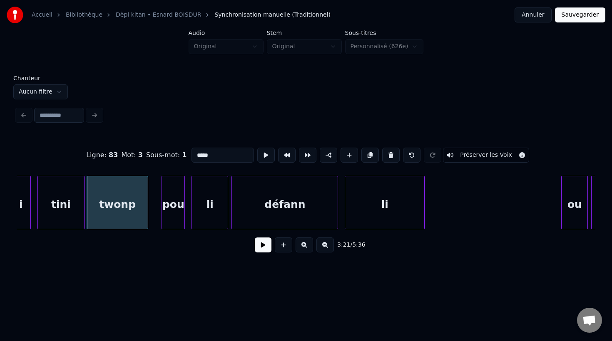
scroll to position [0, 33532]
click at [176, 215] on div "pou" at bounding box center [172, 204] width 22 height 57
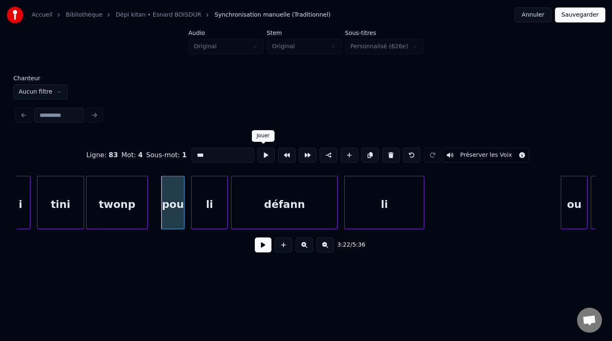
click at [262, 157] on button at bounding box center [265, 155] width 17 height 15
click at [178, 219] on div at bounding box center [178, 202] width 2 height 52
click at [186, 217] on div at bounding box center [187, 202] width 2 height 52
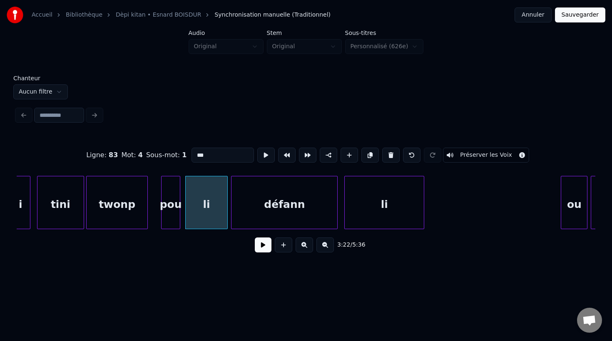
click at [171, 218] on div "pou" at bounding box center [170, 204] width 18 height 57
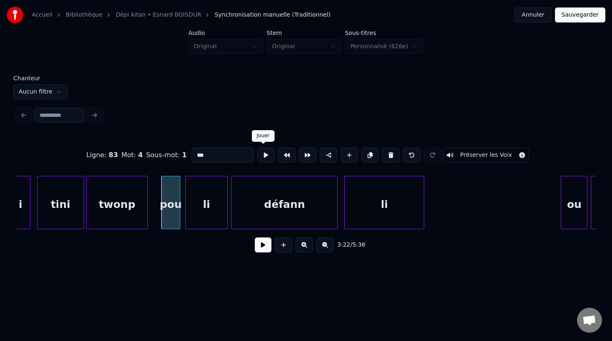
click at [264, 160] on button at bounding box center [265, 155] width 17 height 15
click at [197, 223] on div "li" at bounding box center [207, 204] width 42 height 57
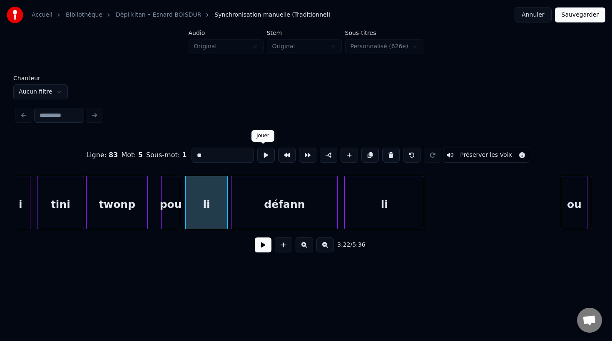
click at [264, 159] on button at bounding box center [265, 155] width 17 height 15
click at [216, 218] on div "li" at bounding box center [204, 204] width 42 height 57
click at [264, 155] on button at bounding box center [265, 155] width 17 height 15
click at [255, 207] on div "défann" at bounding box center [280, 204] width 106 height 57
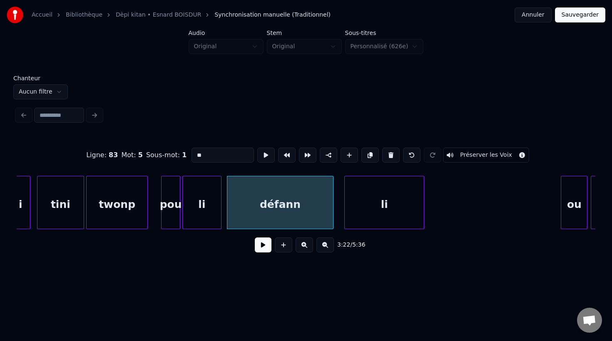
click at [220, 214] on div at bounding box center [219, 202] width 2 height 52
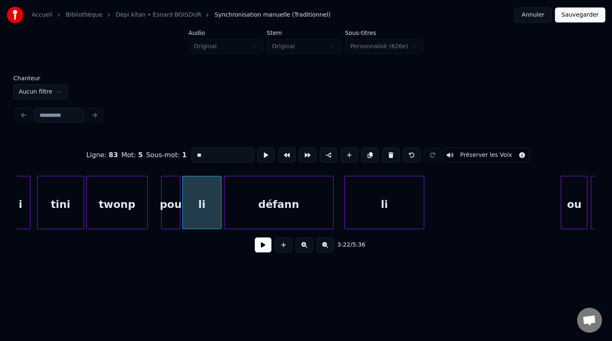
click at [225, 213] on div at bounding box center [225, 202] width 2 height 52
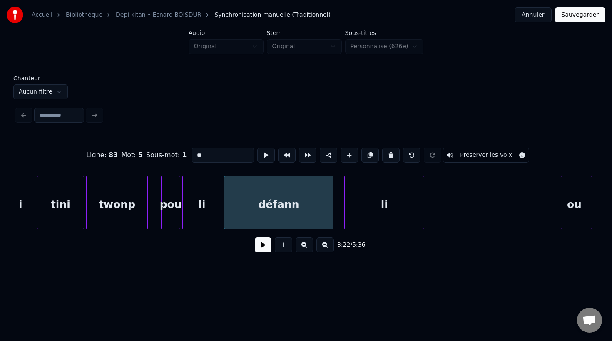
click at [257, 208] on div "défann" at bounding box center [278, 204] width 109 height 57
click at [264, 159] on button at bounding box center [265, 155] width 17 height 15
click at [373, 214] on div "li" at bounding box center [383, 204] width 79 height 57
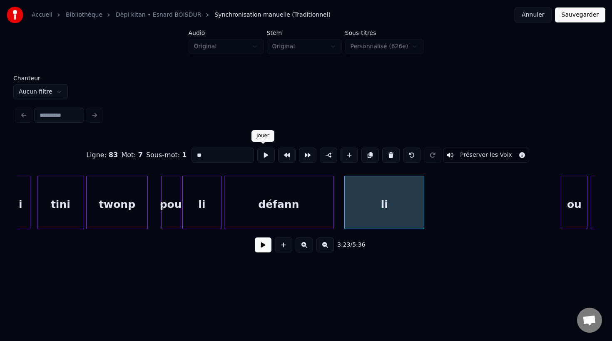
click at [264, 159] on button at bounding box center [265, 155] width 17 height 15
click at [339, 220] on div at bounding box center [340, 202] width 2 height 52
click at [263, 157] on button at bounding box center [265, 155] width 17 height 15
click at [319, 213] on div "défann" at bounding box center [278, 204] width 109 height 57
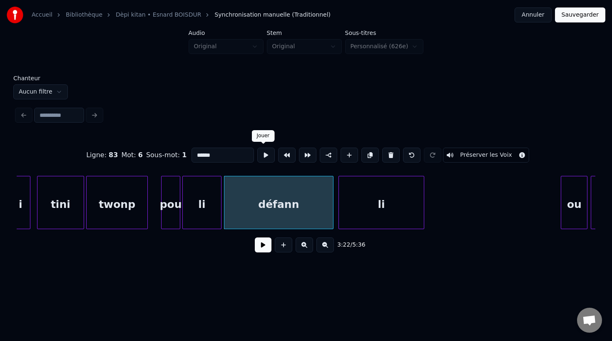
click at [264, 156] on button at bounding box center [265, 155] width 17 height 15
click at [388, 223] on div "li" at bounding box center [381, 204] width 85 height 57
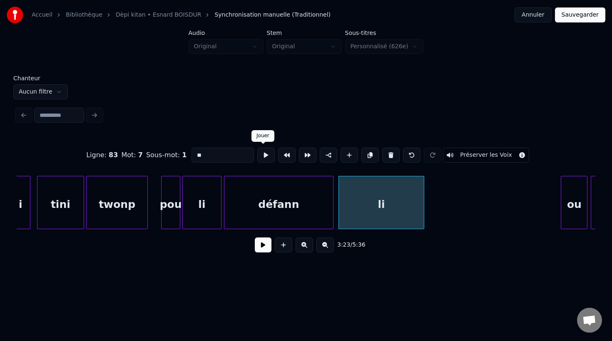
click at [267, 159] on button at bounding box center [265, 155] width 17 height 15
click at [438, 213] on div at bounding box center [437, 202] width 2 height 52
click at [263, 155] on button at bounding box center [265, 155] width 17 height 15
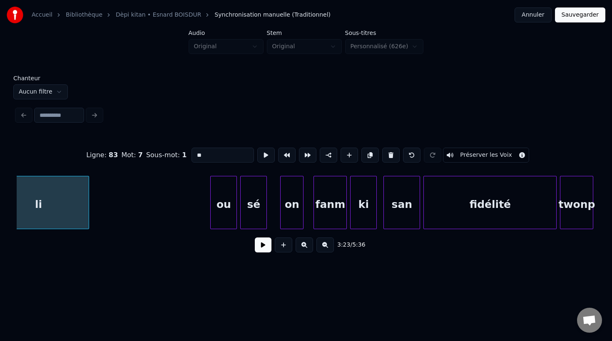
scroll to position [0, 33889]
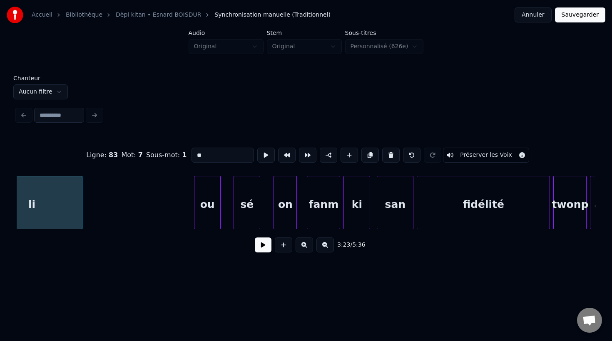
click at [204, 217] on div "ou" at bounding box center [207, 204] width 26 height 57
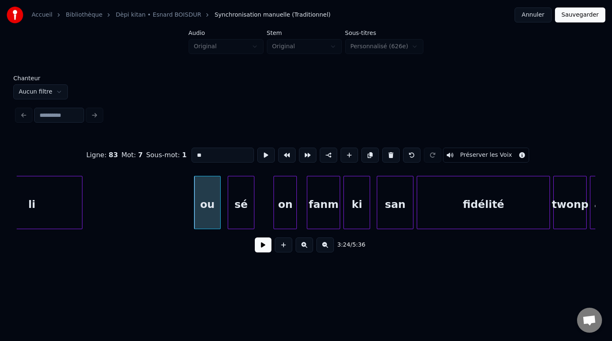
click at [241, 221] on div "sé" at bounding box center [241, 204] width 26 height 57
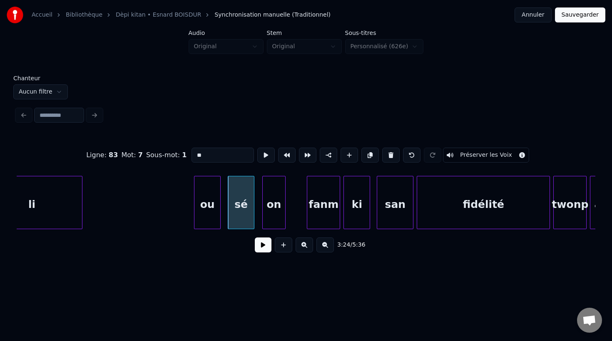
click at [277, 220] on div "on" at bounding box center [274, 204] width 22 height 57
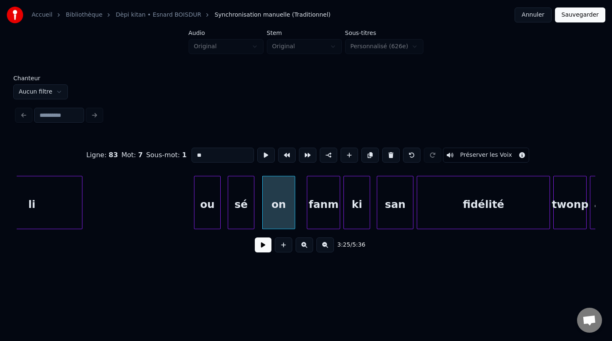
click at [293, 219] on div at bounding box center [293, 202] width 2 height 52
click at [316, 219] on div "fanm" at bounding box center [314, 204] width 32 height 57
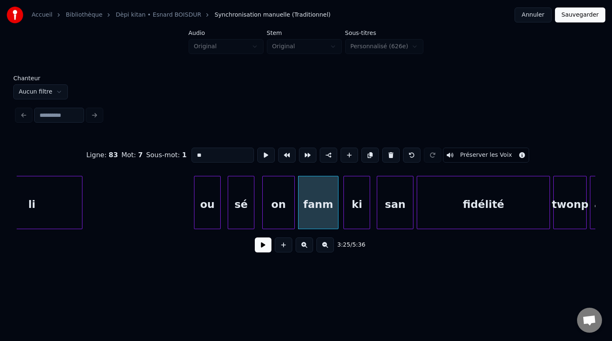
click at [336, 218] on div at bounding box center [336, 202] width 2 height 52
click at [354, 217] on div "ki" at bounding box center [355, 204] width 26 height 57
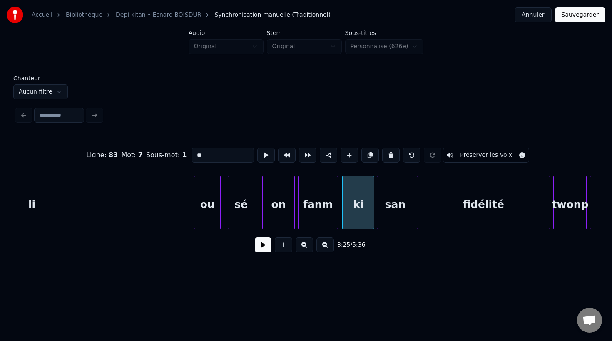
click at [372, 215] on div at bounding box center [372, 202] width 2 height 52
click at [253, 219] on div "sé" at bounding box center [241, 202] width 27 height 53
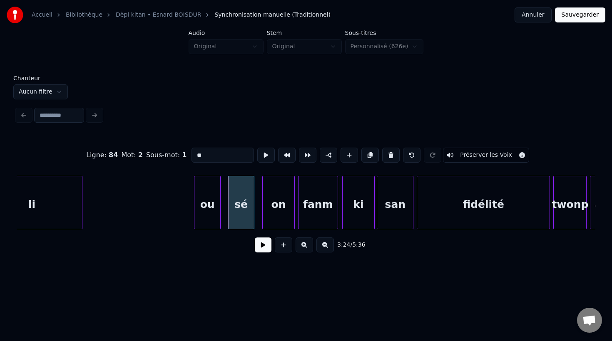
click at [208, 219] on div "ou" at bounding box center [207, 204] width 26 height 57
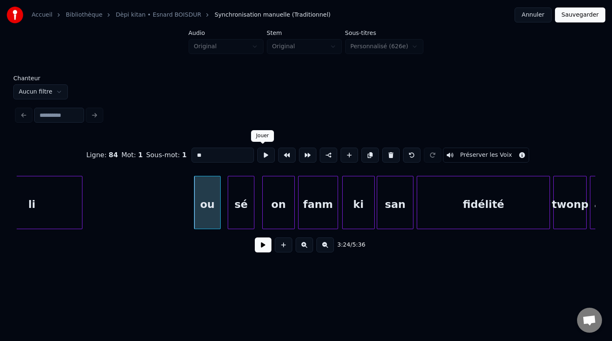
click at [257, 154] on button at bounding box center [265, 155] width 17 height 15
click at [237, 199] on div "sé" at bounding box center [241, 204] width 26 height 57
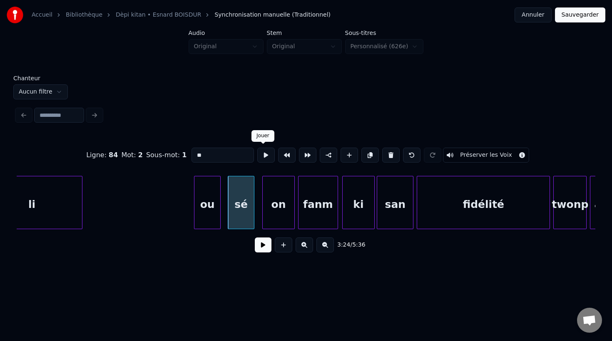
click at [263, 159] on button at bounding box center [265, 155] width 17 height 15
click at [256, 204] on div at bounding box center [256, 202] width 2 height 52
click at [260, 205] on div at bounding box center [261, 202] width 2 height 52
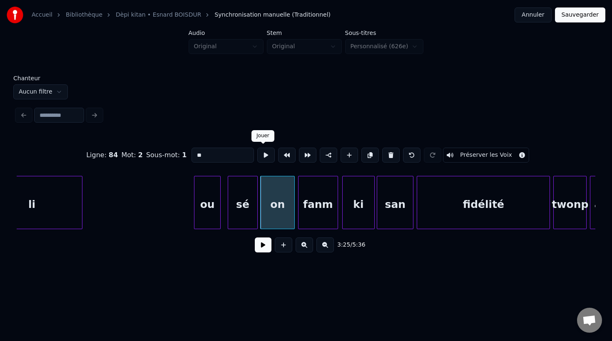
click at [263, 154] on button at bounding box center [265, 155] width 17 height 15
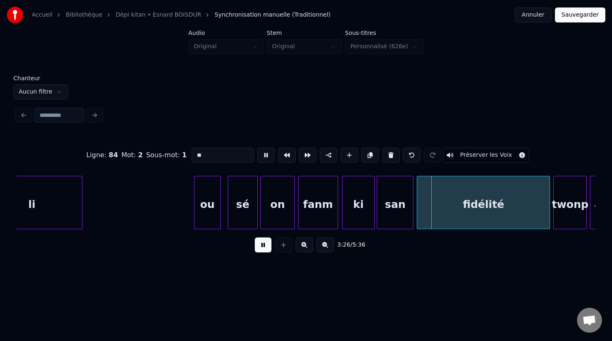
click at [242, 198] on div "sé" at bounding box center [242, 204] width 29 height 57
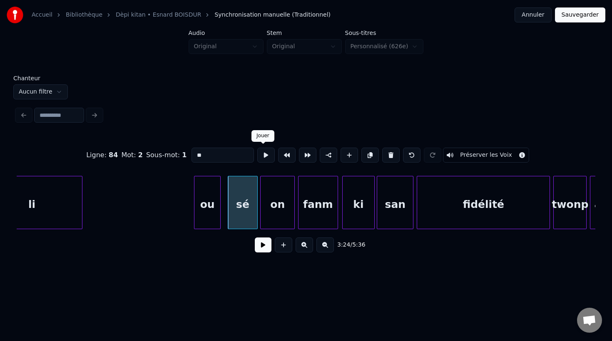
click at [260, 154] on button at bounding box center [265, 155] width 17 height 15
click at [255, 208] on div at bounding box center [254, 202] width 2 height 52
click at [276, 217] on div "on" at bounding box center [277, 204] width 34 height 57
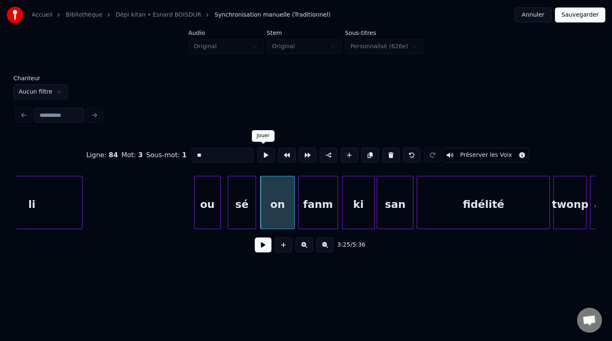
click at [260, 158] on button at bounding box center [265, 155] width 17 height 15
click at [312, 206] on div "fanm" at bounding box center [317, 204] width 39 height 57
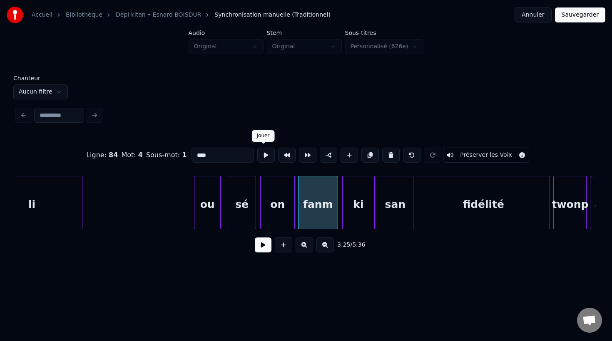
click at [265, 156] on button at bounding box center [265, 155] width 17 height 15
click at [356, 222] on div "ki" at bounding box center [357, 204] width 31 height 57
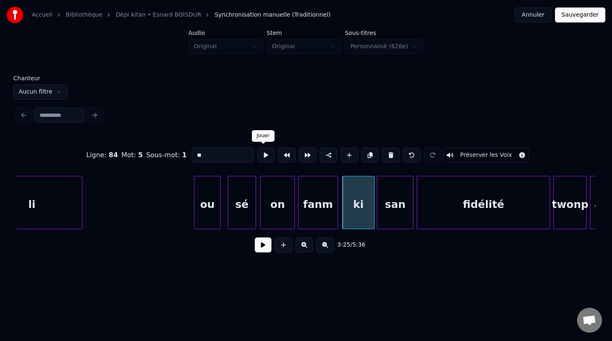
click at [263, 157] on button at bounding box center [265, 155] width 17 height 15
click at [363, 218] on div at bounding box center [362, 202] width 2 height 52
click at [366, 216] on div at bounding box center [367, 202] width 2 height 52
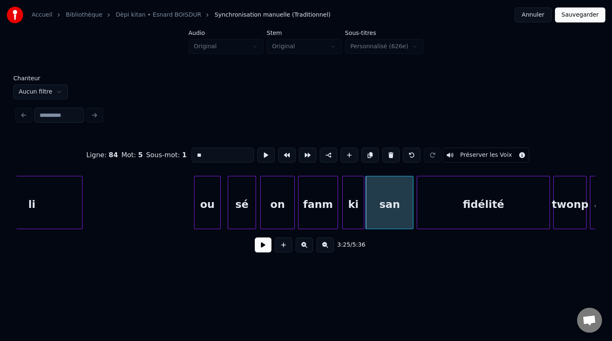
click at [354, 217] on div "ki" at bounding box center [352, 204] width 21 height 57
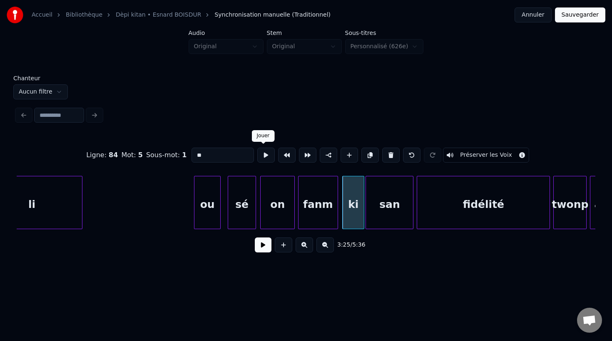
click at [263, 158] on button at bounding box center [265, 155] width 17 height 15
click at [380, 215] on div "san" at bounding box center [389, 204] width 47 height 57
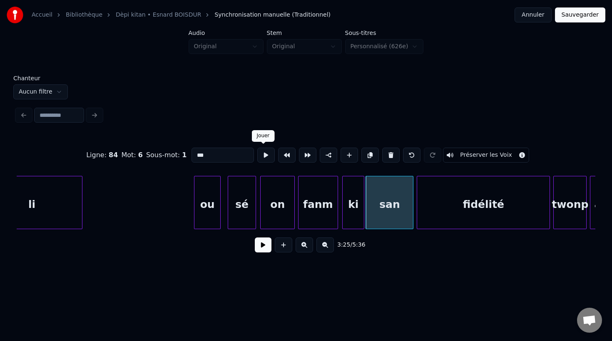
click at [264, 159] on button at bounding box center [265, 155] width 17 height 15
click at [450, 206] on div "fidélité" at bounding box center [483, 204] width 132 height 57
type input "********"
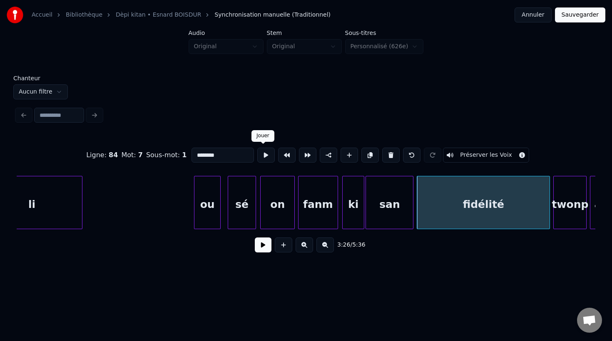
click at [265, 157] on button at bounding box center [265, 155] width 17 height 15
click at [448, 216] on div "fidélité" at bounding box center [482, 204] width 132 height 57
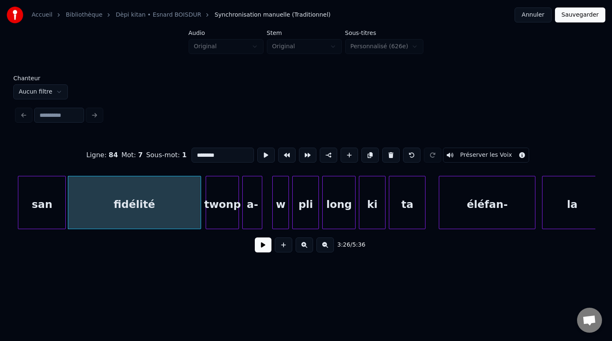
scroll to position [0, 34237]
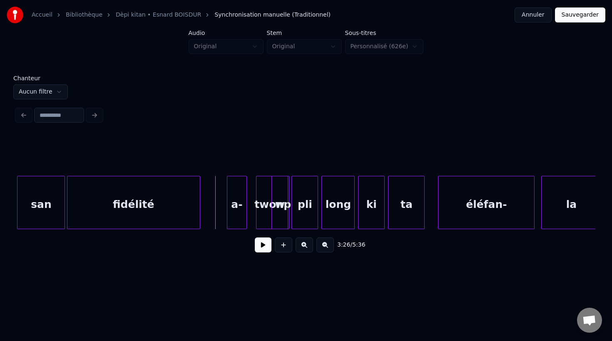
click at [240, 209] on div "a-" at bounding box center [236, 204] width 19 height 57
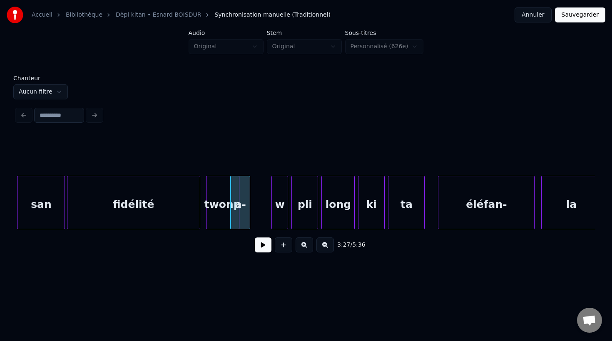
click at [214, 217] on div "twonp" at bounding box center [222, 204] width 32 height 57
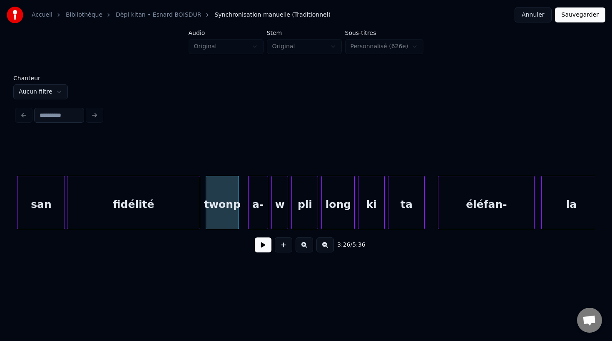
click at [262, 214] on div "a-" at bounding box center [257, 204] width 19 height 57
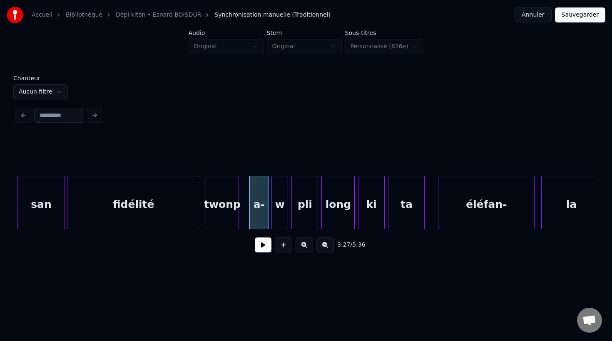
click at [225, 217] on div "twonp" at bounding box center [222, 204] width 32 height 57
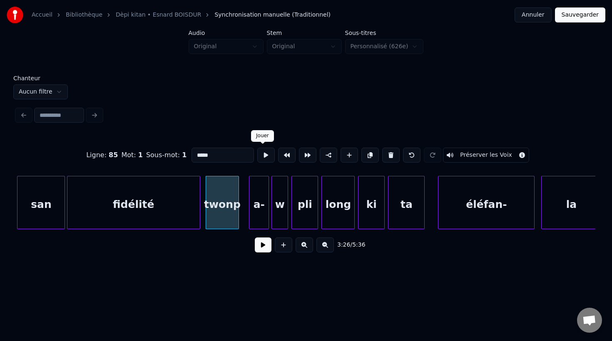
click at [263, 153] on button at bounding box center [265, 155] width 17 height 15
click at [224, 215] on div at bounding box center [223, 202] width 2 height 52
click at [240, 215] on div "a-" at bounding box center [237, 204] width 19 height 57
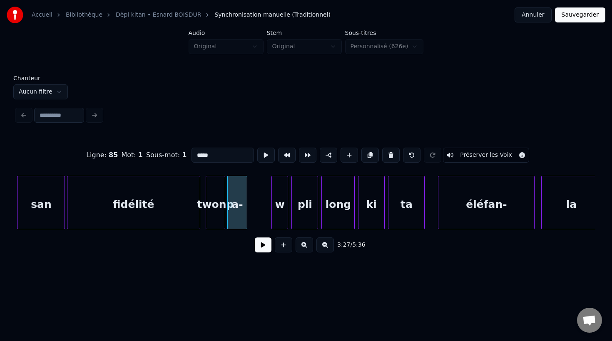
click at [236, 201] on div "a-" at bounding box center [237, 204] width 19 height 57
click at [211, 156] on input "**" at bounding box center [222, 155] width 62 height 15
click at [283, 203] on div "w" at bounding box center [280, 204] width 16 height 57
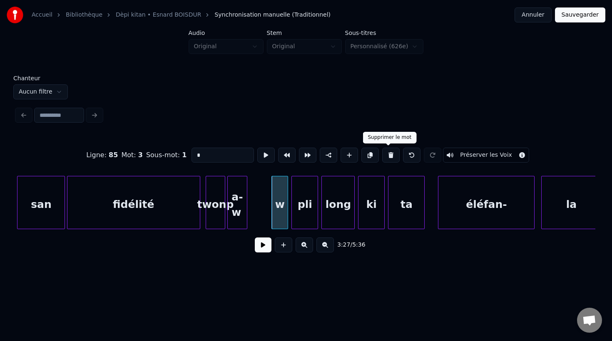
click at [387, 158] on button at bounding box center [390, 155] width 17 height 15
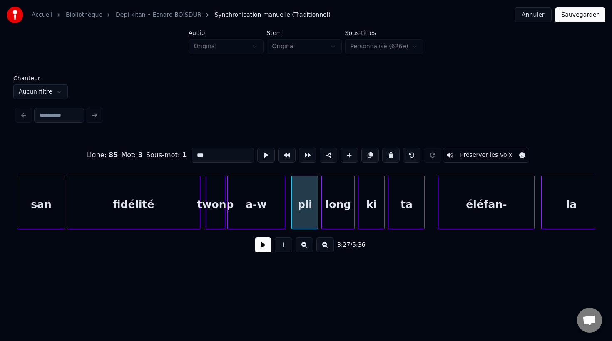
click at [283, 215] on div at bounding box center [283, 202] width 2 height 52
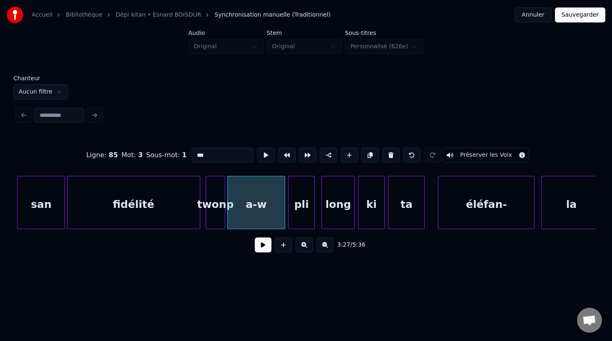
click at [295, 220] on div "pli" at bounding box center [301, 204] width 26 height 57
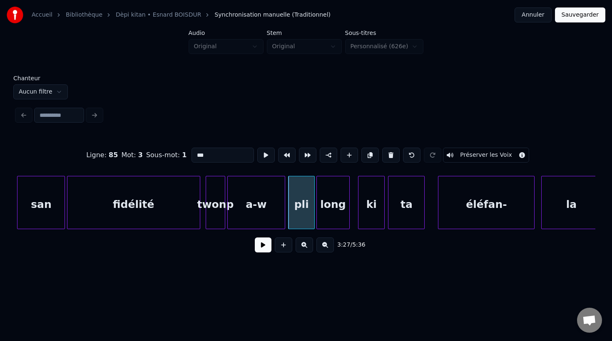
click at [327, 221] on div "long" at bounding box center [333, 204] width 32 height 57
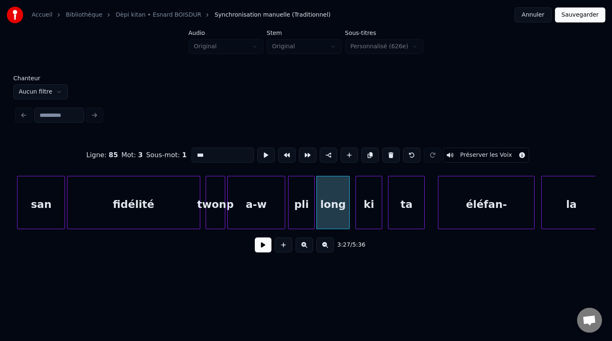
click at [367, 224] on div "ki" at bounding box center [369, 204] width 26 height 57
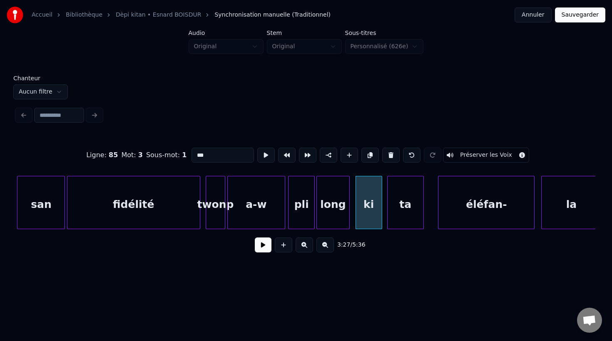
click at [415, 223] on div "ta" at bounding box center [405, 204] width 36 height 57
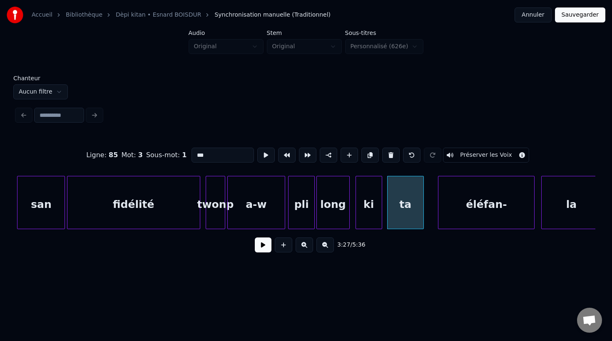
click at [242, 202] on div "a-w" at bounding box center [256, 204] width 57 height 57
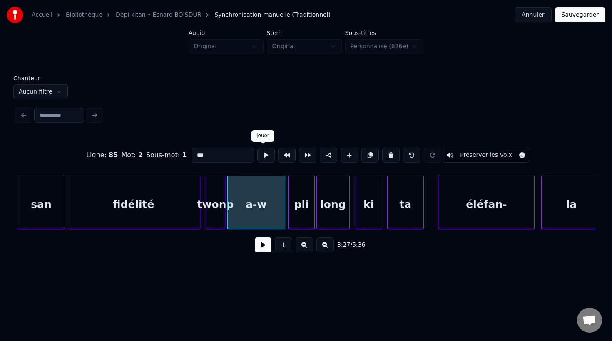
click at [263, 160] on button at bounding box center [265, 155] width 17 height 15
click at [306, 218] on div "pli" at bounding box center [301, 204] width 26 height 57
type input "***"
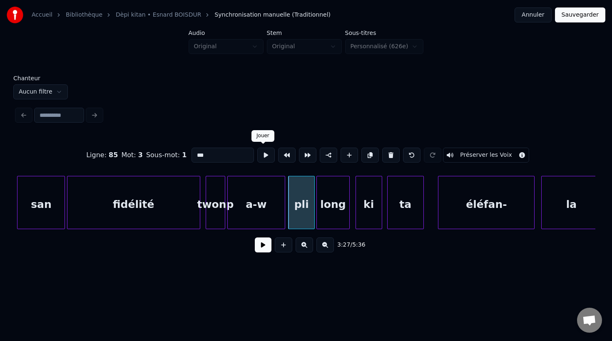
click at [266, 156] on button at bounding box center [265, 155] width 17 height 15
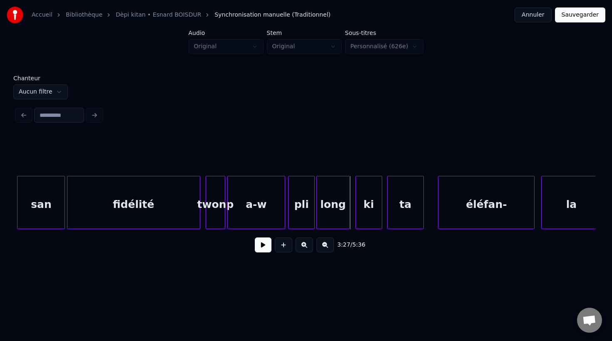
click at [308, 208] on div "pli" at bounding box center [301, 204] width 26 height 57
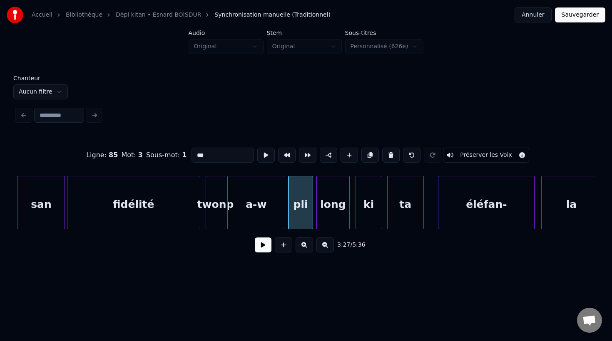
click at [311, 208] on div at bounding box center [311, 202] width 2 height 52
click at [261, 154] on button at bounding box center [265, 155] width 17 height 15
click at [329, 206] on div "long" at bounding box center [333, 204] width 32 height 57
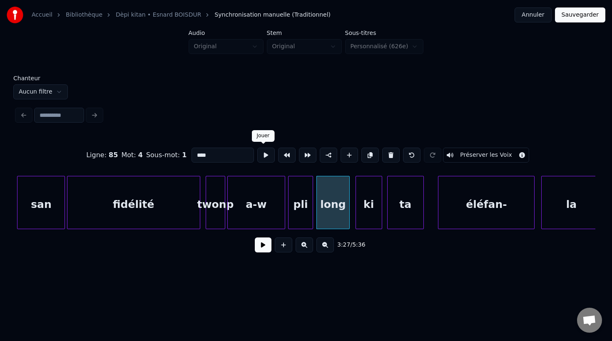
click at [264, 156] on button at bounding box center [265, 155] width 17 height 15
click at [308, 211] on div at bounding box center [308, 202] width 2 height 52
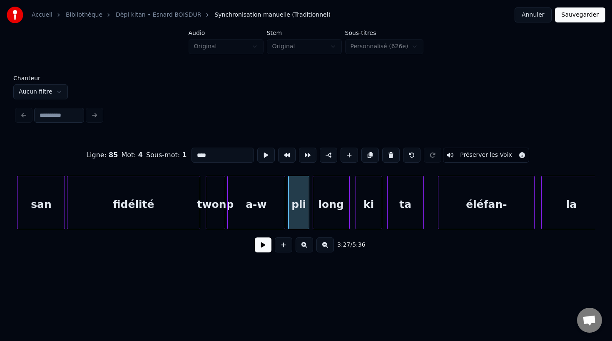
click at [313, 213] on div at bounding box center [314, 202] width 2 height 52
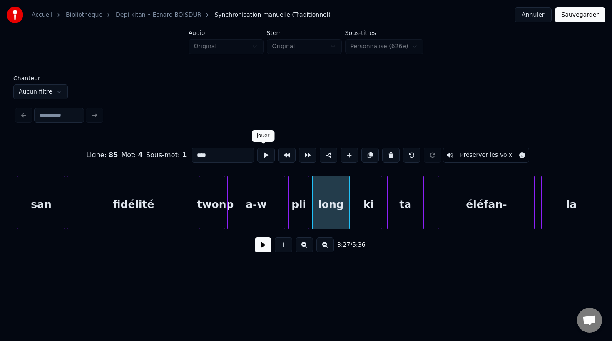
click at [261, 157] on button at bounding box center [265, 155] width 17 height 15
click at [305, 217] on div "pli" at bounding box center [298, 204] width 20 height 57
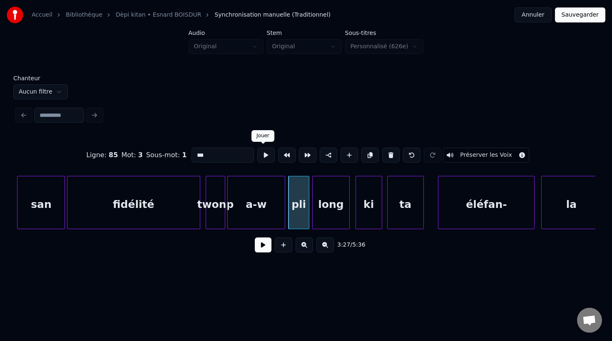
click at [262, 156] on button at bounding box center [265, 155] width 17 height 15
click at [308, 213] on div at bounding box center [308, 202] width 2 height 52
click at [261, 154] on button at bounding box center [265, 155] width 17 height 15
click at [324, 220] on div "long" at bounding box center [330, 204] width 37 height 57
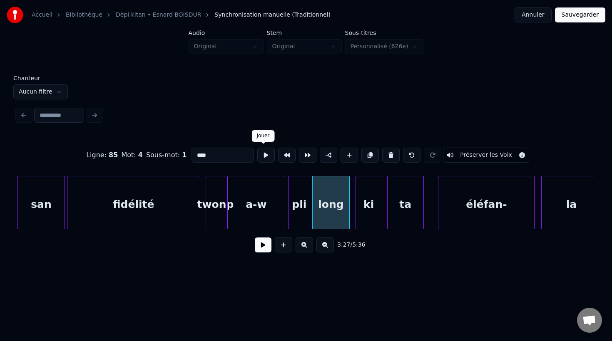
click at [260, 157] on button at bounding box center [265, 155] width 17 height 15
click at [361, 219] on div "ki" at bounding box center [367, 204] width 26 height 57
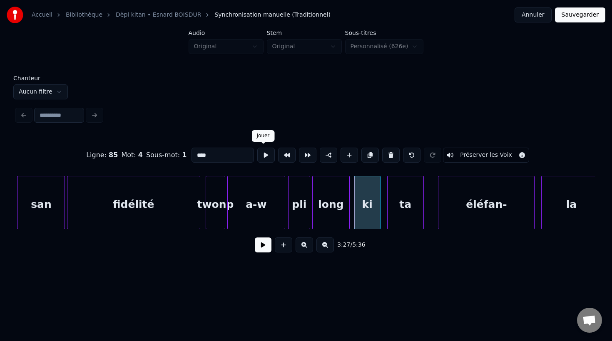
click at [263, 158] on button at bounding box center [265, 155] width 17 height 15
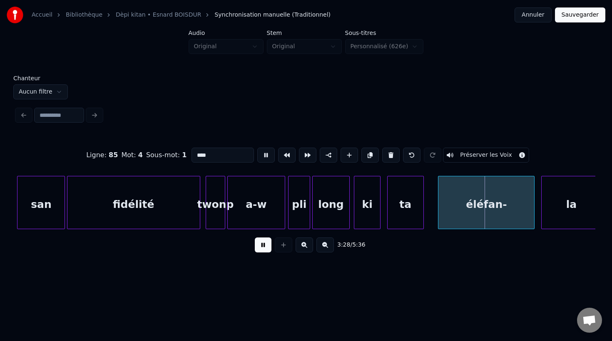
click at [363, 213] on div "ki" at bounding box center [367, 204] width 26 height 57
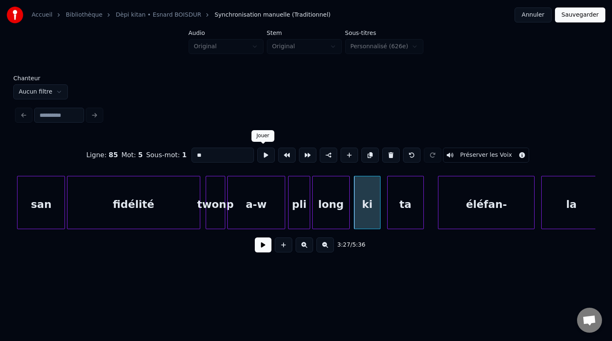
click at [260, 157] on button at bounding box center [265, 155] width 17 height 15
click at [399, 219] on div "ta" at bounding box center [405, 204] width 36 height 57
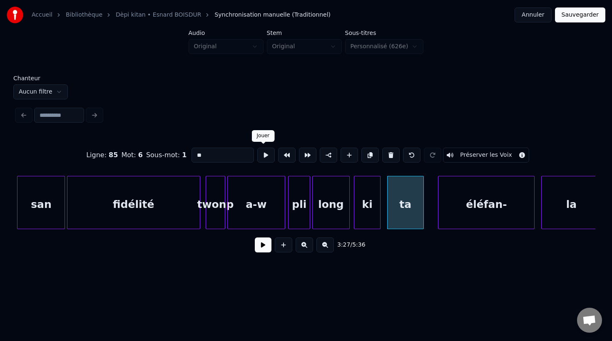
click at [263, 154] on button at bounding box center [265, 155] width 17 height 15
click at [439, 223] on div "éléfan-" at bounding box center [474, 204] width 96 height 57
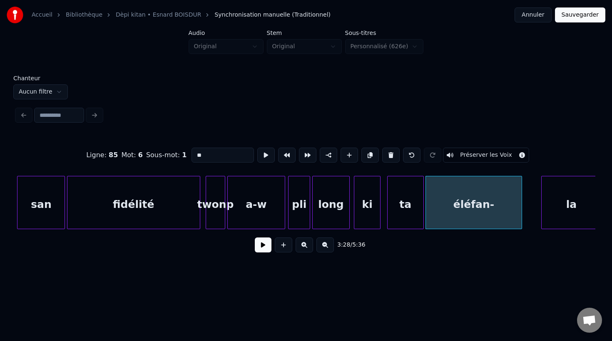
click at [432, 207] on div "éléfan-" at bounding box center [474, 204] width 96 height 57
click at [265, 157] on button at bounding box center [265, 155] width 17 height 15
click at [530, 223] on div at bounding box center [528, 202] width 2 height 52
click at [477, 225] on div "éléfan-" at bounding box center [478, 204] width 104 height 57
click at [263, 158] on button at bounding box center [265, 155] width 17 height 15
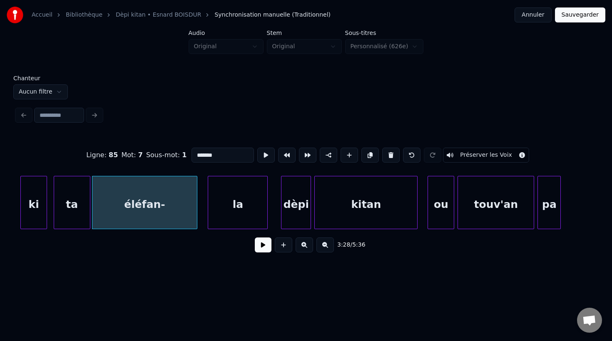
scroll to position [0, 34589]
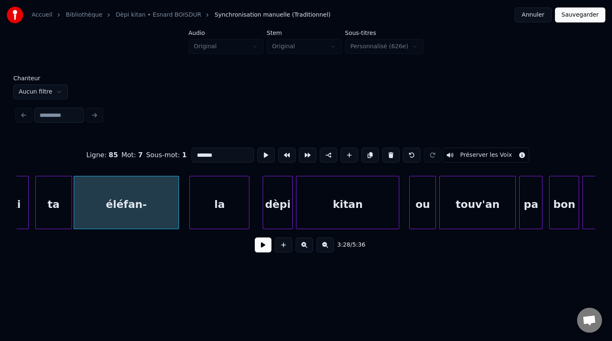
click at [150, 208] on div "éléfan-" at bounding box center [126, 204] width 104 height 57
click at [232, 160] on input "*******" at bounding box center [222, 155] width 62 height 15
click at [243, 213] on div "la" at bounding box center [219, 204] width 59 height 57
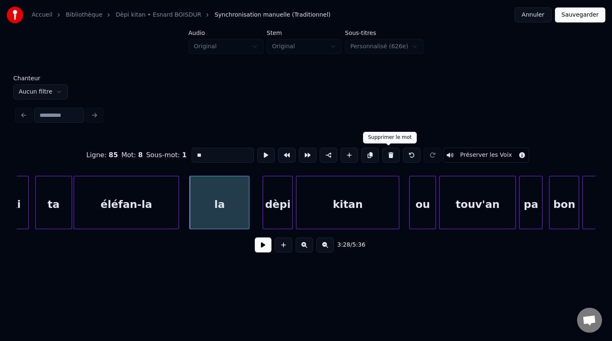
click at [389, 157] on button at bounding box center [390, 155] width 17 height 15
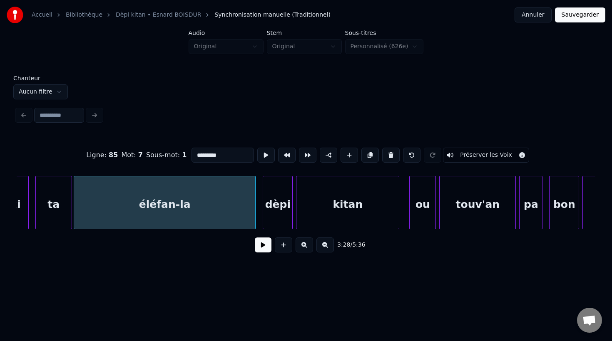
click at [255, 224] on div at bounding box center [254, 202] width 2 height 52
click at [266, 160] on button at bounding box center [265, 155] width 17 height 15
click at [267, 222] on div "dèpi" at bounding box center [274, 204] width 29 height 57
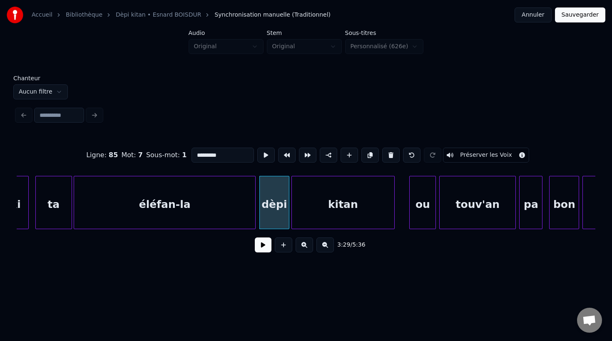
click at [300, 218] on div "kitan" at bounding box center [343, 204] width 102 height 57
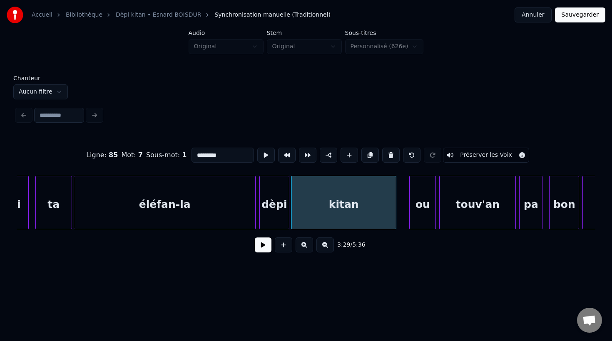
click at [395, 217] on div at bounding box center [394, 202] width 2 height 52
click at [418, 219] on div "ou" at bounding box center [414, 204] width 26 height 57
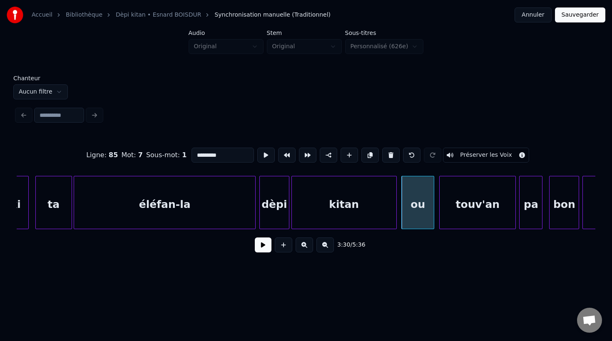
click at [433, 218] on div at bounding box center [432, 202] width 2 height 52
click at [456, 218] on div "touv'an" at bounding box center [475, 204] width 76 height 57
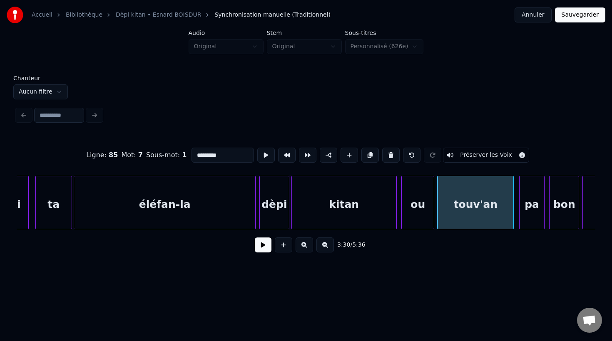
click at [542, 214] on div at bounding box center [542, 202] width 2 height 52
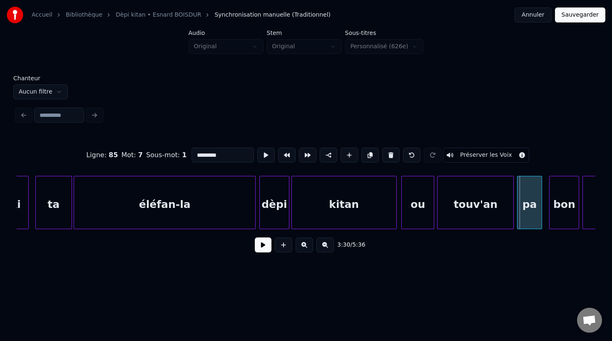
click at [525, 220] on div "pa" at bounding box center [529, 204] width 25 height 57
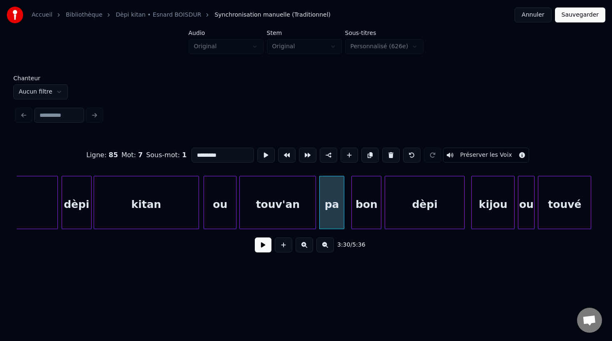
scroll to position [0, 34787]
click at [70, 207] on div "dèpi" at bounding box center [75, 204] width 29 height 57
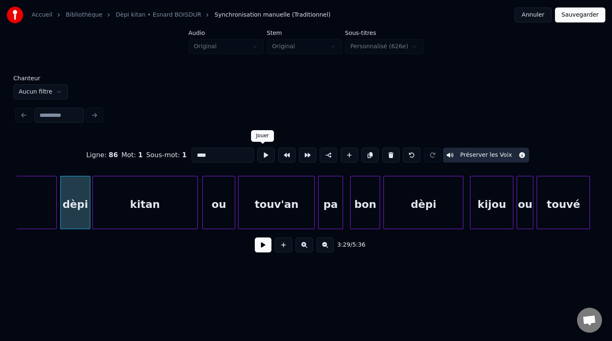
click at [260, 159] on button at bounding box center [265, 155] width 17 height 15
click at [121, 218] on div at bounding box center [122, 202] width 2 height 52
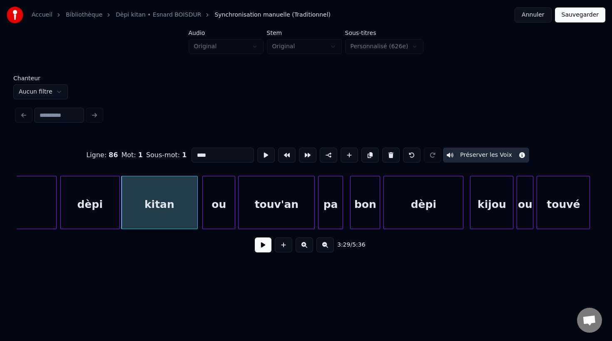
click at [117, 218] on div at bounding box center [118, 202] width 2 height 52
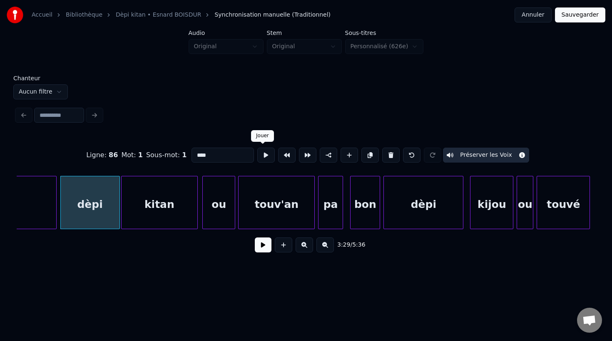
click at [264, 156] on button at bounding box center [265, 155] width 17 height 15
click at [107, 214] on div at bounding box center [106, 202] width 2 height 52
click at [260, 152] on button at bounding box center [265, 155] width 17 height 15
click at [97, 220] on div at bounding box center [96, 202] width 2 height 52
click at [263, 156] on button at bounding box center [265, 155] width 17 height 15
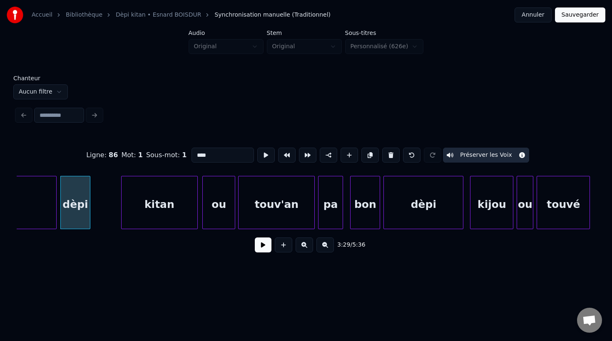
click at [89, 220] on div at bounding box center [88, 202] width 2 height 52
click at [260, 156] on button at bounding box center [265, 155] width 17 height 15
click at [93, 219] on div at bounding box center [94, 202] width 2 height 52
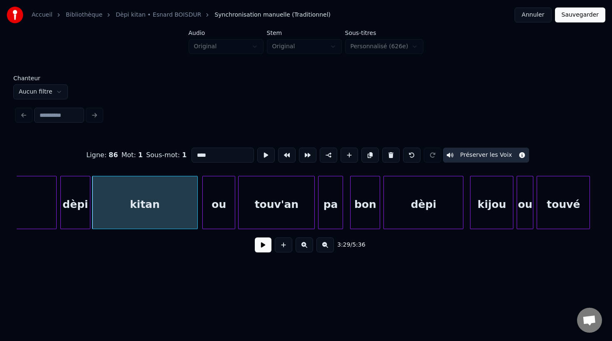
click at [114, 214] on div "kitan" at bounding box center [144, 204] width 104 height 57
click at [262, 157] on button at bounding box center [265, 155] width 17 height 15
click at [212, 220] on div "ou" at bounding box center [216, 204] width 32 height 57
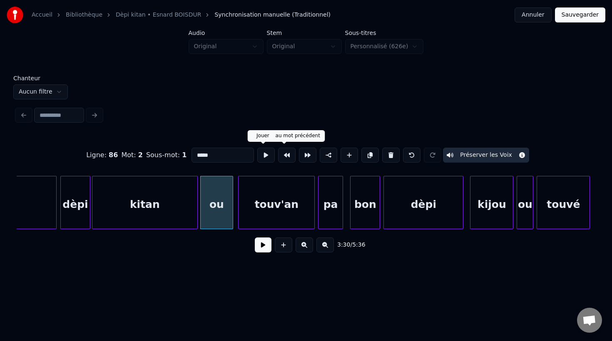
click at [262, 155] on button at bounding box center [265, 155] width 17 height 15
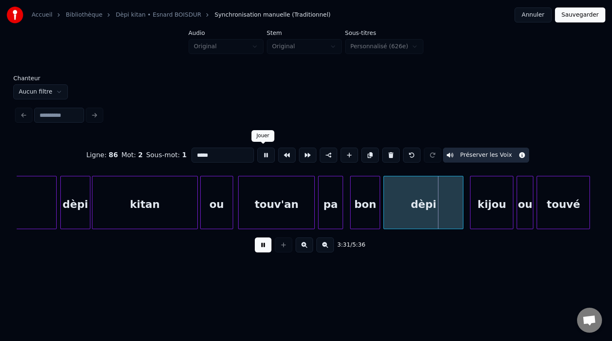
click at [266, 154] on button at bounding box center [265, 155] width 17 height 15
click at [220, 211] on div "ou" at bounding box center [217, 204] width 32 height 57
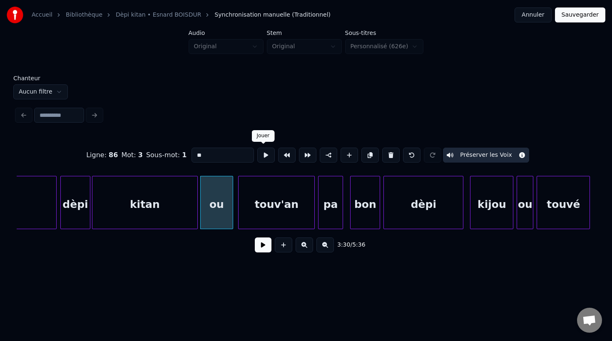
click at [261, 160] on button at bounding box center [265, 155] width 17 height 15
click at [213, 218] on div at bounding box center [212, 202] width 2 height 52
click at [260, 159] on button at bounding box center [265, 155] width 17 height 15
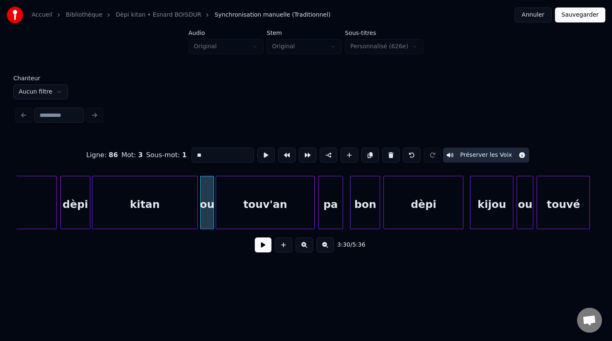
click at [216, 220] on div at bounding box center [217, 202] width 2 height 52
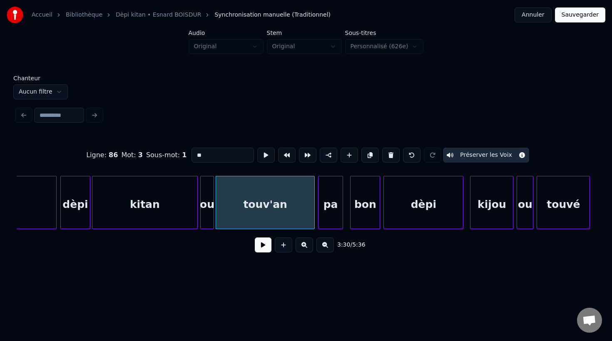
click at [242, 216] on div "touv'an" at bounding box center [265, 204] width 99 height 57
click at [262, 156] on button at bounding box center [265, 155] width 17 height 15
click at [294, 213] on div at bounding box center [294, 202] width 2 height 52
click at [300, 216] on div at bounding box center [300, 202] width 2 height 52
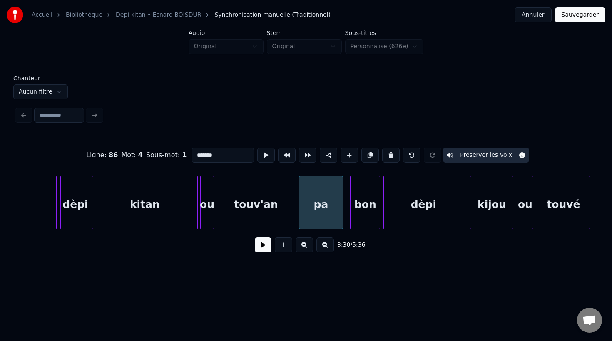
click at [260, 218] on div "touv'an" at bounding box center [256, 204] width 80 height 57
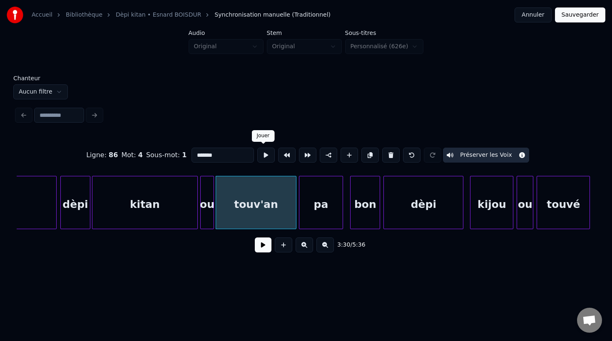
click at [262, 158] on button at bounding box center [265, 155] width 17 height 15
click at [312, 210] on div "pa" at bounding box center [321, 204] width 44 height 57
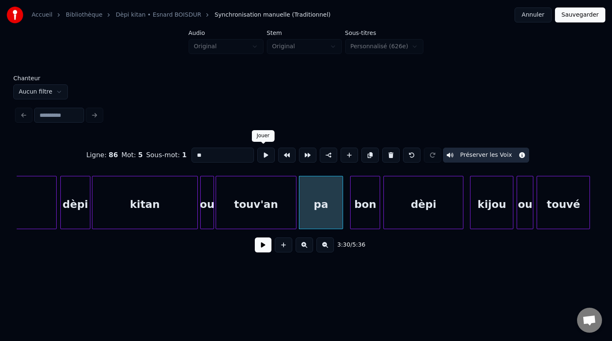
click at [264, 157] on button at bounding box center [265, 155] width 17 height 15
click at [361, 215] on div "bon" at bounding box center [361, 204] width 29 height 57
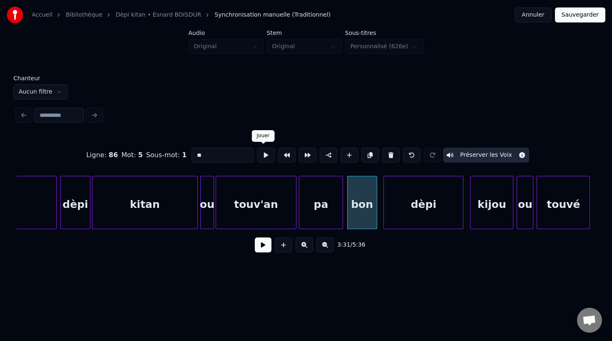
click at [264, 158] on button at bounding box center [265, 155] width 17 height 15
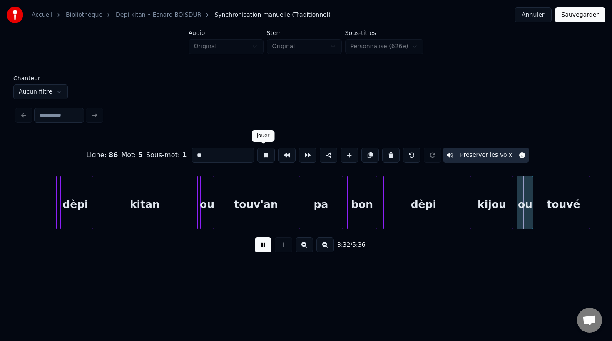
click at [263, 159] on button at bounding box center [265, 155] width 17 height 15
click at [356, 209] on div "bon" at bounding box center [361, 204] width 29 height 57
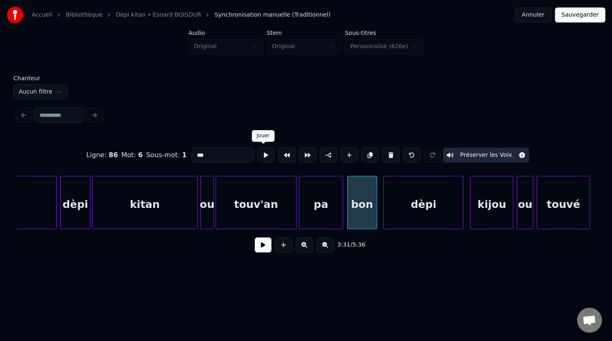
click at [263, 158] on button at bounding box center [265, 155] width 17 height 15
click at [403, 212] on div "dèpi" at bounding box center [418, 204] width 79 height 57
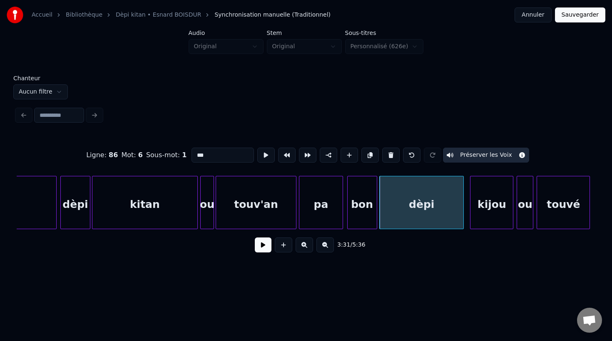
click at [463, 221] on div at bounding box center [462, 202] width 2 height 52
click at [435, 220] on div "dèpi" at bounding box center [421, 204] width 84 height 57
click at [262, 159] on button at bounding box center [265, 155] width 17 height 15
click at [483, 218] on div "kijou" at bounding box center [487, 204] width 42 height 57
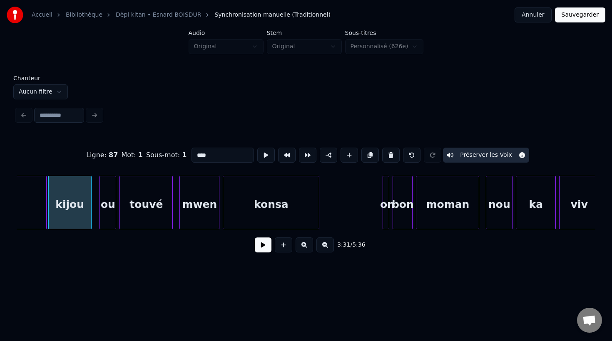
scroll to position [0, 35208]
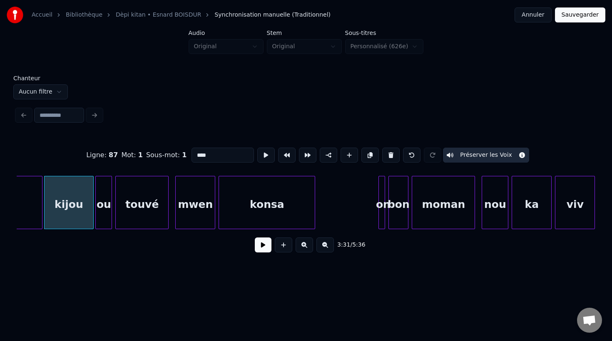
click at [92, 215] on div at bounding box center [92, 202] width 2 height 52
click at [76, 215] on div "kijou" at bounding box center [70, 204] width 50 height 57
click at [265, 155] on button at bounding box center [265, 155] width 17 height 15
click at [264, 154] on button at bounding box center [265, 155] width 17 height 15
click at [100, 214] on div "ou" at bounding box center [104, 204] width 16 height 57
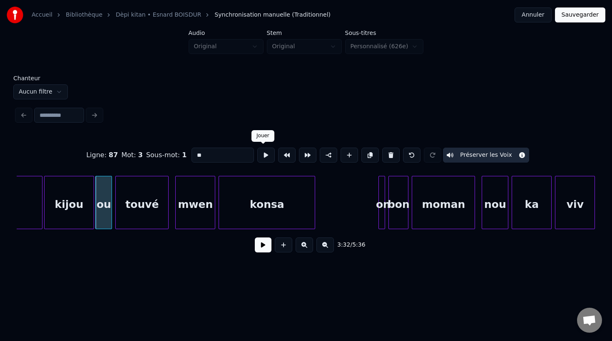
click at [261, 159] on button at bounding box center [265, 155] width 17 height 15
click at [130, 218] on div "touvé" at bounding box center [140, 204] width 52 height 57
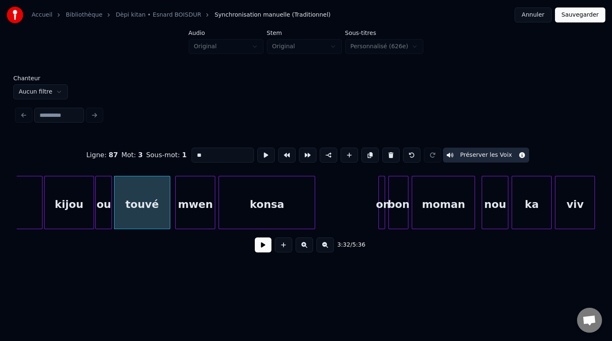
click at [168, 218] on div at bounding box center [168, 202] width 2 height 52
click at [151, 216] on div "touvé" at bounding box center [141, 204] width 55 height 57
click at [264, 156] on button at bounding box center [265, 155] width 17 height 15
click at [161, 221] on div at bounding box center [160, 202] width 2 height 52
click at [165, 221] on div at bounding box center [166, 202] width 2 height 52
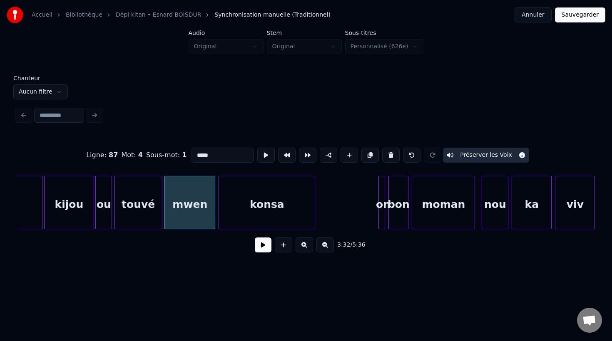
click at [147, 220] on div "touvé" at bounding box center [137, 204] width 47 height 57
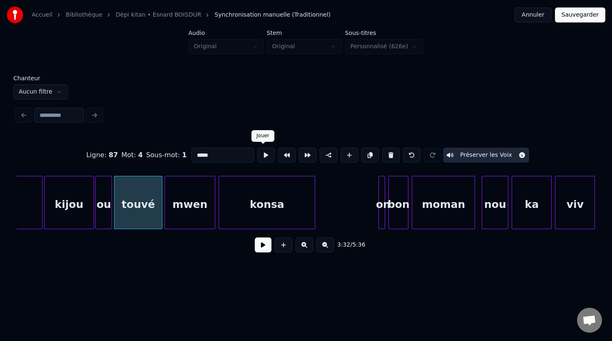
click at [261, 156] on button at bounding box center [265, 155] width 17 height 15
click at [185, 215] on div "mwen" at bounding box center [190, 204] width 50 height 57
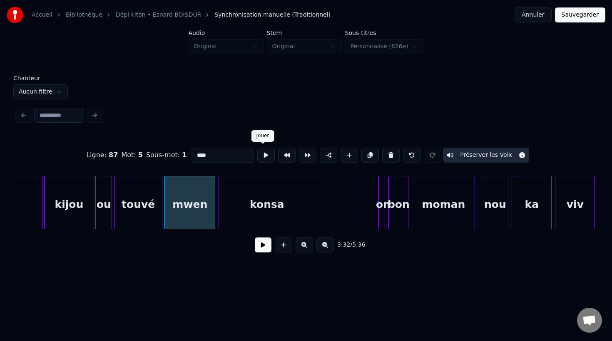
click at [261, 159] on button at bounding box center [265, 155] width 17 height 15
click at [203, 217] on div at bounding box center [204, 202] width 2 height 52
click at [208, 217] on div at bounding box center [209, 202] width 2 height 52
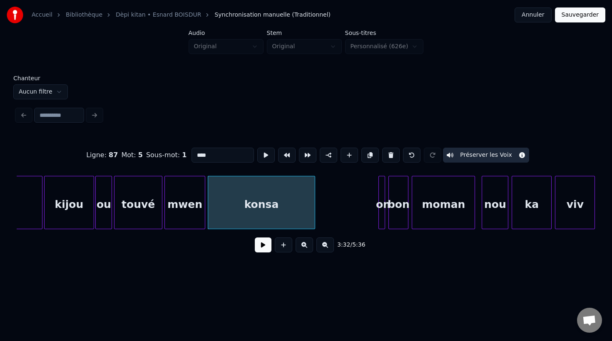
click at [261, 201] on div "konsa" at bounding box center [261, 204] width 107 height 57
click at [263, 161] on button at bounding box center [265, 155] width 17 height 15
click at [321, 220] on div at bounding box center [320, 202] width 2 height 52
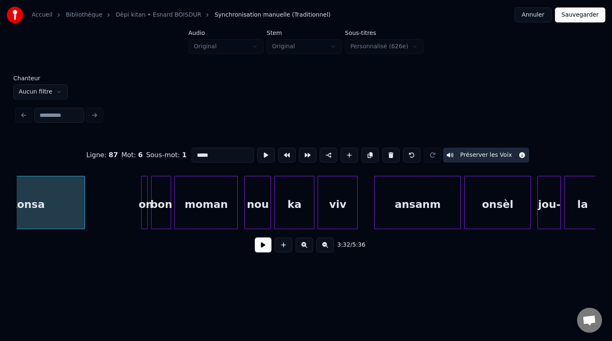
scroll to position [0, 35448]
click at [208, 217] on div "moman" at bounding box center [204, 204] width 62 height 57
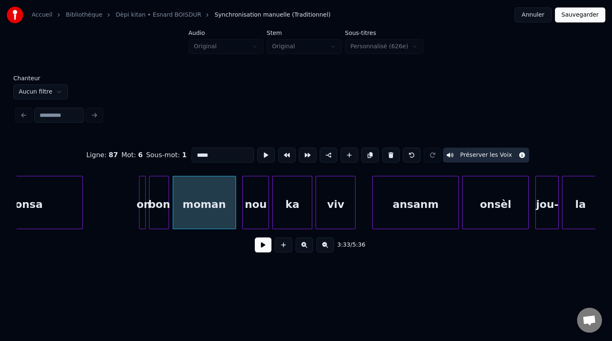
click at [208, 217] on div "moman" at bounding box center [204, 204] width 62 height 57
click at [263, 155] on button at bounding box center [265, 155] width 17 height 15
click at [216, 224] on div "moman" at bounding box center [201, 204] width 62 height 57
click at [264, 157] on button at bounding box center [265, 155] width 17 height 15
click at [236, 220] on div at bounding box center [237, 202] width 2 height 52
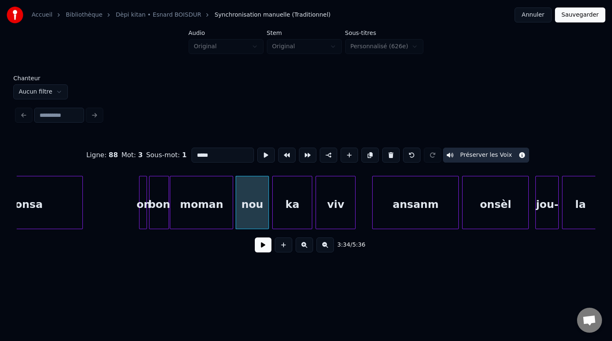
click at [145, 218] on div at bounding box center [145, 202] width 2 height 52
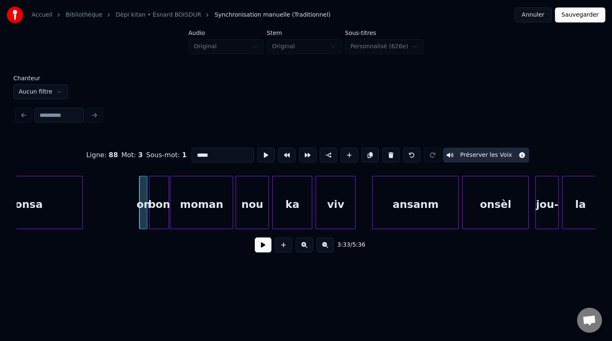
click at [161, 218] on div "bon" at bounding box center [158, 204] width 19 height 57
click at [263, 153] on button at bounding box center [265, 155] width 17 height 15
click at [163, 200] on div at bounding box center [164, 202] width 2 height 52
click at [261, 159] on button at bounding box center [265, 155] width 17 height 15
click at [182, 212] on div "moman" at bounding box center [199, 204] width 62 height 57
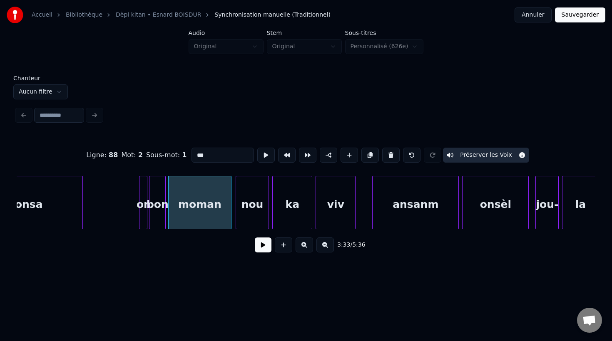
click at [143, 218] on div "on" at bounding box center [143, 204] width 8 height 57
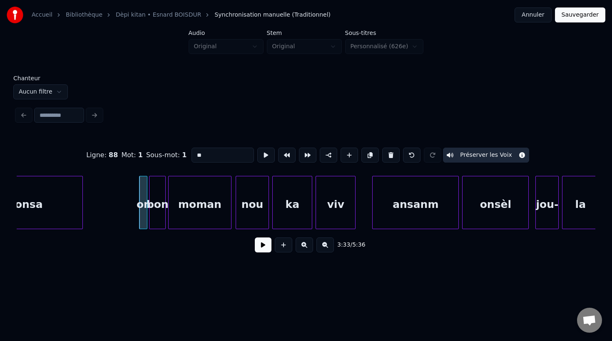
click at [262, 160] on button at bounding box center [265, 155] width 17 height 15
click at [155, 204] on div "bon" at bounding box center [157, 204] width 16 height 57
click at [265, 154] on button at bounding box center [265, 155] width 17 height 15
click at [199, 201] on div "moman" at bounding box center [199, 204] width 62 height 57
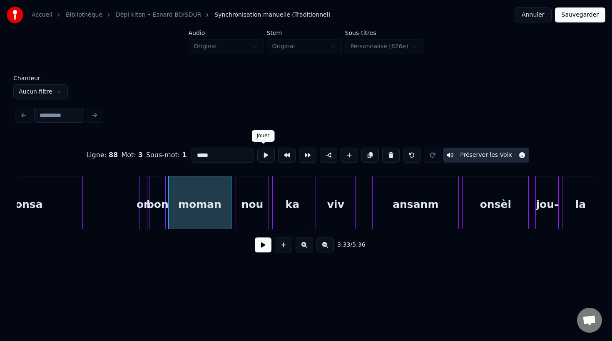
click at [264, 158] on button at bounding box center [265, 155] width 17 height 15
click at [245, 215] on div "nou" at bounding box center [252, 204] width 33 height 57
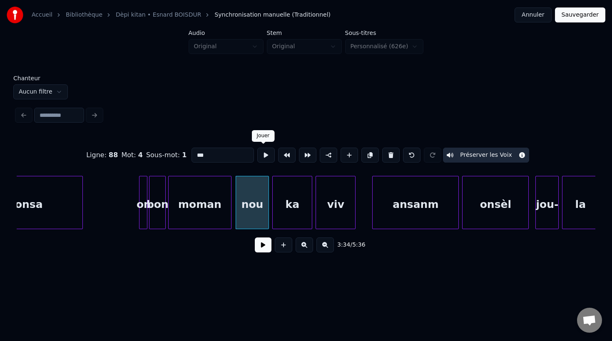
click at [265, 160] on button at bounding box center [265, 155] width 17 height 15
click at [260, 212] on div at bounding box center [260, 202] width 2 height 52
click at [281, 215] on div "ka" at bounding box center [286, 204] width 39 height 57
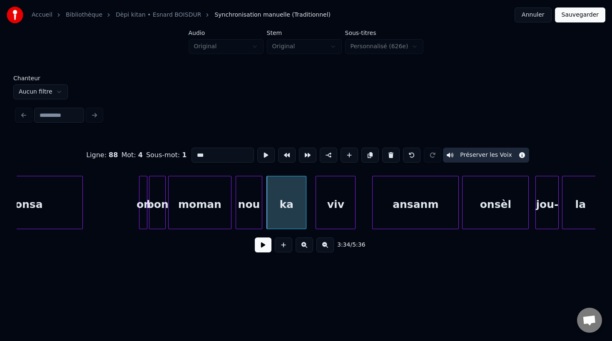
click at [282, 215] on div "ka" at bounding box center [286, 204] width 39 height 57
click at [263, 161] on button at bounding box center [265, 155] width 17 height 15
click at [319, 215] on div "viv" at bounding box center [329, 204] width 39 height 57
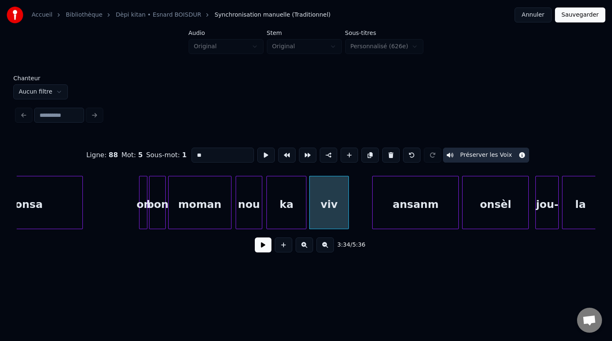
click at [317, 213] on div "viv" at bounding box center [329, 204] width 39 height 57
click at [263, 159] on button at bounding box center [265, 155] width 17 height 15
click at [352, 217] on div at bounding box center [353, 202] width 2 height 52
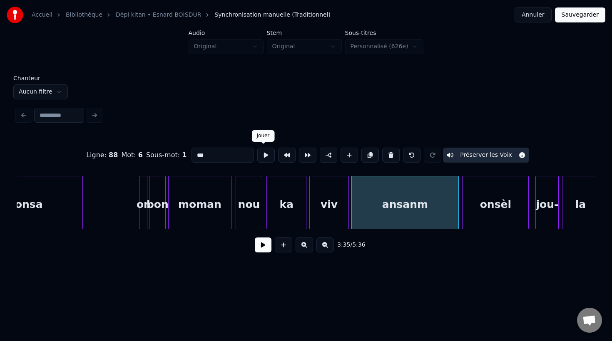
click at [262, 158] on button at bounding box center [265, 155] width 17 height 15
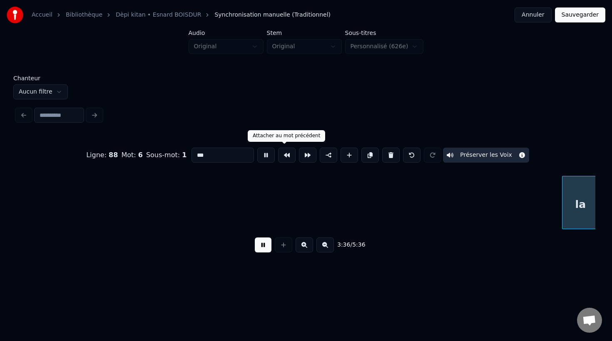
scroll to position [0, 36029]
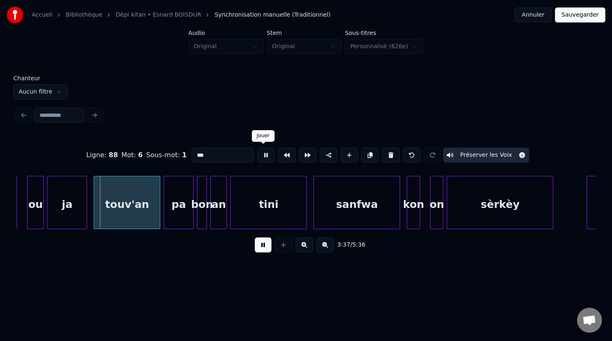
click at [264, 157] on button at bounding box center [265, 155] width 17 height 15
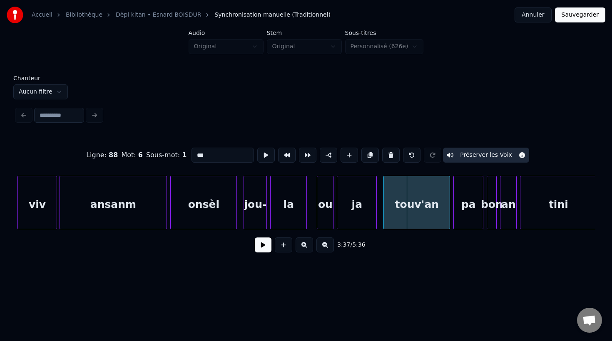
scroll to position [0, 35734]
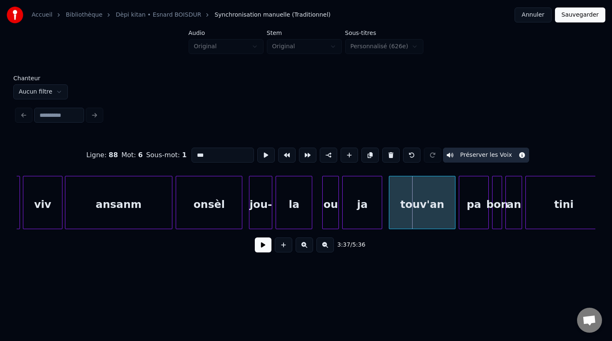
click at [148, 205] on div "ansanm" at bounding box center [118, 204] width 107 height 57
type input "******"
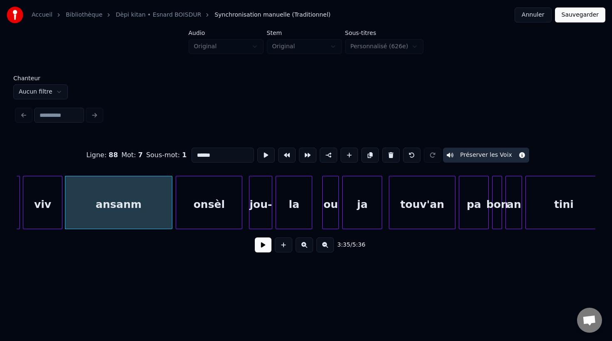
click at [156, 218] on div "ansanm" at bounding box center [118, 204] width 107 height 57
click at [155, 210] on div at bounding box center [154, 202] width 2 height 52
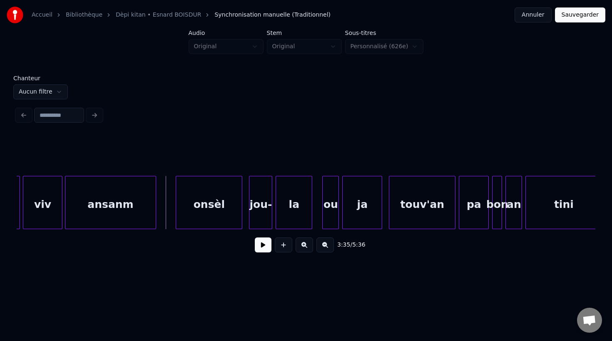
click at [124, 217] on div "ansanm" at bounding box center [110, 204] width 91 height 57
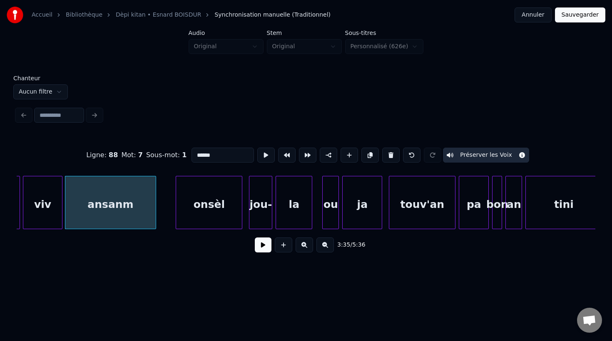
click at [258, 157] on button at bounding box center [265, 155] width 17 height 15
click at [160, 213] on div at bounding box center [160, 202] width 2 height 52
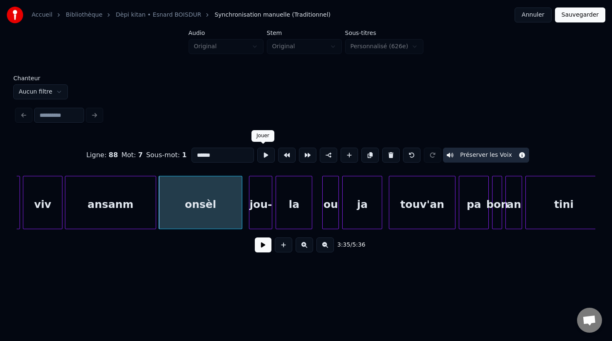
click at [262, 152] on button at bounding box center [265, 155] width 17 height 15
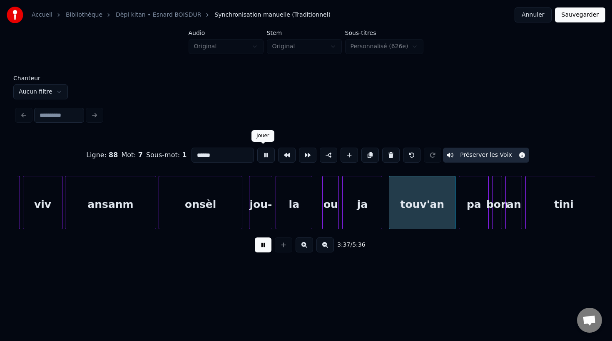
click at [260, 154] on button at bounding box center [265, 155] width 17 height 15
click at [252, 218] on div "jou-" at bounding box center [257, 204] width 22 height 57
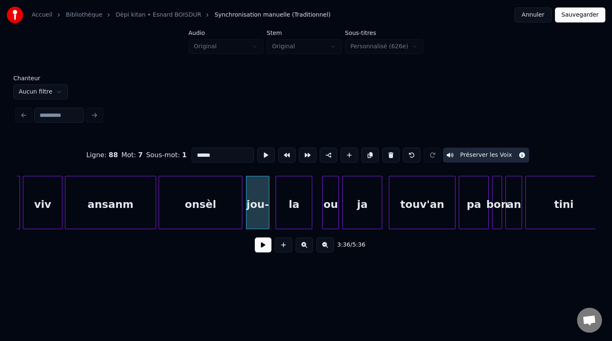
click at [251, 203] on div "jou-" at bounding box center [257, 204] width 22 height 57
click at [224, 159] on input "****" at bounding box center [222, 155] width 62 height 15
click at [294, 208] on div "la" at bounding box center [294, 204] width 36 height 57
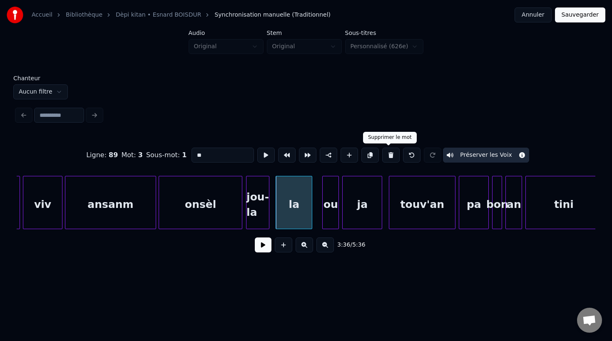
click at [388, 155] on button at bounding box center [390, 155] width 17 height 15
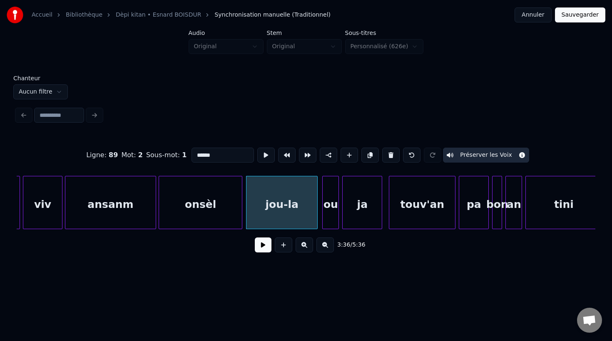
click at [315, 213] on div at bounding box center [316, 202] width 2 height 52
click at [262, 153] on button at bounding box center [265, 155] width 17 height 15
click at [324, 215] on div "ou" at bounding box center [327, 204] width 16 height 57
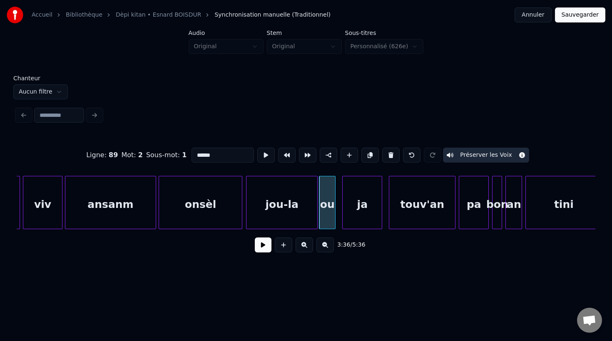
click at [324, 215] on div "ou" at bounding box center [327, 204] width 16 height 57
click at [259, 155] on button at bounding box center [265, 155] width 17 height 15
click at [357, 220] on div "ja" at bounding box center [359, 204] width 39 height 57
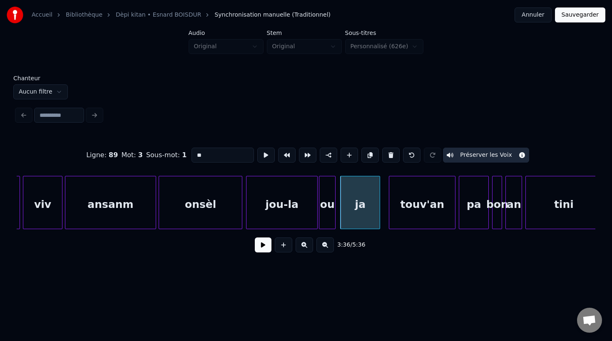
click at [362, 198] on div "ja" at bounding box center [359, 204] width 39 height 57
click at [259, 157] on button at bounding box center [265, 155] width 17 height 15
click at [403, 208] on div "touv'an" at bounding box center [417, 204] width 66 height 57
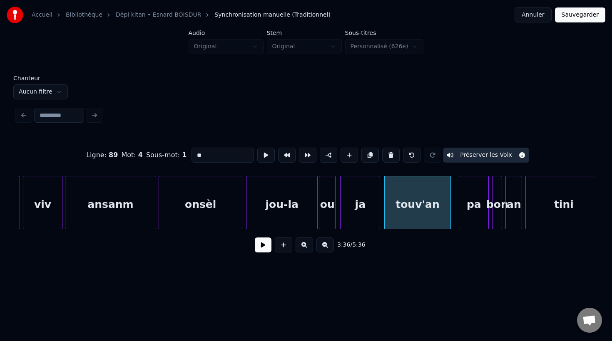
click at [420, 216] on div "touv'an" at bounding box center [417, 204] width 66 height 57
click at [263, 157] on button at bounding box center [265, 155] width 17 height 15
click at [463, 217] on div "pa" at bounding box center [470, 204] width 29 height 57
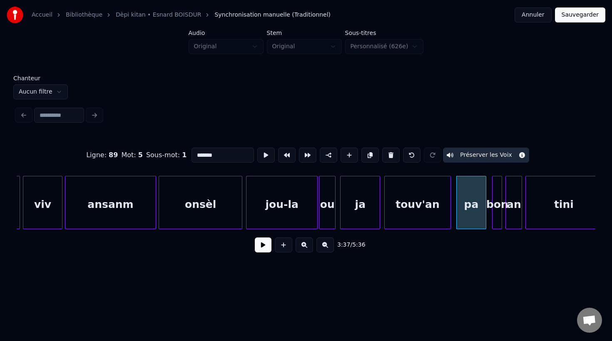
click at [463, 217] on div "pa" at bounding box center [470, 204] width 29 height 57
click at [263, 160] on button at bounding box center [265, 155] width 17 height 15
click at [492, 220] on div "bon" at bounding box center [493, 204] width 9 height 57
click at [501, 218] on div at bounding box center [501, 202] width 2 height 52
click at [497, 218] on div "bon" at bounding box center [495, 204] width 13 height 57
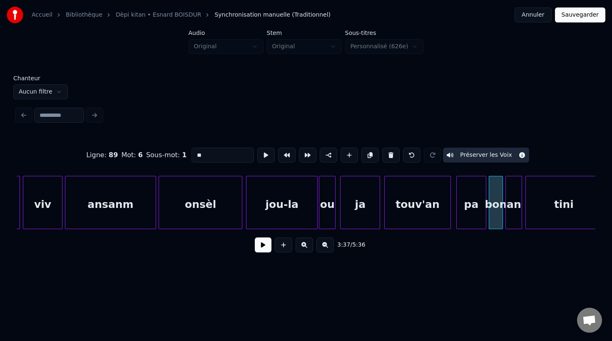
type input "***"
click at [263, 160] on button at bounding box center [265, 155] width 17 height 15
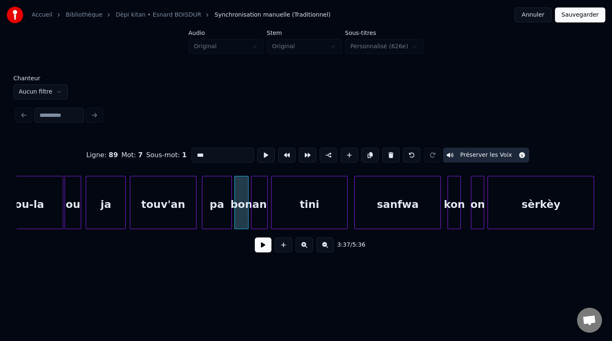
scroll to position [0, 35999]
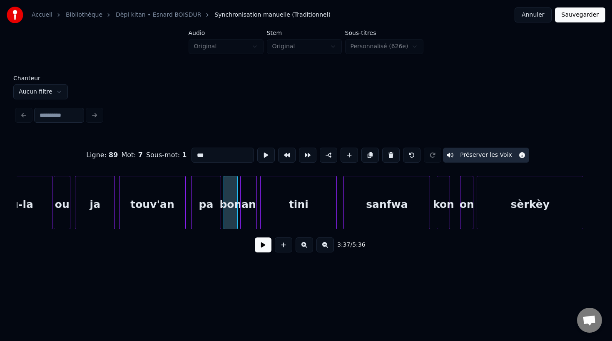
click at [267, 247] on button at bounding box center [263, 245] width 17 height 15
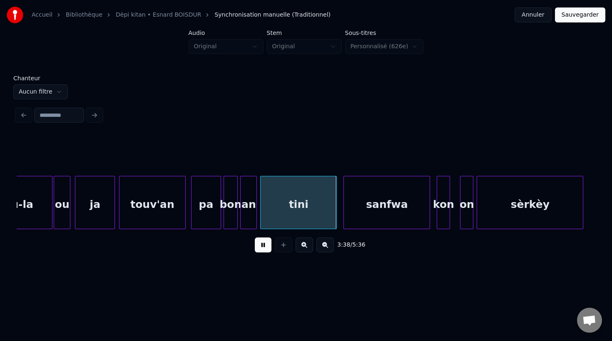
click at [266, 247] on button at bounding box center [263, 245] width 17 height 15
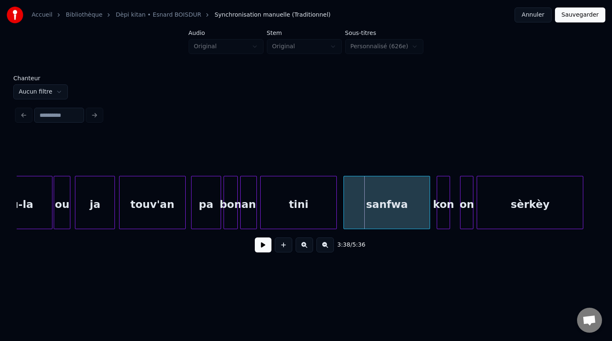
click at [204, 215] on div "pa" at bounding box center [205, 204] width 29 height 57
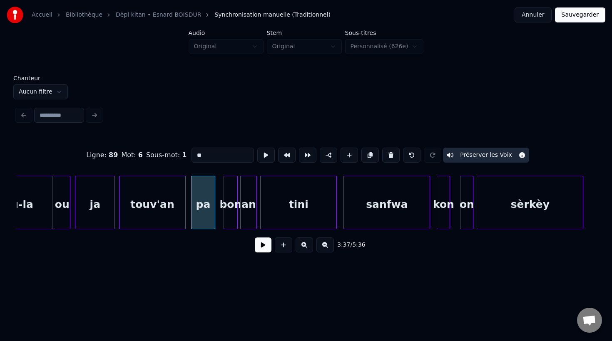
click at [213, 215] on div at bounding box center [213, 202] width 2 height 52
click at [226, 218] on div "bon" at bounding box center [226, 204] width 13 height 57
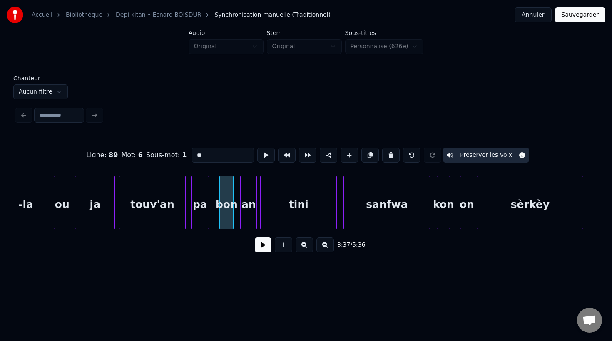
click at [208, 217] on div at bounding box center [207, 202] width 2 height 52
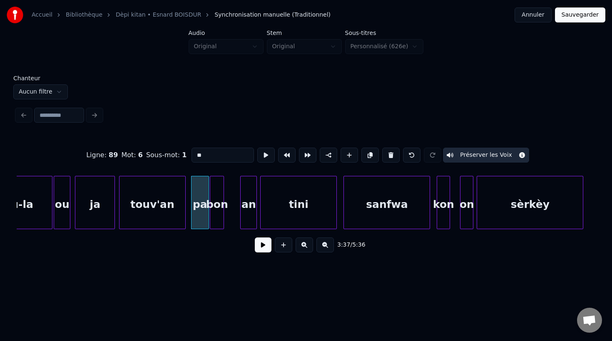
click at [214, 220] on div "bon" at bounding box center [216, 204] width 13 height 57
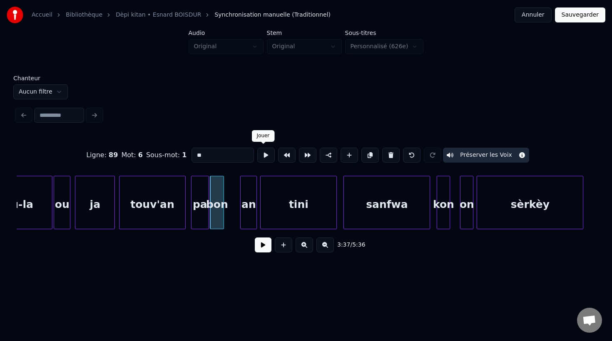
click at [264, 155] on button at bounding box center [265, 155] width 17 height 15
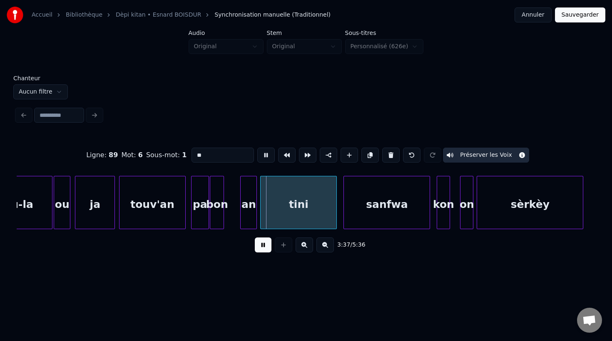
click at [264, 155] on button at bounding box center [265, 155] width 17 height 15
click at [195, 214] on div "pa" at bounding box center [199, 204] width 17 height 57
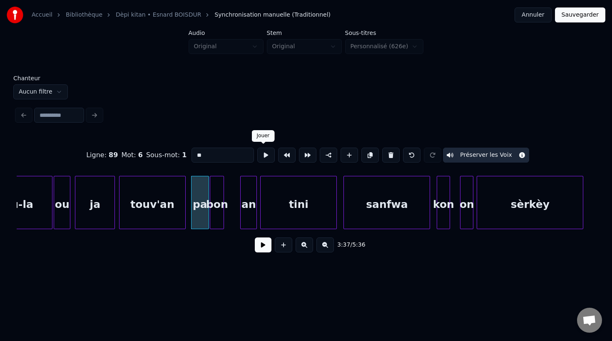
click at [262, 157] on button at bounding box center [265, 155] width 17 height 15
click at [212, 200] on div at bounding box center [211, 202] width 2 height 52
click at [261, 155] on button at bounding box center [265, 155] width 17 height 15
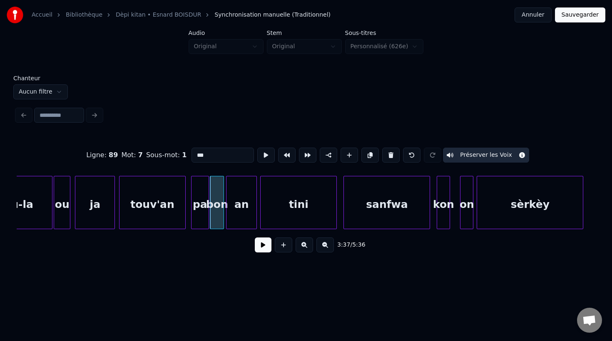
click at [227, 214] on div at bounding box center [227, 202] width 2 height 52
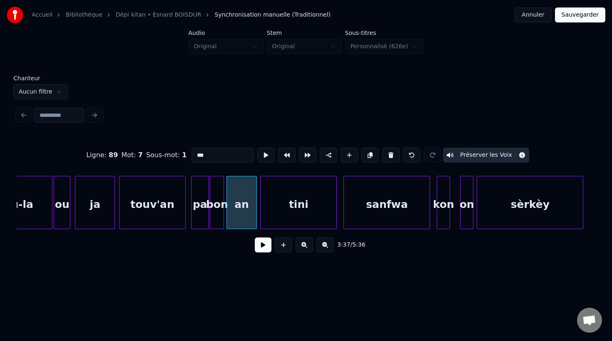
click at [238, 215] on div "an" at bounding box center [242, 204] width 30 height 57
click at [261, 158] on button at bounding box center [265, 155] width 17 height 15
click at [234, 210] on div "an" at bounding box center [242, 204] width 30 height 57
drag, startPoint x: 204, startPoint y: 158, endPoint x: 173, endPoint y: 156, distance: 31.7
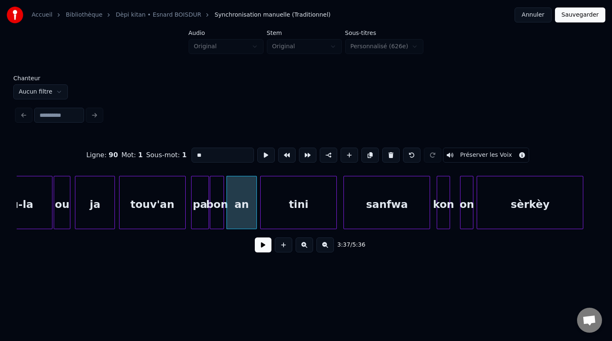
click at [173, 157] on div "Ligne : 90 Mot : 1 Sous-mot : 1 ** Préserver les Voix" at bounding box center [306, 155] width 578 height 42
click at [241, 201] on div "mwen" at bounding box center [240, 204] width 30 height 57
click at [207, 238] on div "3:37 / 5:36" at bounding box center [305, 245] width 565 height 18
click at [215, 212] on div "bon" at bounding box center [216, 204] width 13 height 57
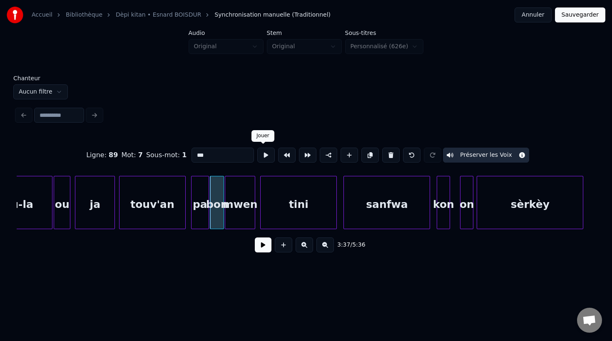
click at [265, 154] on button at bounding box center [265, 155] width 17 height 15
click at [234, 204] on div "mwen" at bounding box center [240, 204] width 30 height 57
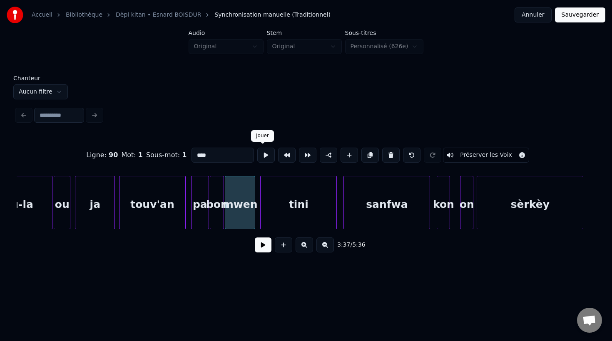
click
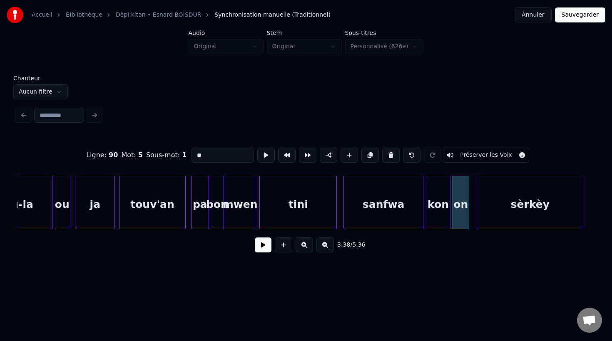
type input "******"
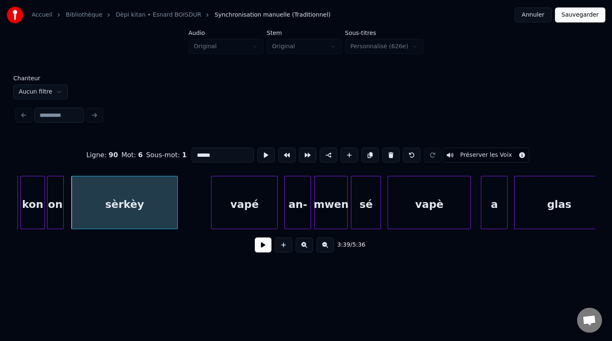
scroll to position [0, 36402]
